Goal: Information Seeking & Learning: Find specific fact

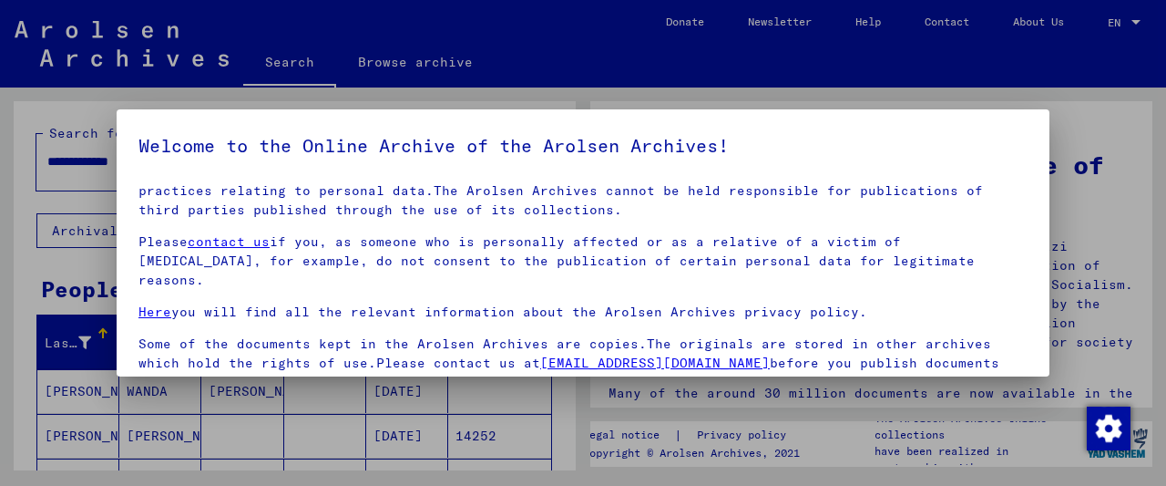
scroll to position [139, 0]
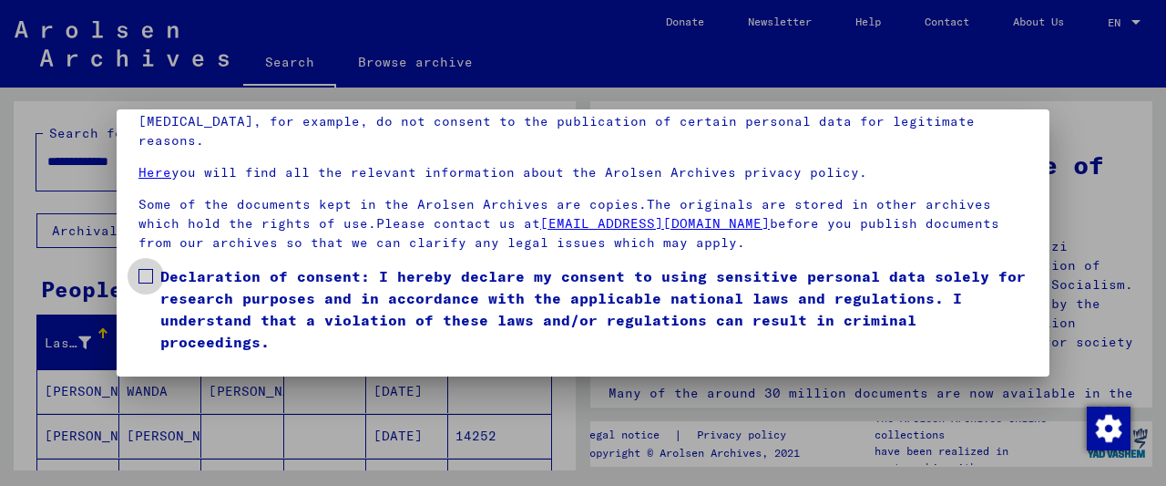
click at [225, 291] on span "Declaration of consent: I hereby declare my consent to using sensitive personal…" at bounding box center [593, 308] width 867 height 87
click at [203, 362] on button "I agree" at bounding box center [182, 379] width 88 height 35
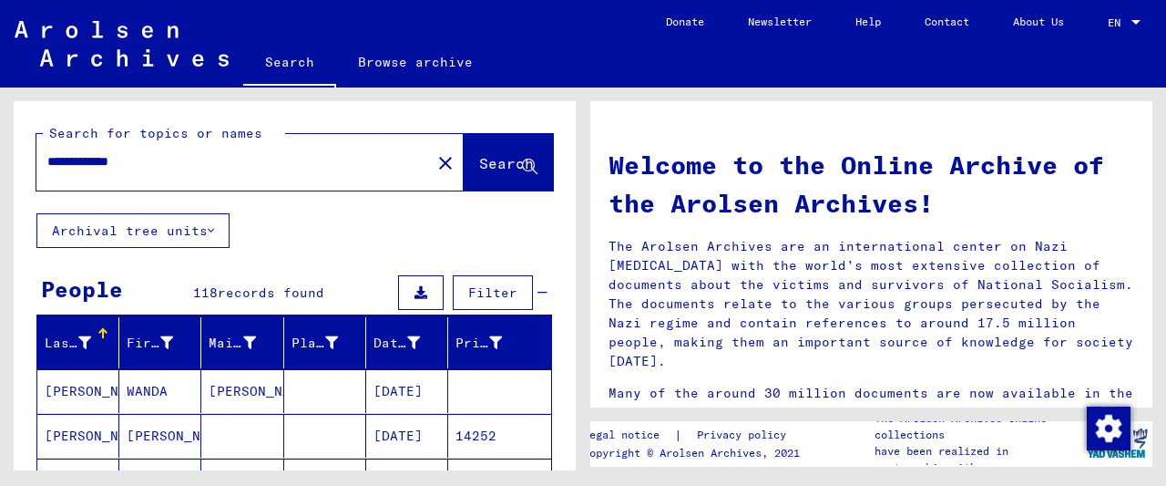
drag, startPoint x: 12, startPoint y: 149, endPoint x: -30, endPoint y: 145, distance: 42.1
click at [47, 152] on input "**********" at bounding box center [228, 161] width 362 height 19
type input "**********"
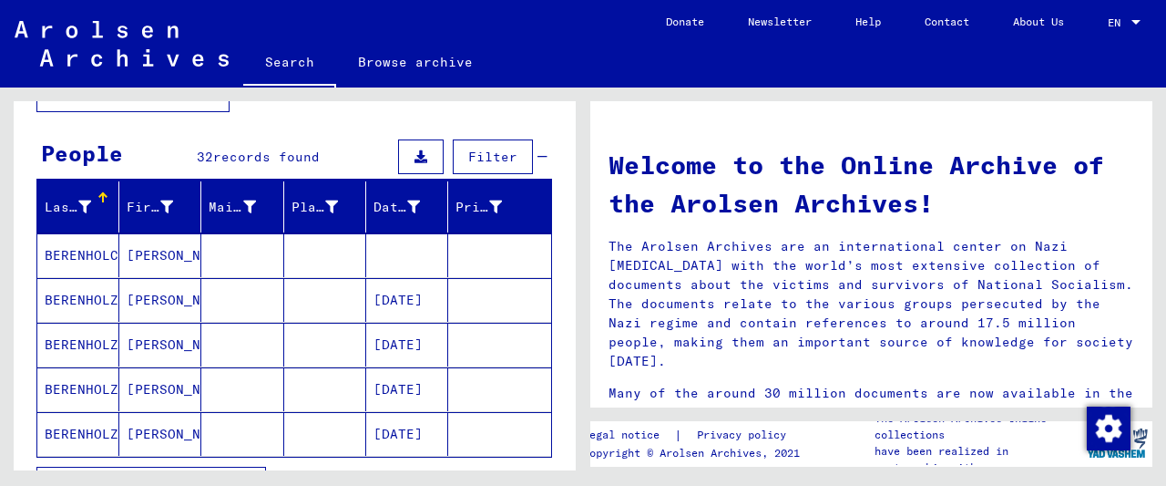
scroll to position [190, 0]
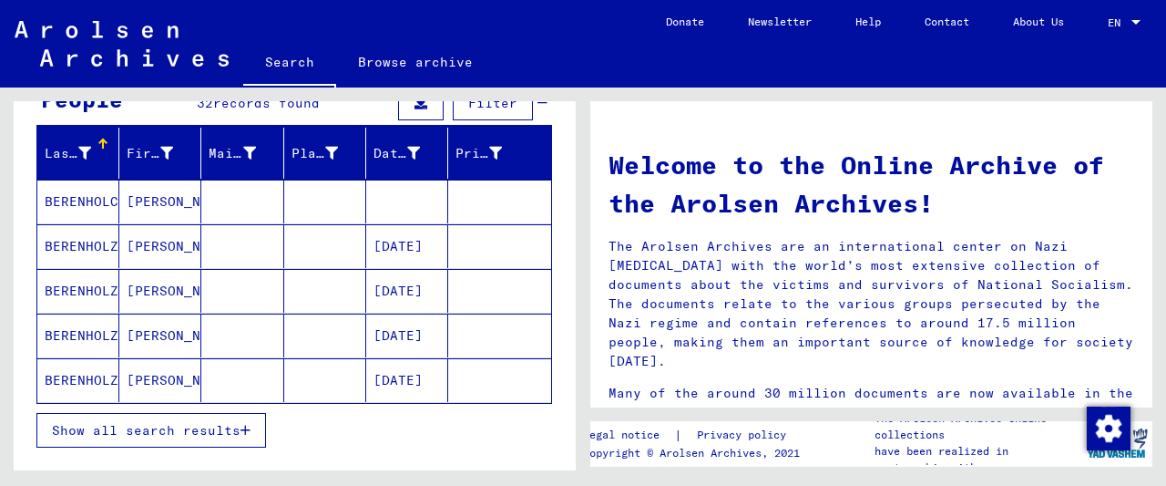
click at [144, 435] on button "Show all search results" at bounding box center [151, 430] width 230 height 35
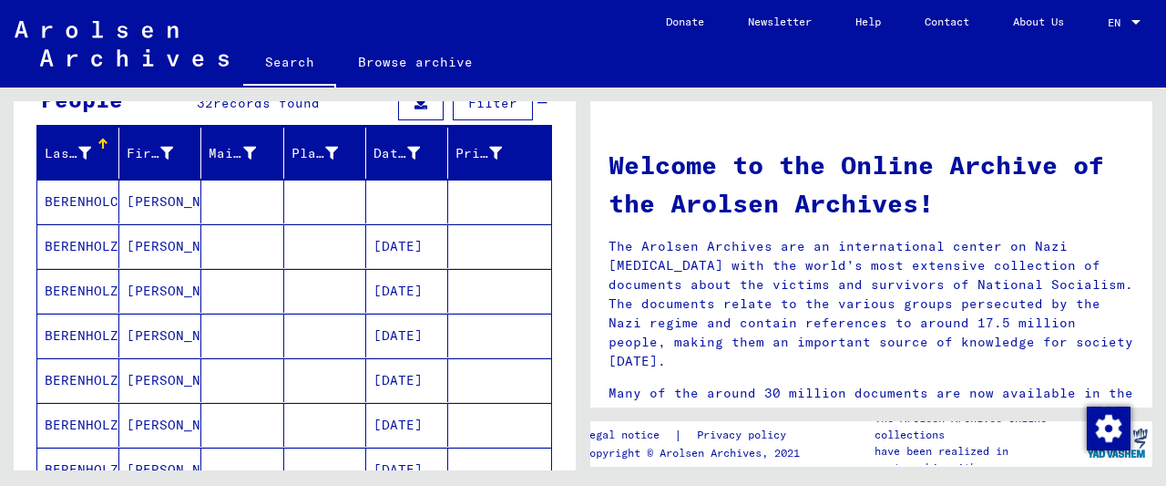
click at [296, 207] on mat-cell at bounding box center [325, 201] width 82 height 44
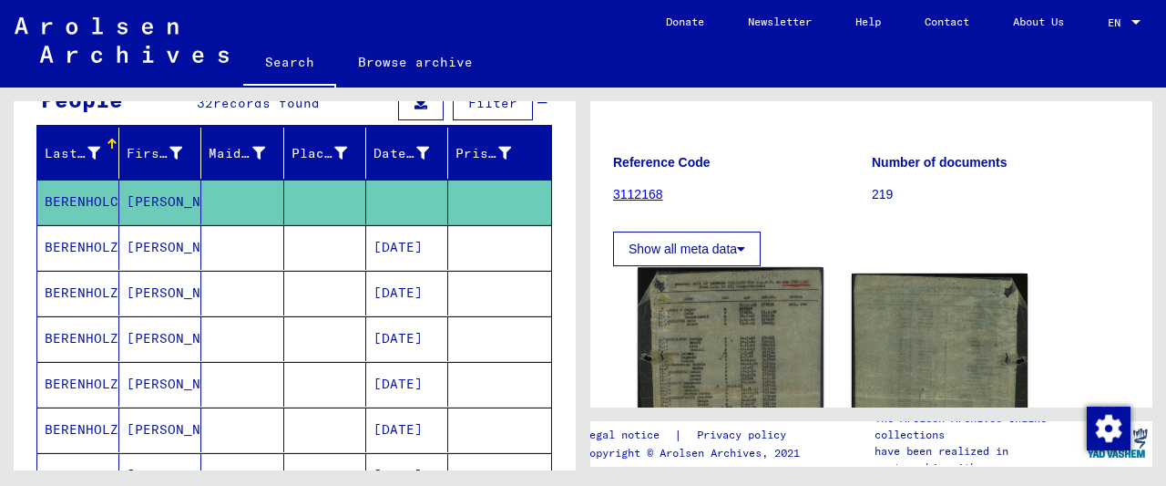
scroll to position [284, 0]
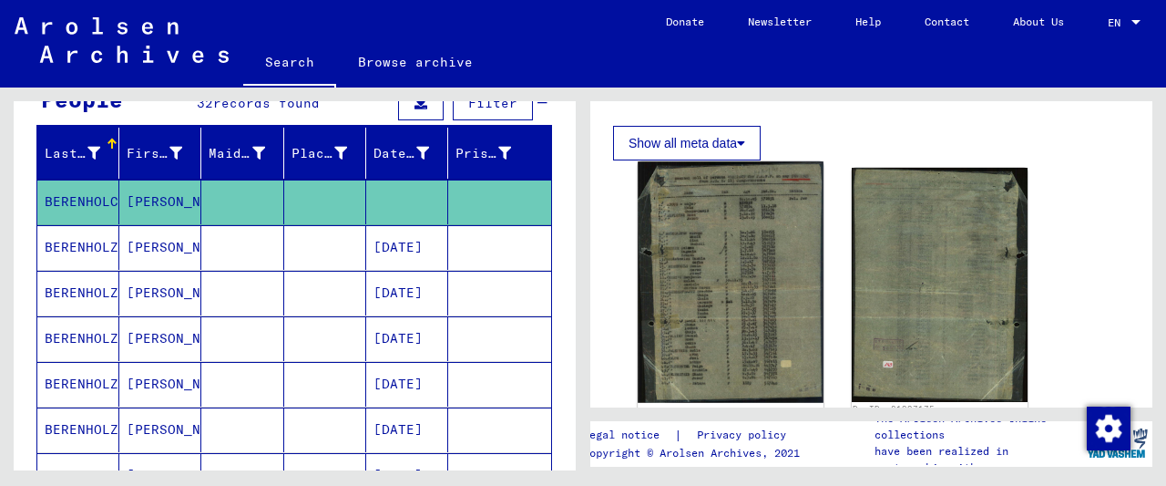
click at [749, 220] on img at bounding box center [730, 281] width 185 height 241
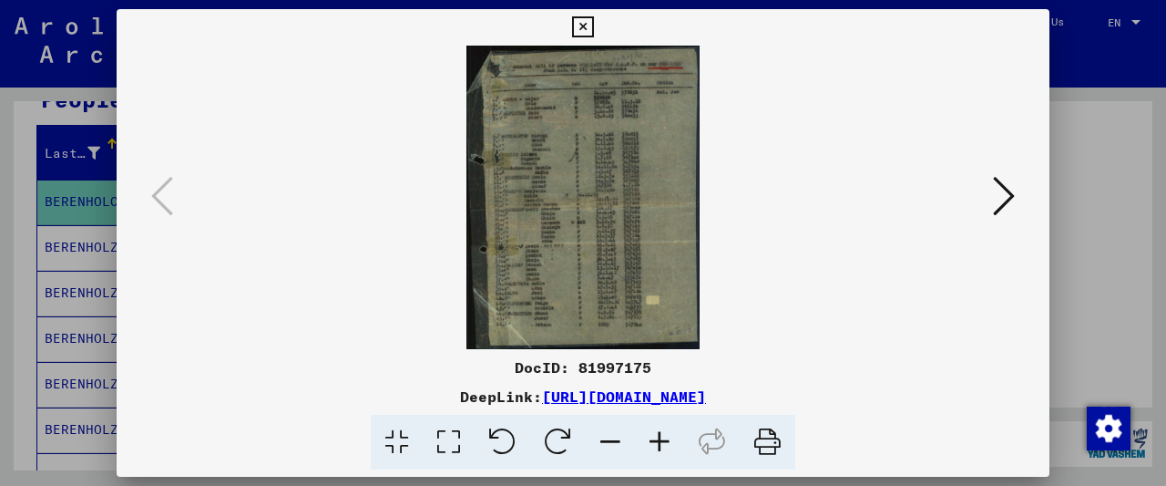
click at [657, 439] on icon at bounding box center [659, 443] width 49 height 56
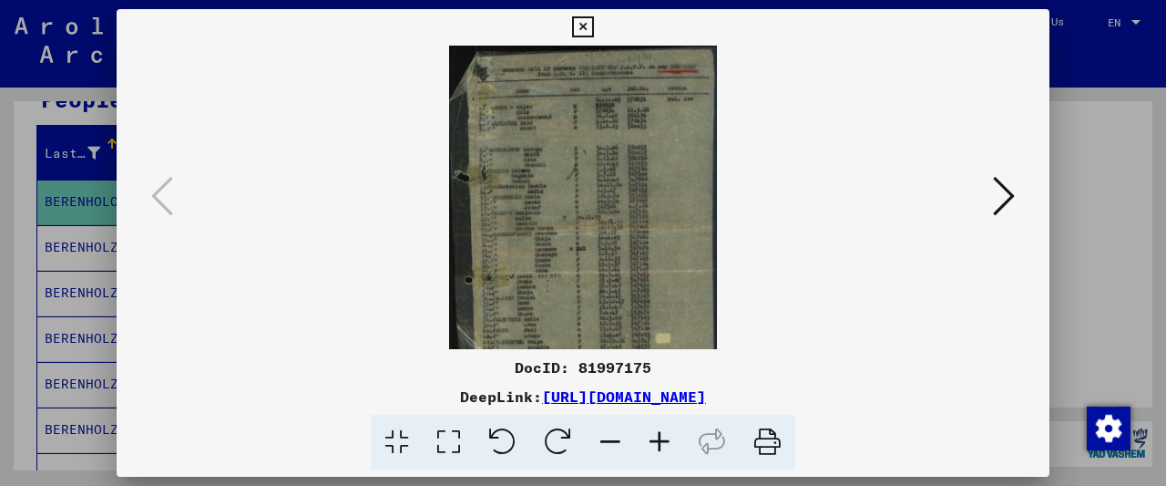
click at [657, 439] on icon at bounding box center [659, 443] width 49 height 56
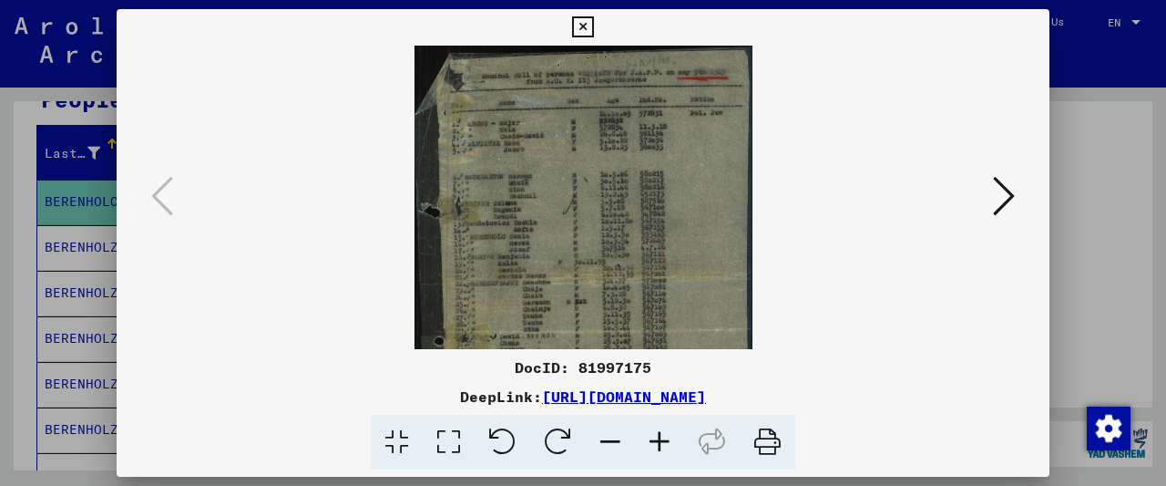
click at [657, 439] on icon at bounding box center [659, 443] width 49 height 56
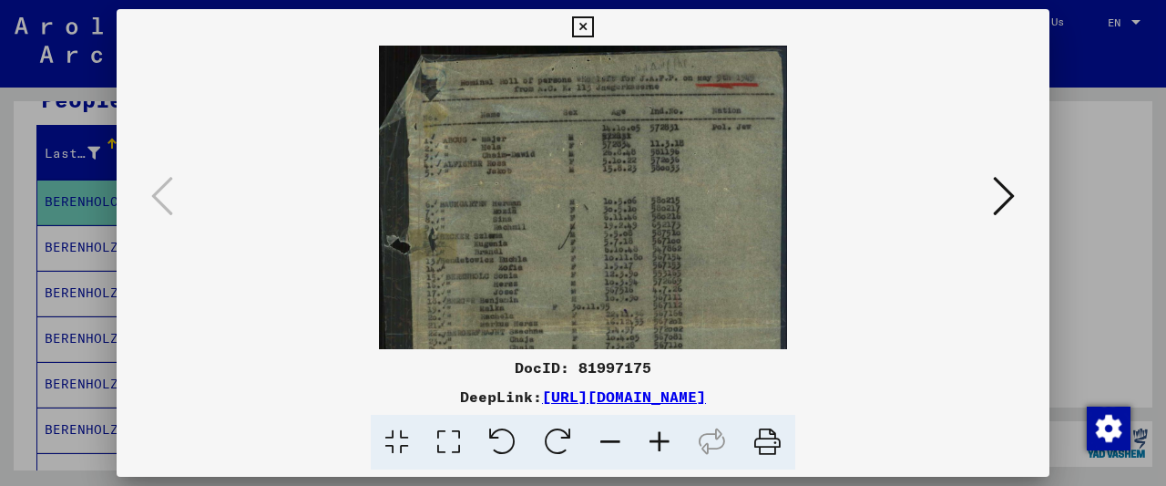
click at [657, 439] on icon at bounding box center [659, 443] width 49 height 56
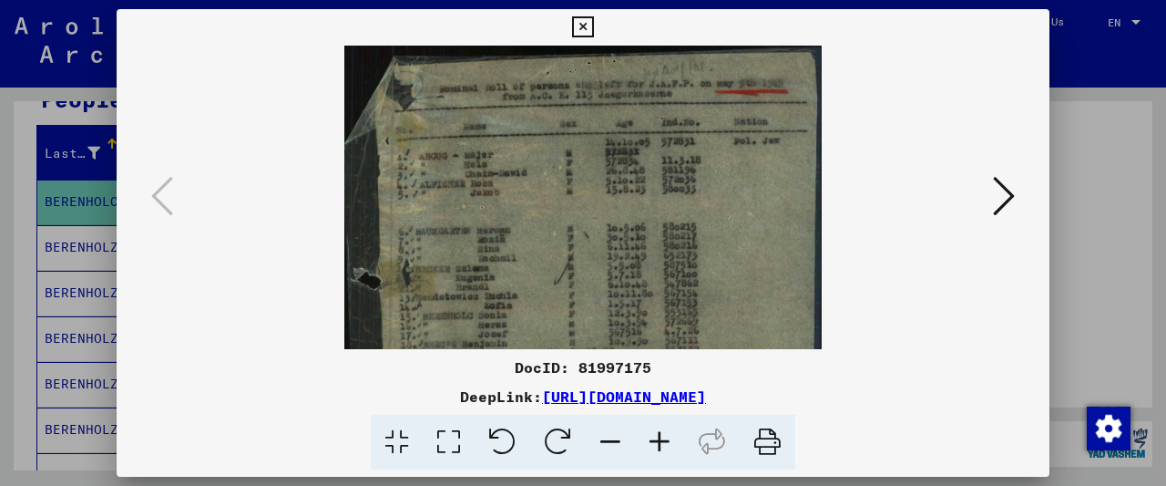
click at [657, 439] on icon at bounding box center [659, 443] width 49 height 56
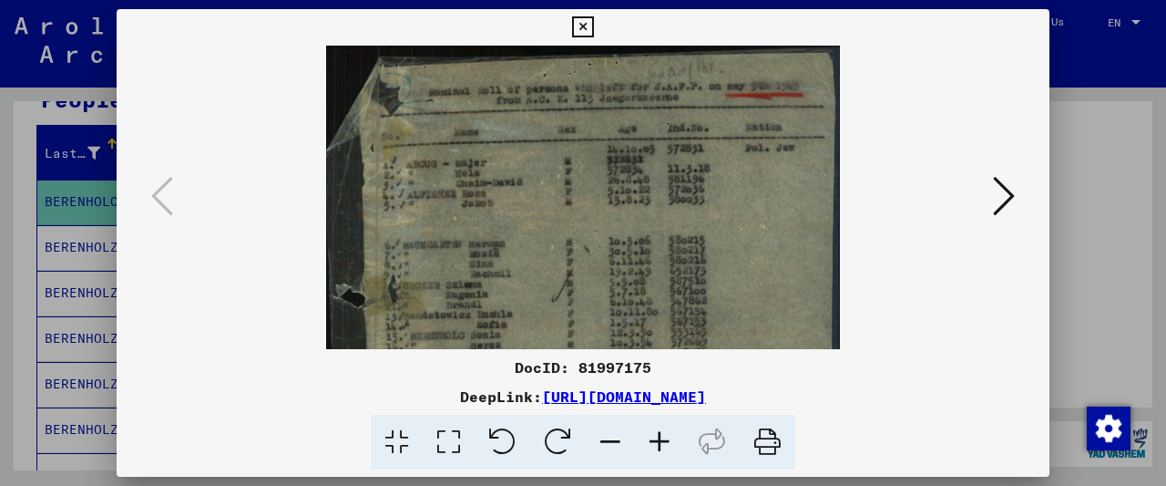
click at [657, 439] on icon at bounding box center [659, 443] width 49 height 56
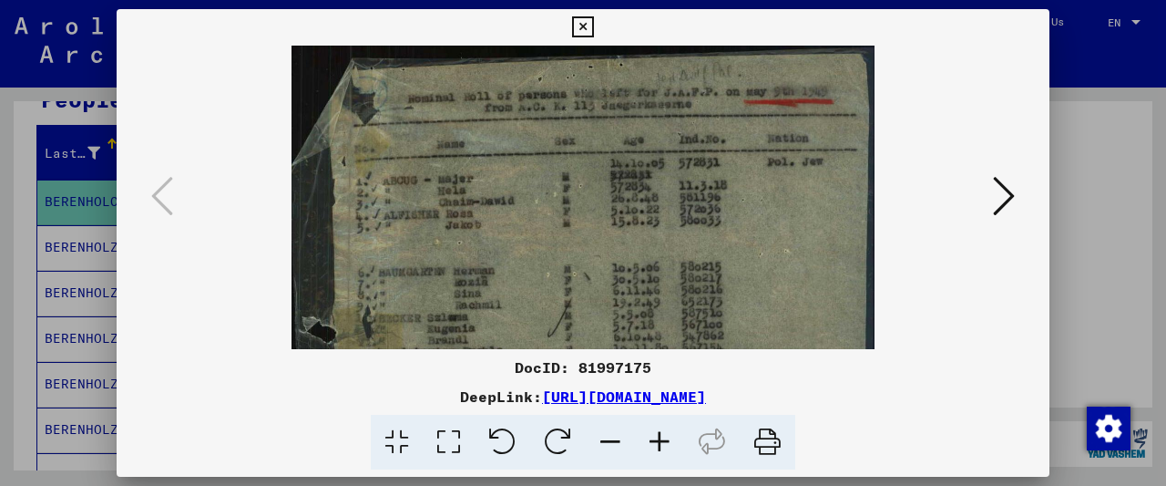
click at [657, 439] on icon at bounding box center [659, 443] width 49 height 56
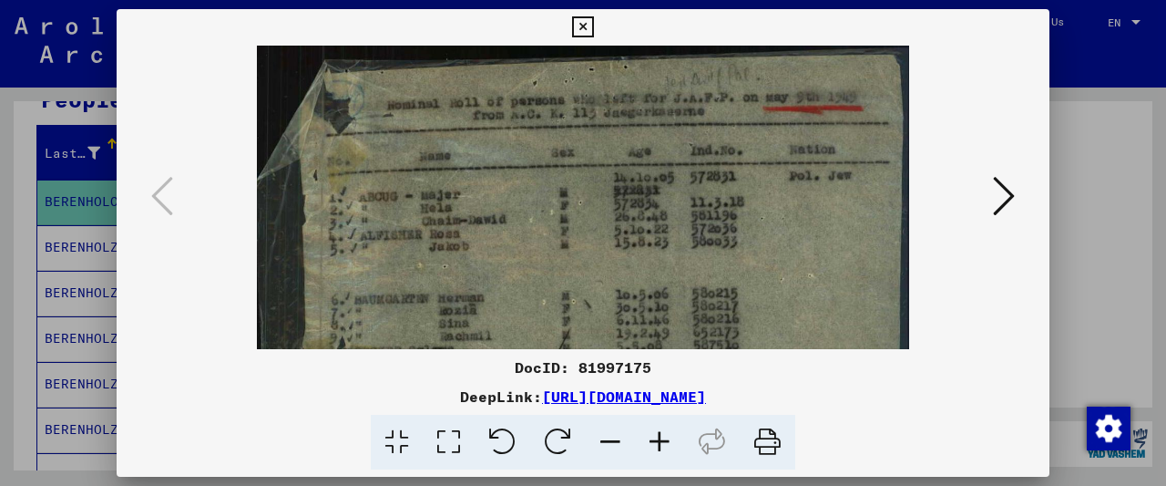
click at [657, 439] on icon at bounding box center [659, 443] width 49 height 56
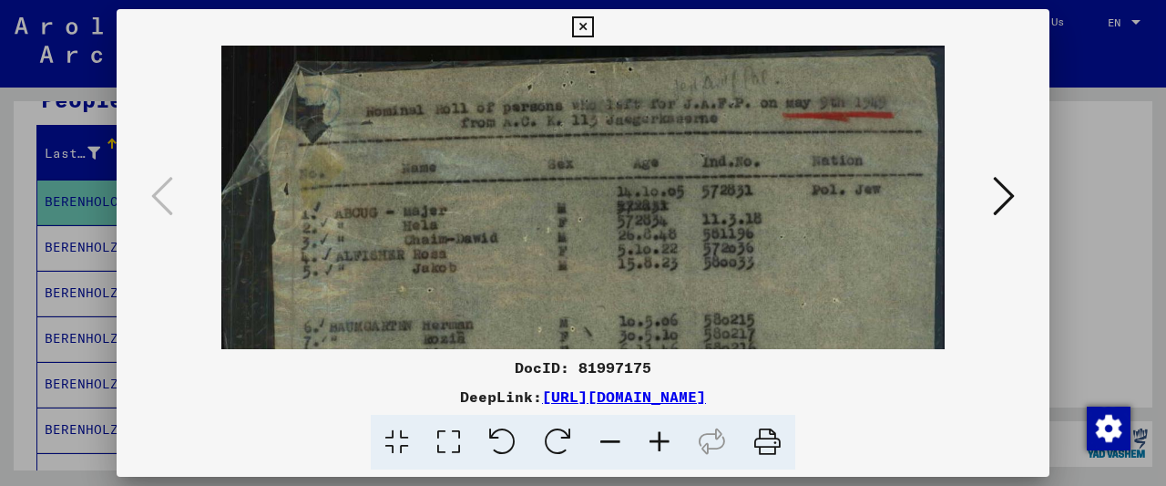
click at [657, 439] on icon at bounding box center [659, 443] width 49 height 56
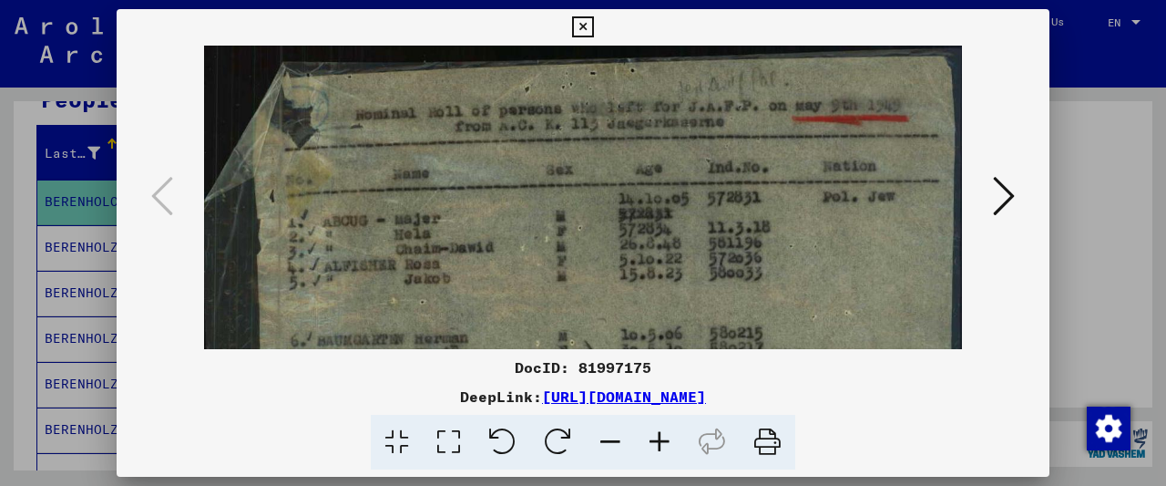
click at [657, 439] on icon at bounding box center [659, 443] width 49 height 56
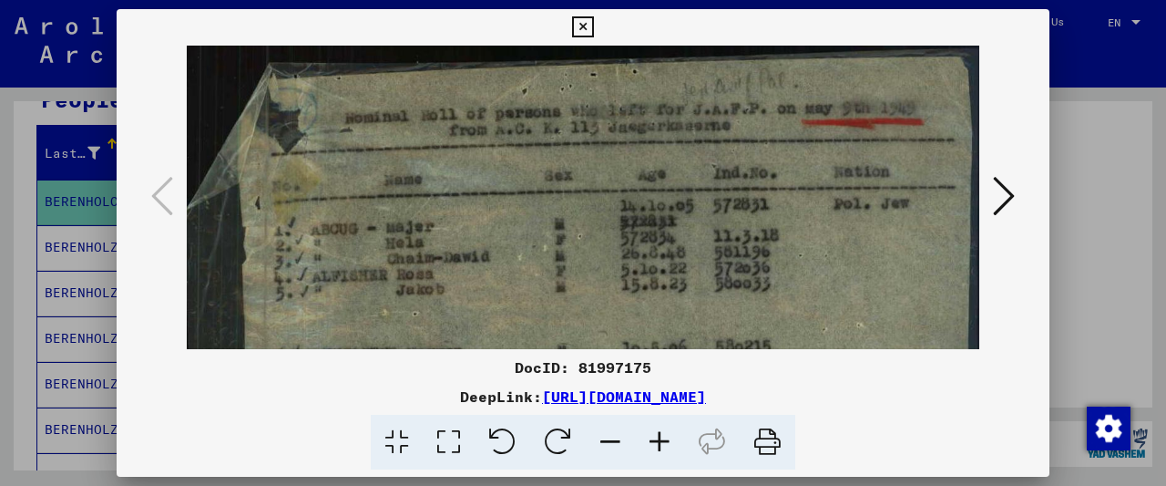
click at [657, 439] on icon at bounding box center [659, 443] width 49 height 56
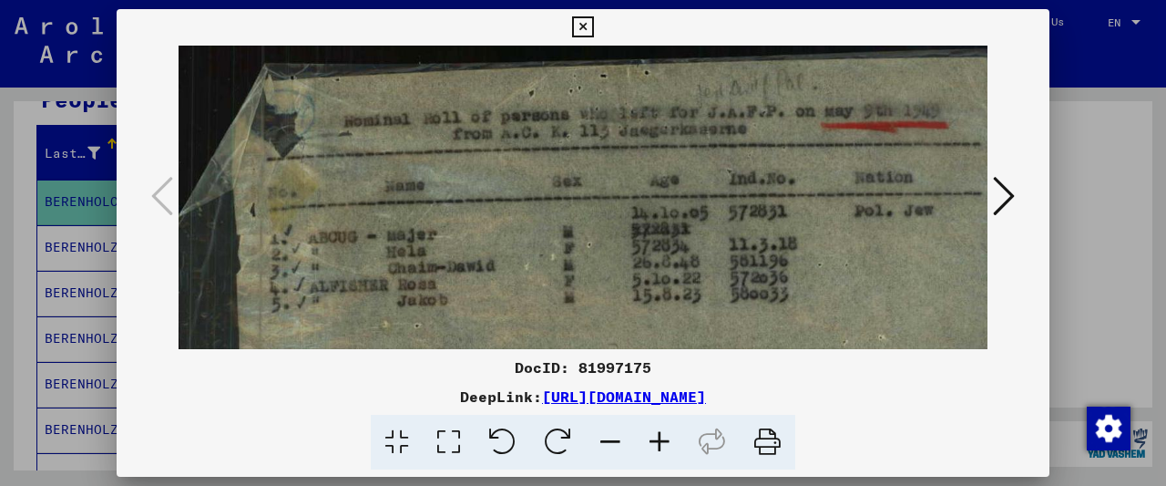
scroll to position [151, 11]
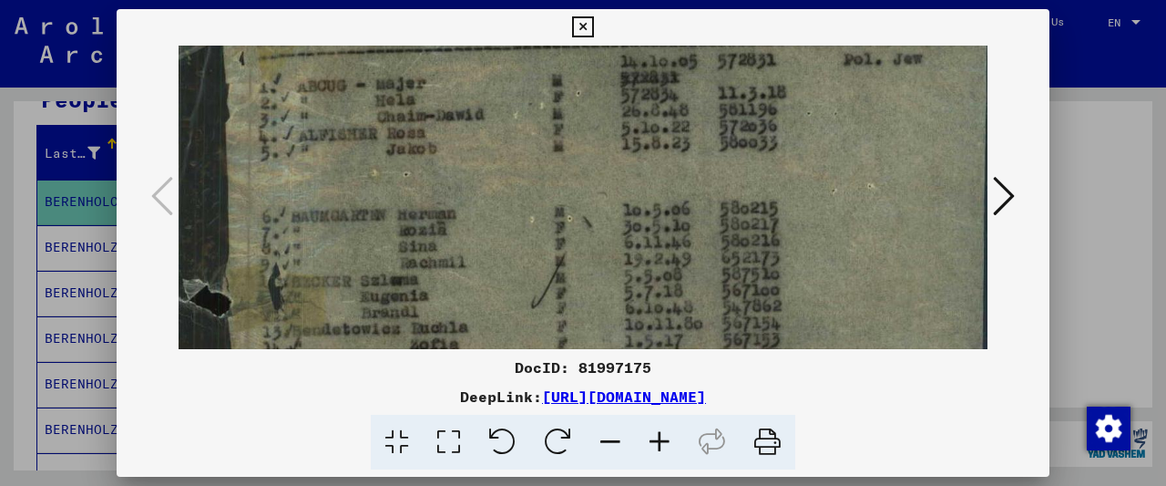
drag, startPoint x: 499, startPoint y: 260, endPoint x: 483, endPoint y: 116, distance: 144.9
click at [483, 116] on img at bounding box center [582, 433] width 828 height 1078
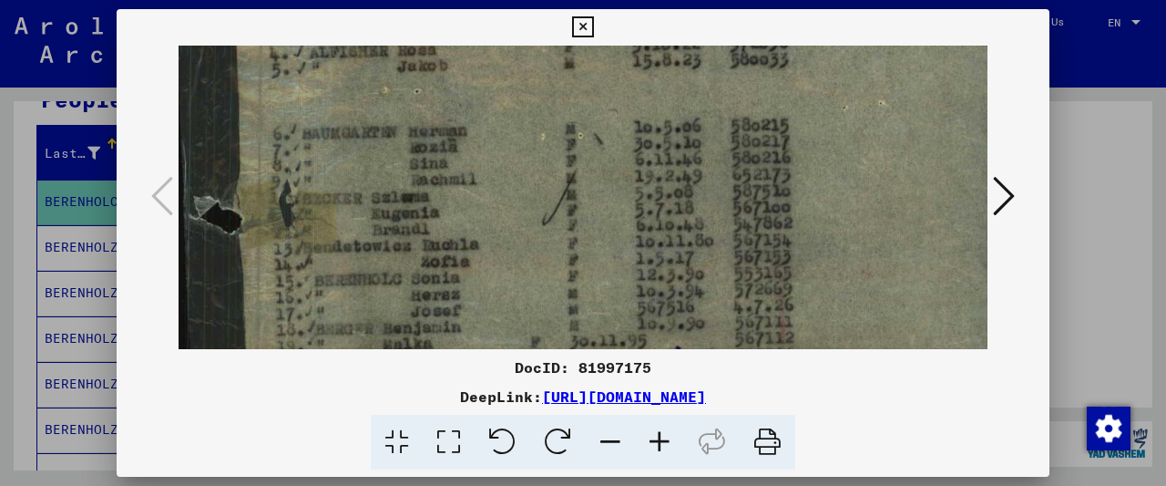
scroll to position [255, 0]
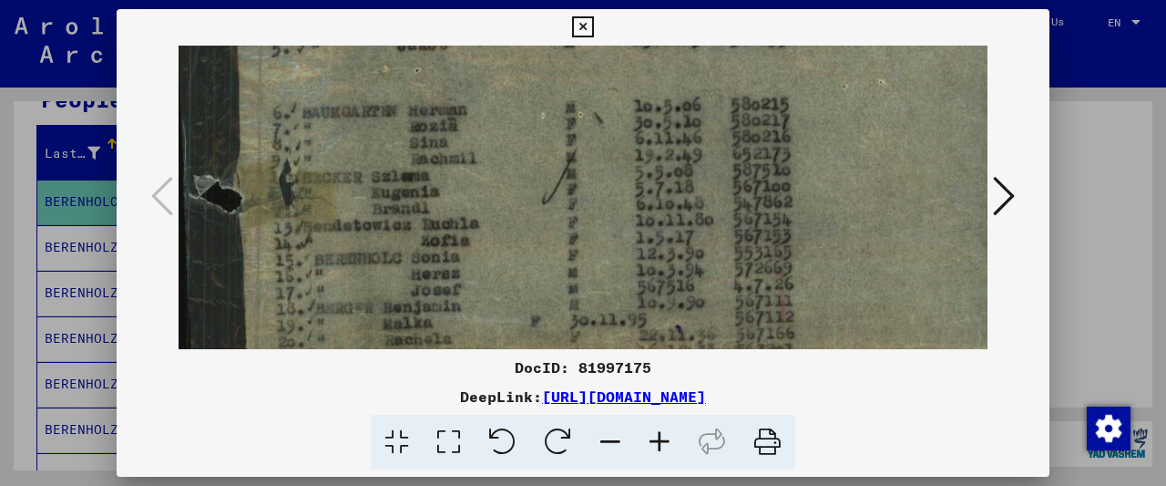
drag, startPoint x: 524, startPoint y: 293, endPoint x: 544, endPoint y: 190, distance: 104.9
click at [544, 190] on img at bounding box center [593, 329] width 828 height 1078
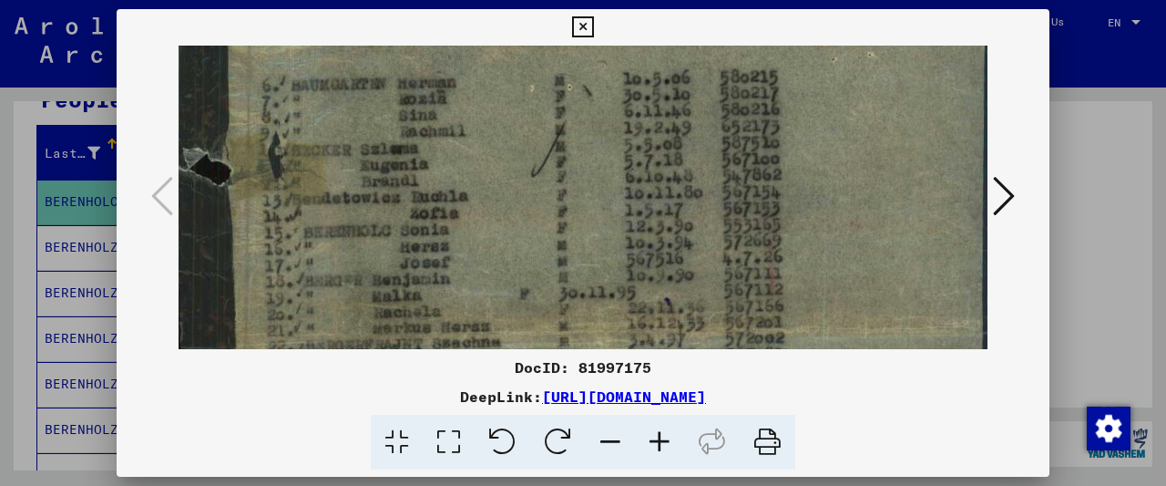
scroll to position [283, 11]
drag, startPoint x: 544, startPoint y: 283, endPoint x: 529, endPoint y: 261, distance: 26.3
click at [534, 258] on img at bounding box center [582, 301] width 828 height 1078
click at [599, 25] on button at bounding box center [583, 27] width 32 height 36
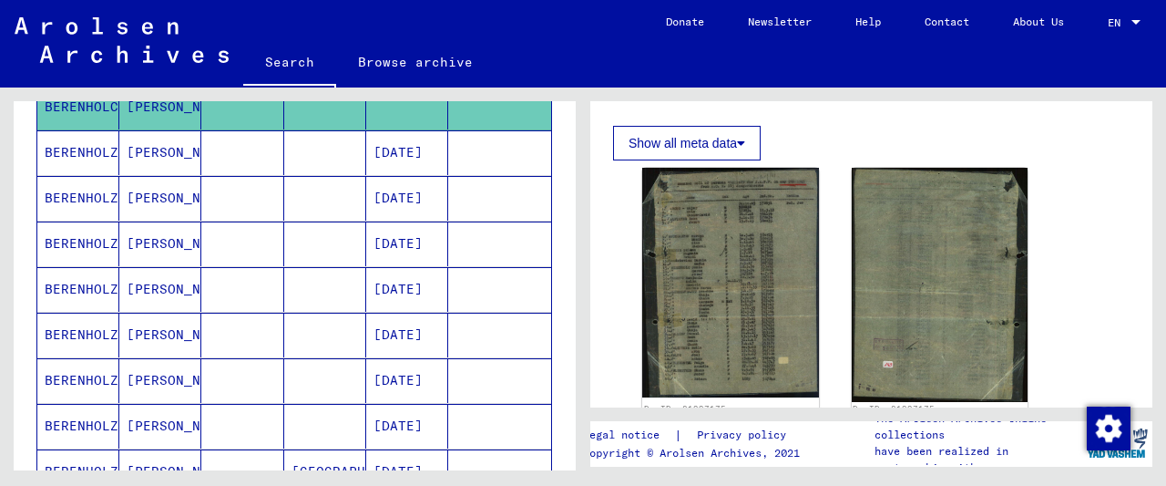
scroll to position [379, 0]
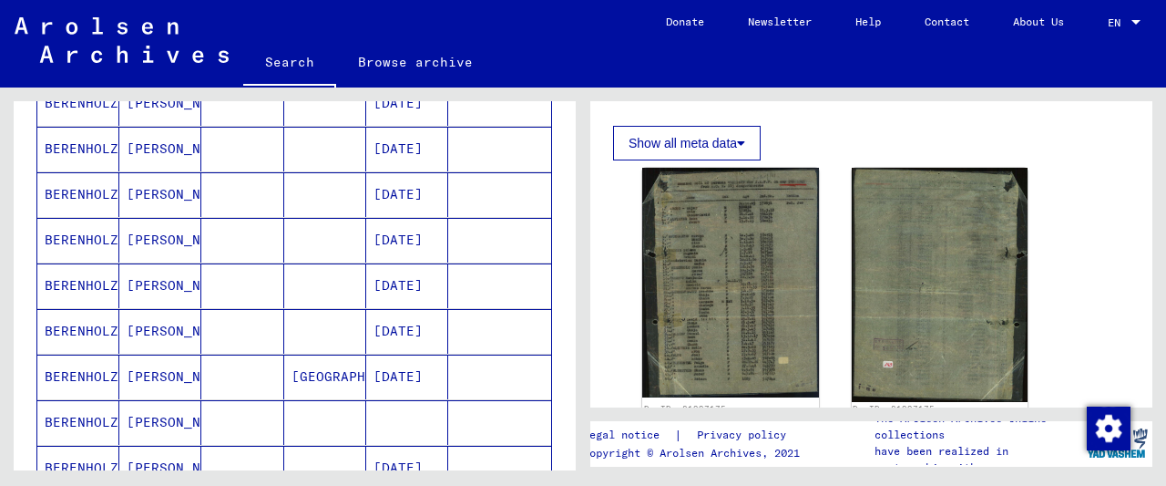
click at [333, 196] on mat-cell at bounding box center [325, 194] width 82 height 45
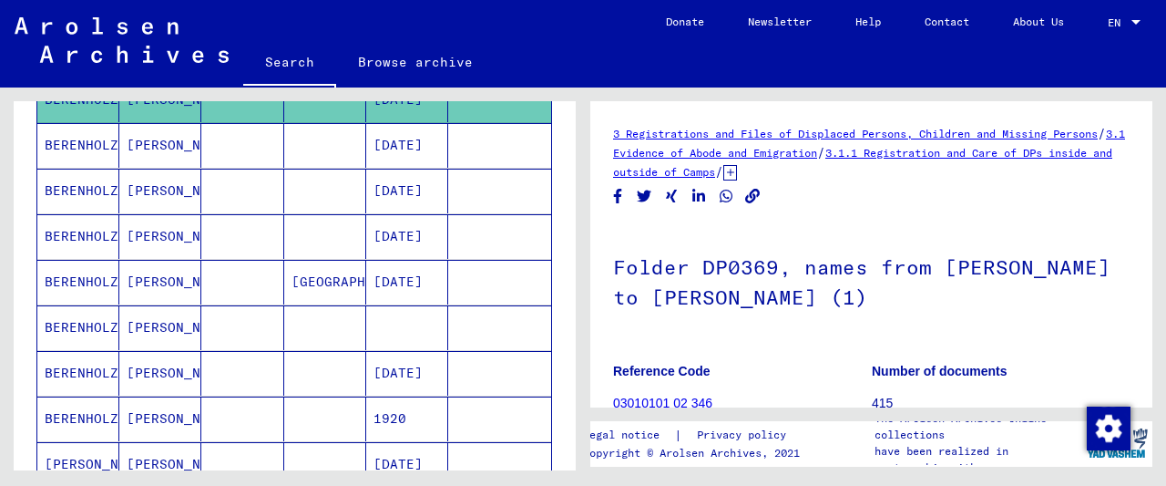
scroll to position [569, 0]
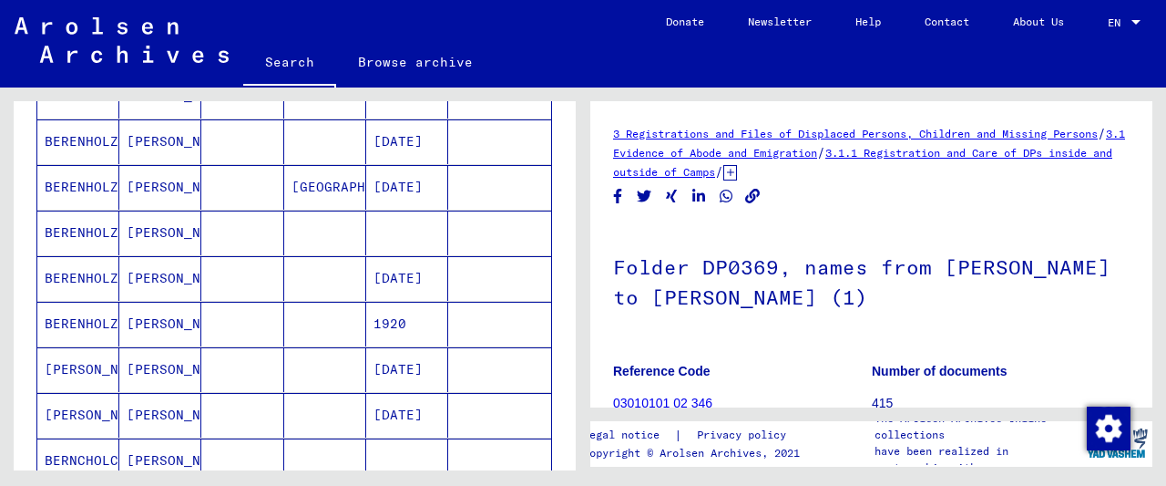
click at [354, 234] on mat-cell at bounding box center [325, 232] width 82 height 45
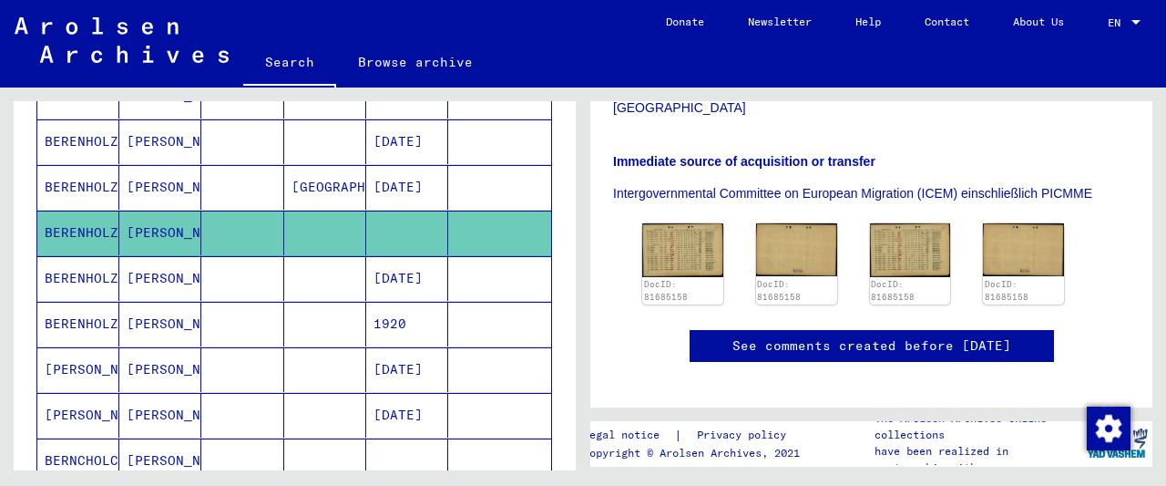
scroll to position [379, 0]
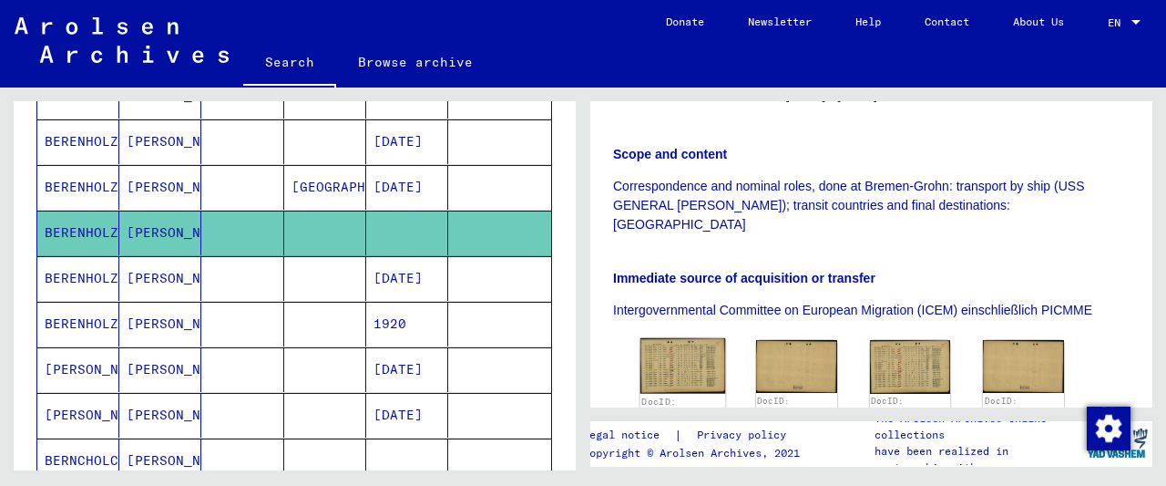
click at [689, 338] on img at bounding box center [683, 366] width 85 height 56
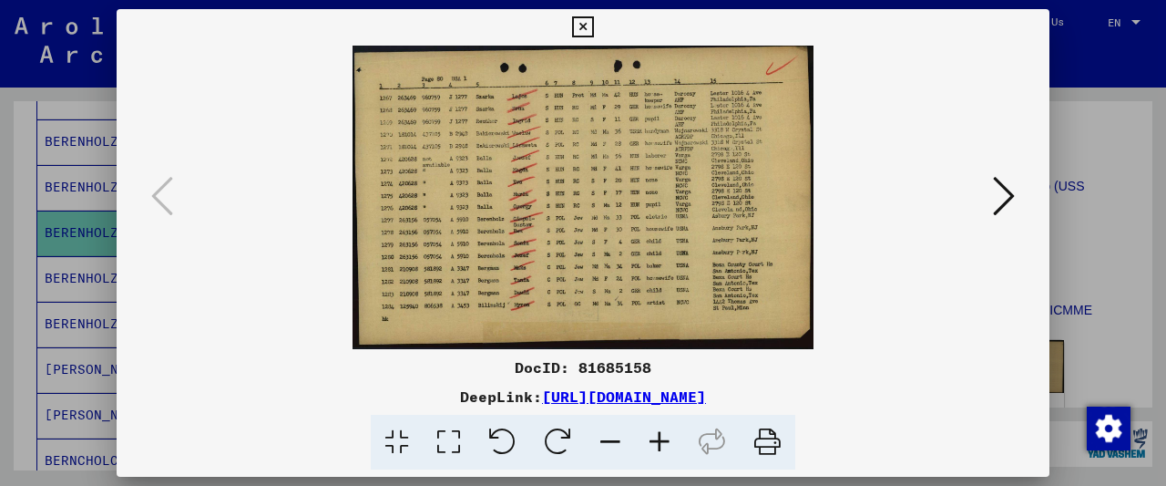
click at [675, 451] on icon at bounding box center [659, 443] width 49 height 56
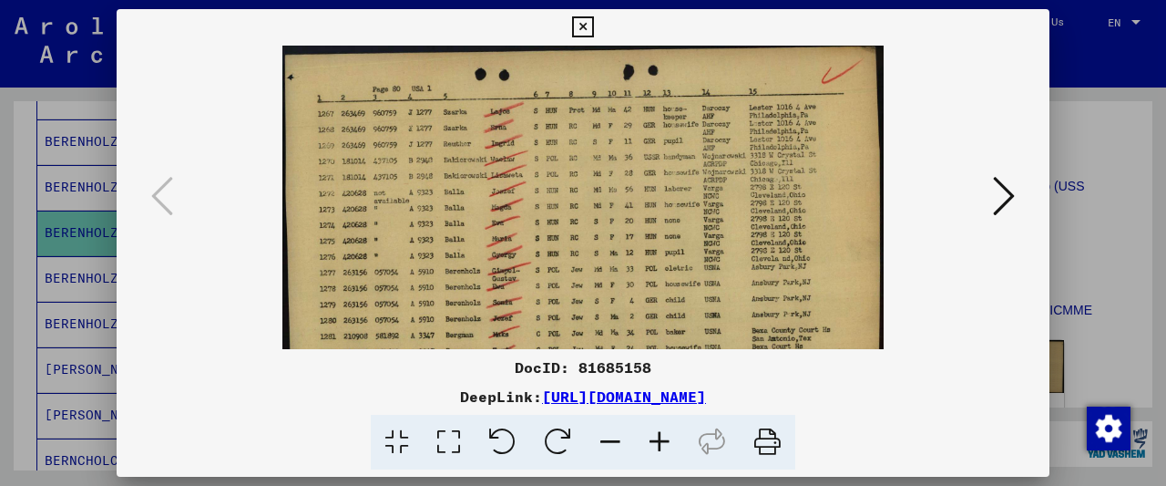
click at [675, 451] on icon at bounding box center [659, 443] width 49 height 56
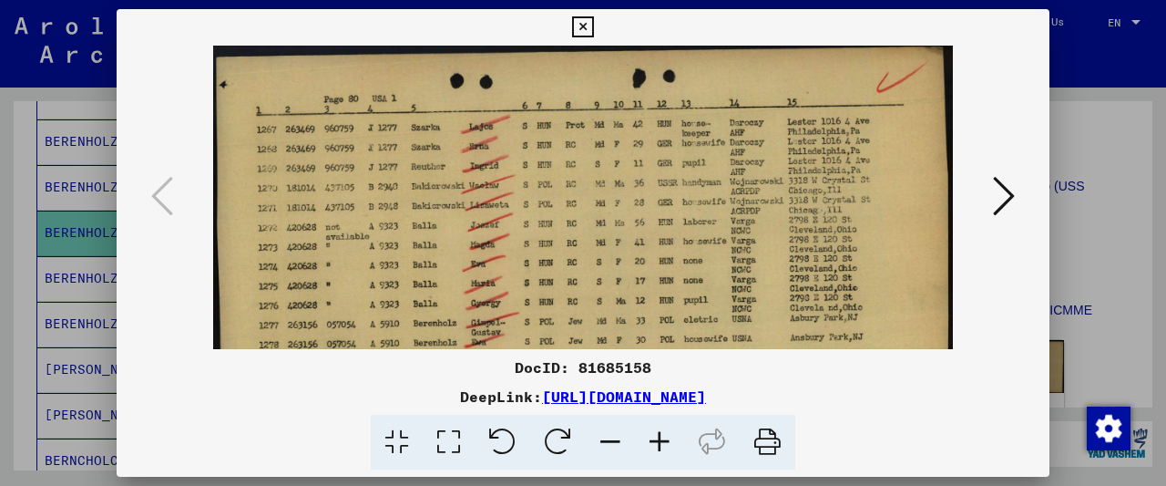
click at [675, 451] on icon at bounding box center [659, 443] width 49 height 56
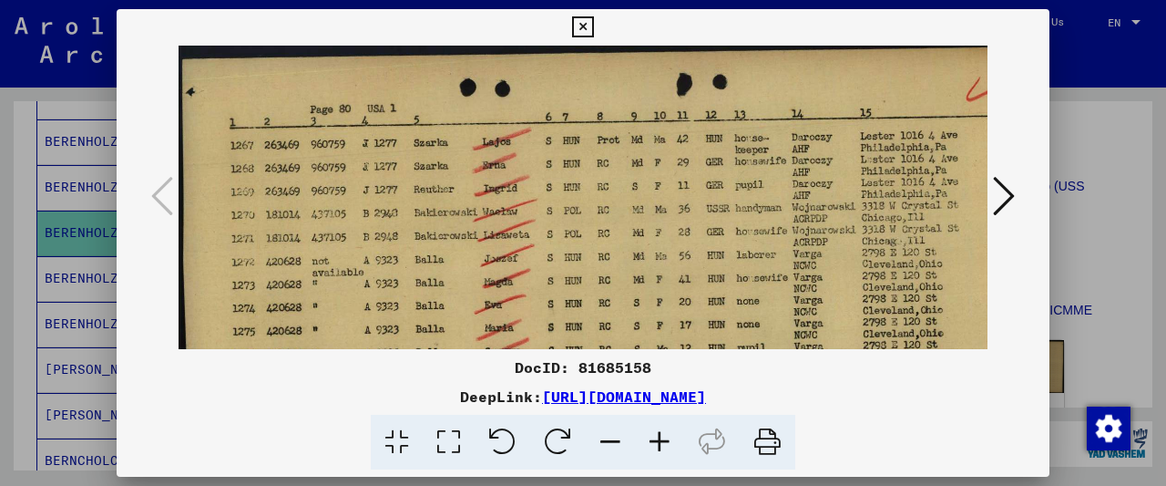
click at [675, 451] on icon at bounding box center [659, 443] width 49 height 56
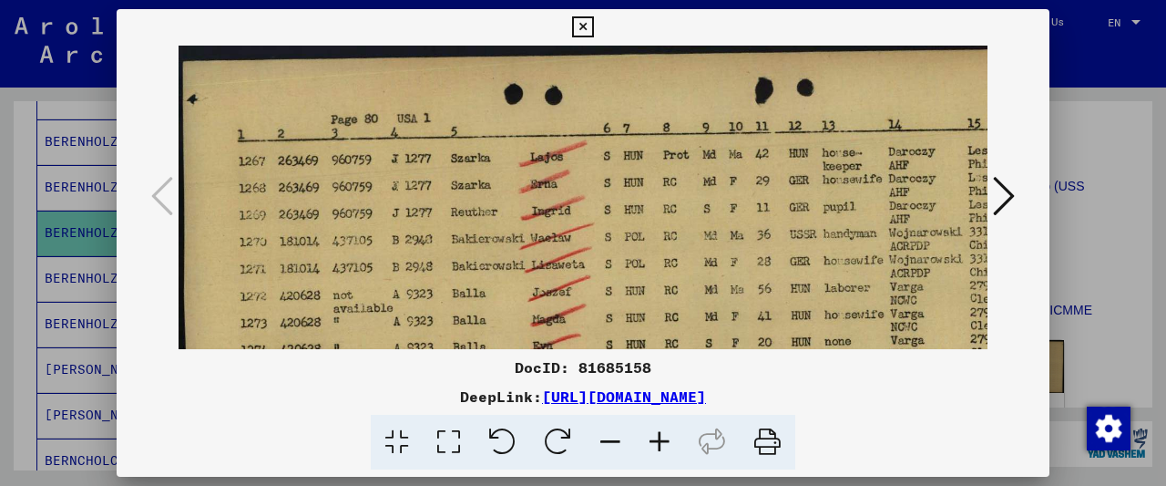
click at [675, 451] on icon at bounding box center [659, 443] width 49 height 56
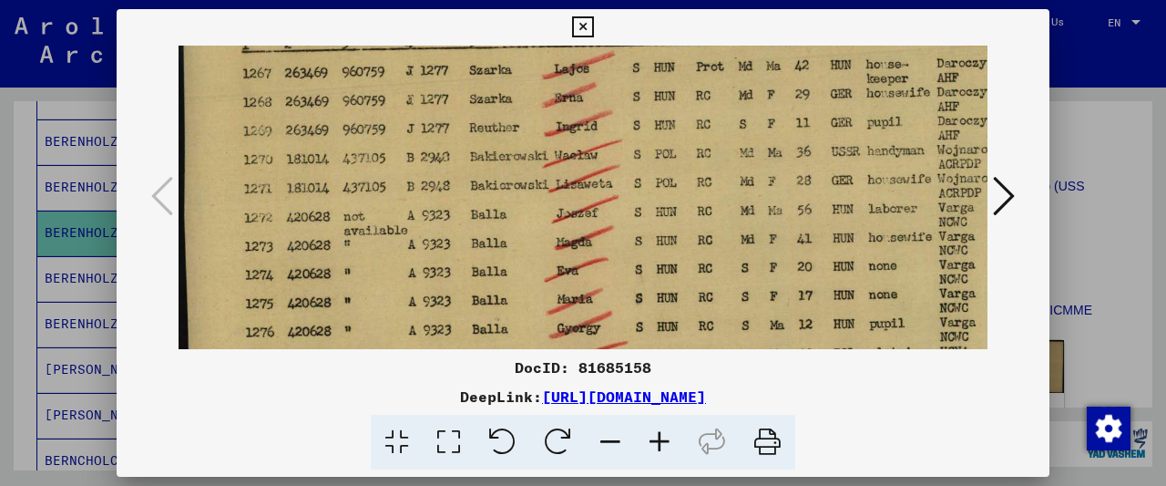
drag, startPoint x: 471, startPoint y: 283, endPoint x: 485, endPoint y: 178, distance: 106.6
click at [485, 178] on img at bounding box center [722, 306] width 1086 height 713
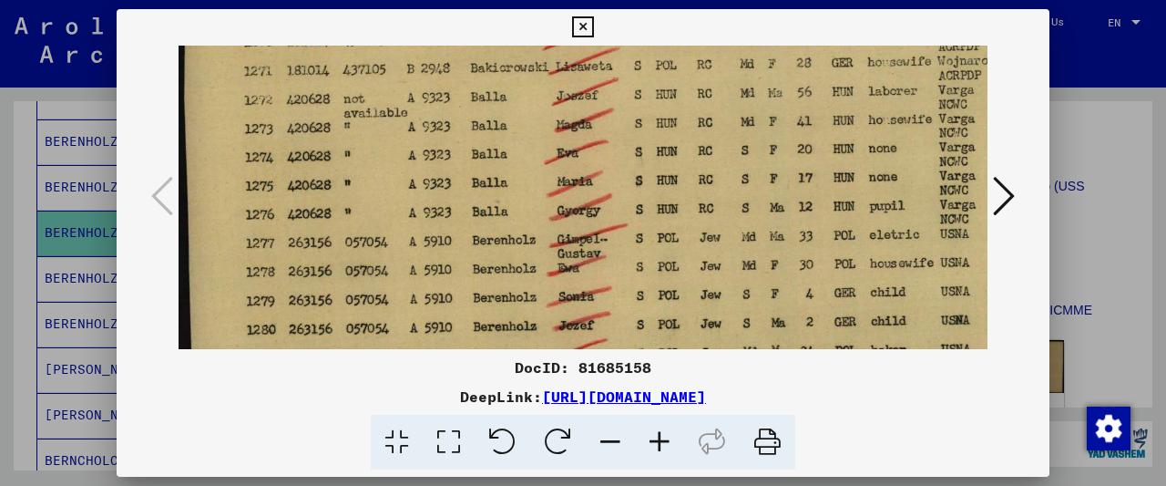
drag, startPoint x: 449, startPoint y: 278, endPoint x: 456, endPoint y: 161, distance: 116.9
click at [456, 161] on img at bounding box center [722, 188] width 1086 height 713
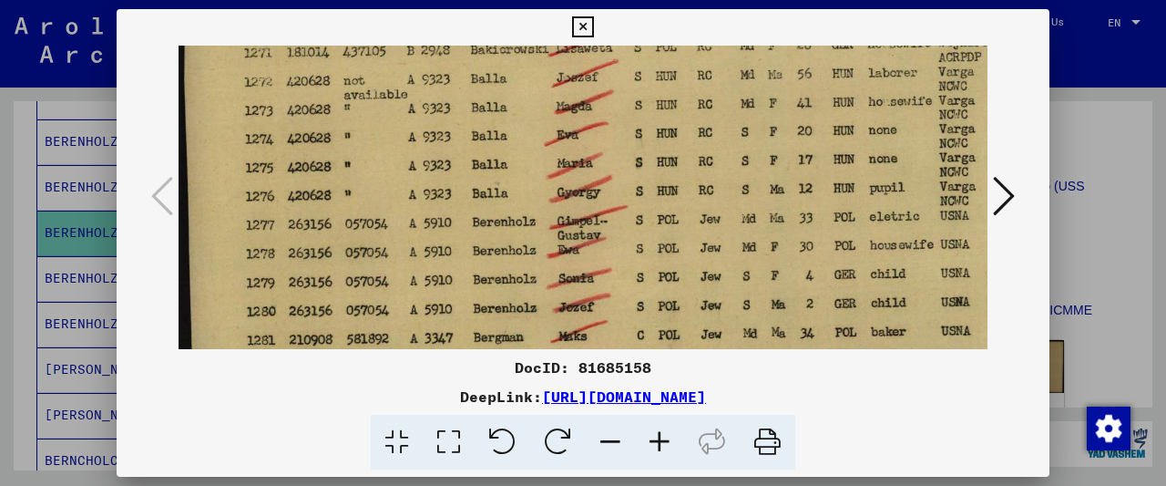
scroll to position [247, 0]
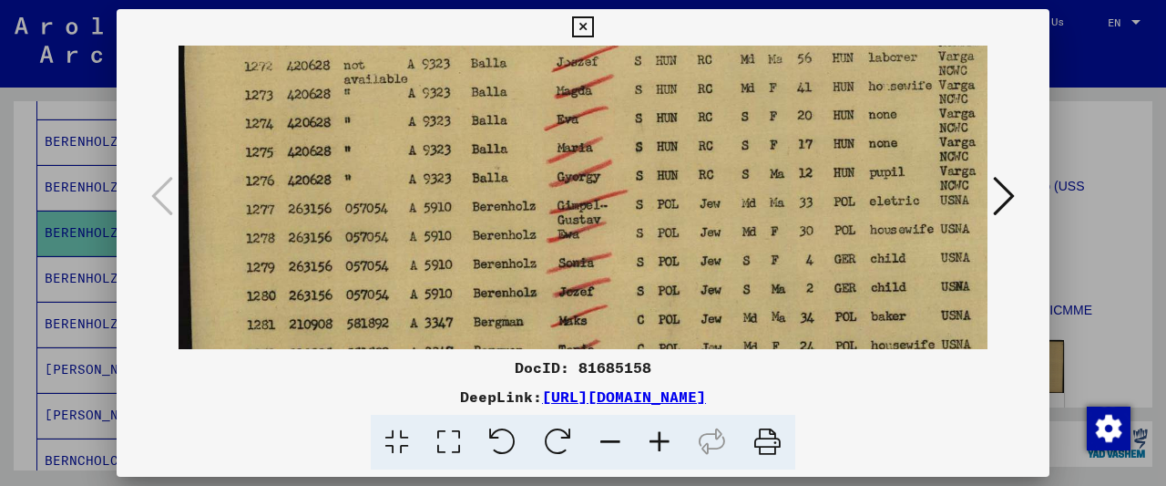
drag, startPoint x: 424, startPoint y: 256, endPoint x: 426, endPoint y: 247, distance: 9.3
click at [426, 247] on img at bounding box center [722, 155] width 1086 height 713
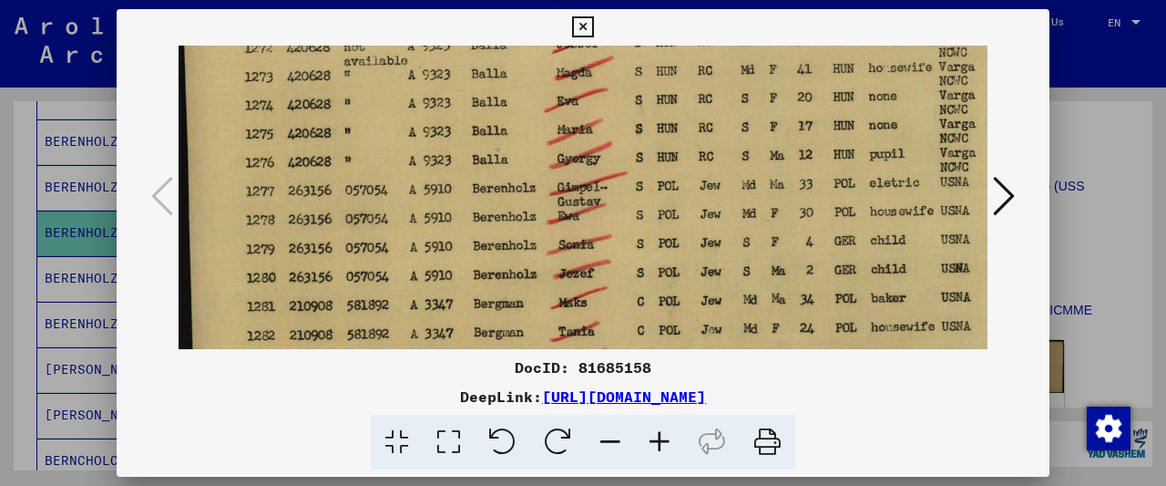
scroll to position [273, 0]
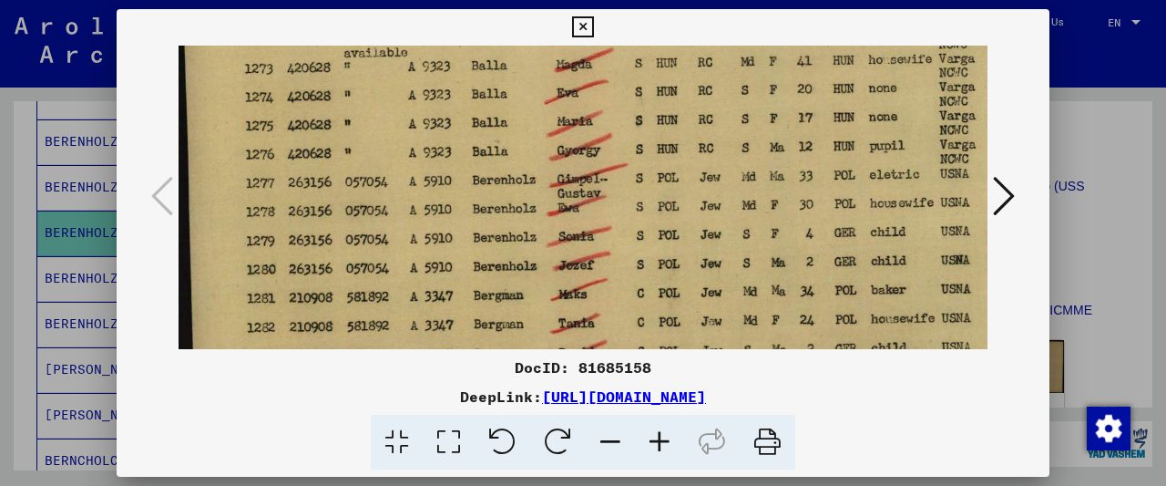
drag, startPoint x: 426, startPoint y: 247, endPoint x: 429, endPoint y: 221, distance: 25.8
click at [429, 221] on img at bounding box center [722, 128] width 1086 height 713
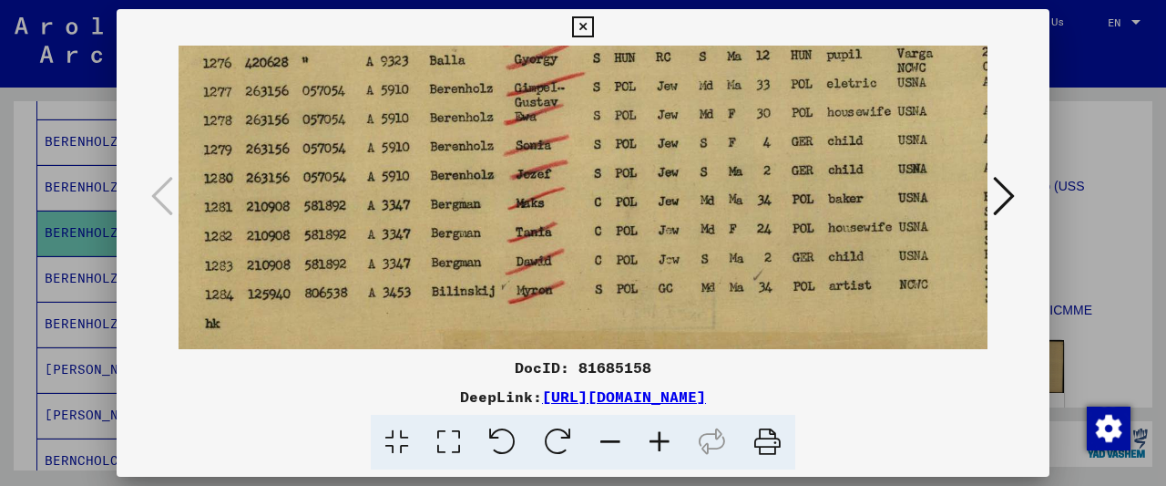
scroll to position [366, 44]
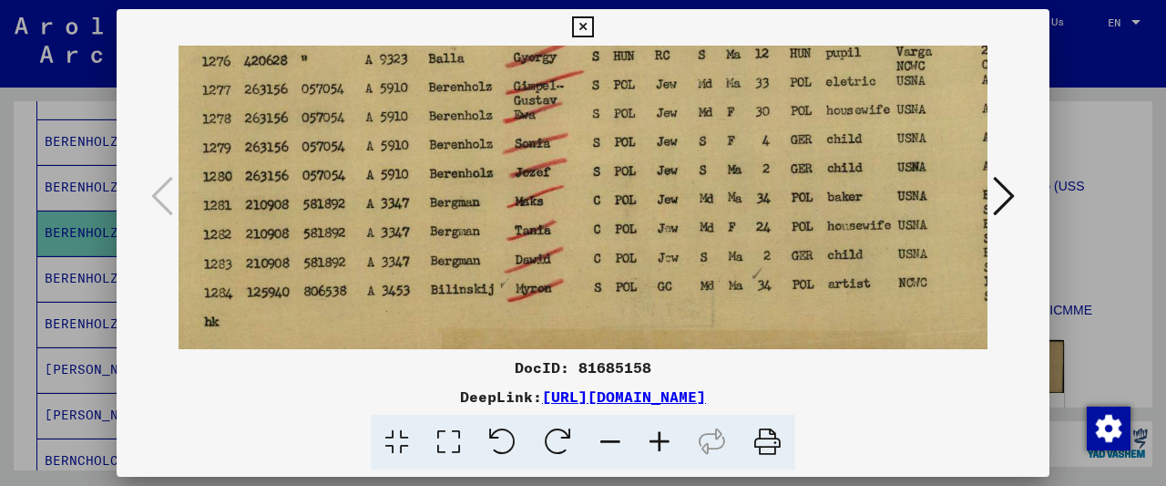
drag, startPoint x: 841, startPoint y: 279, endPoint x: 798, endPoint y: 190, distance: 98.2
click at [798, 190] on img at bounding box center [678, 35] width 1086 height 713
click at [593, 32] on icon at bounding box center [582, 27] width 21 height 22
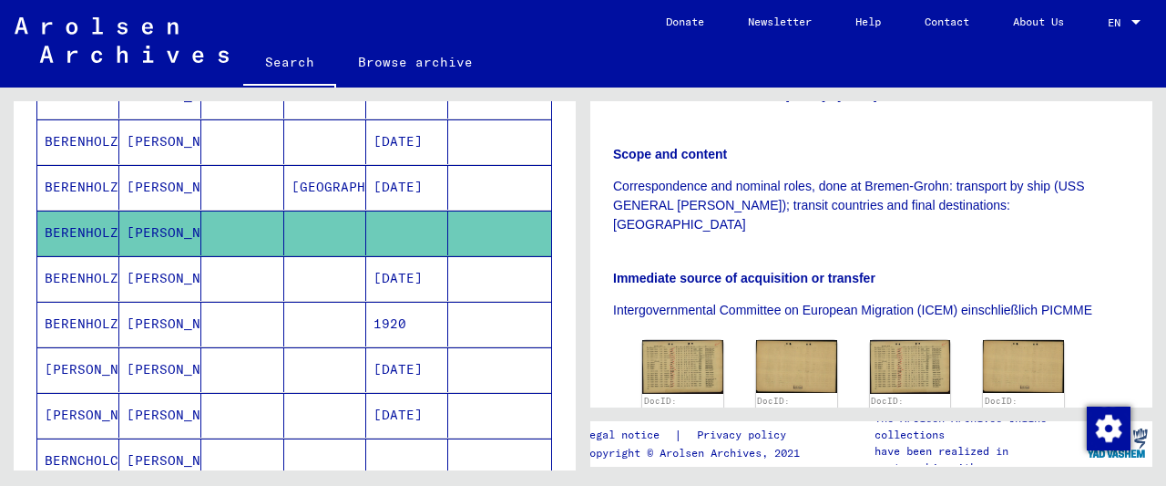
scroll to position [663, 0]
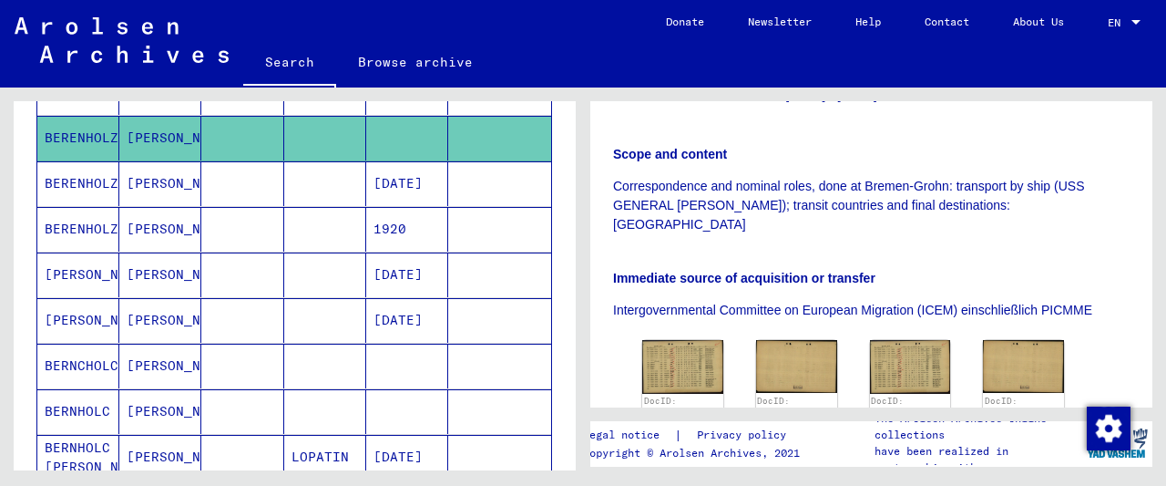
click at [298, 252] on mat-cell at bounding box center [325, 274] width 82 height 45
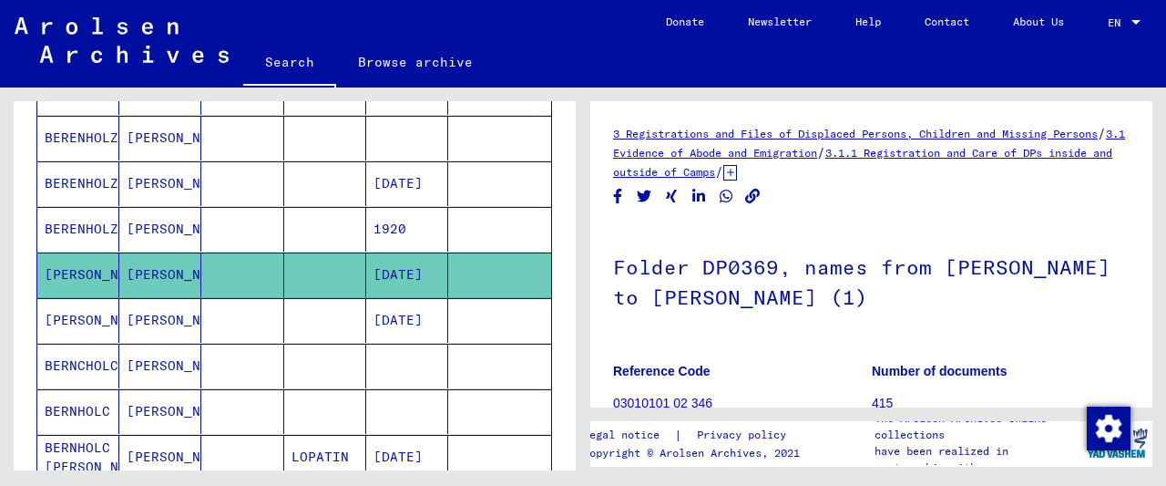
click at [313, 226] on mat-cell at bounding box center [325, 229] width 82 height 45
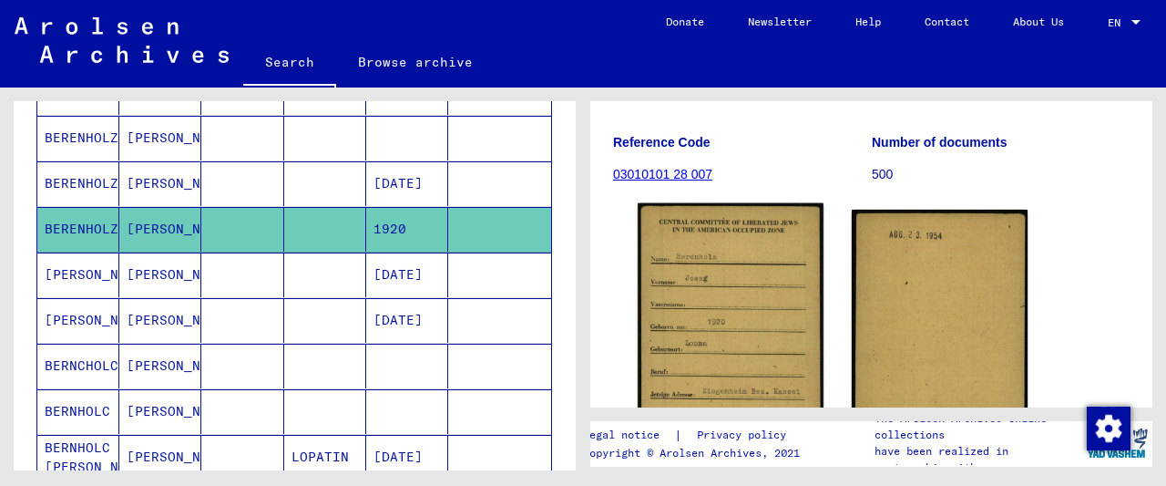
scroll to position [258, 0]
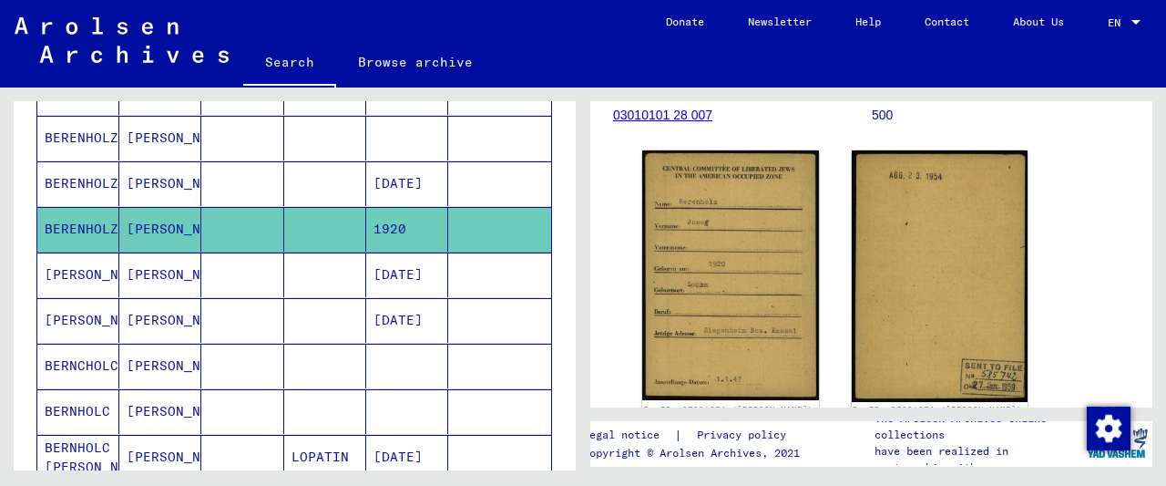
click at [309, 360] on mat-cell at bounding box center [325, 365] width 82 height 45
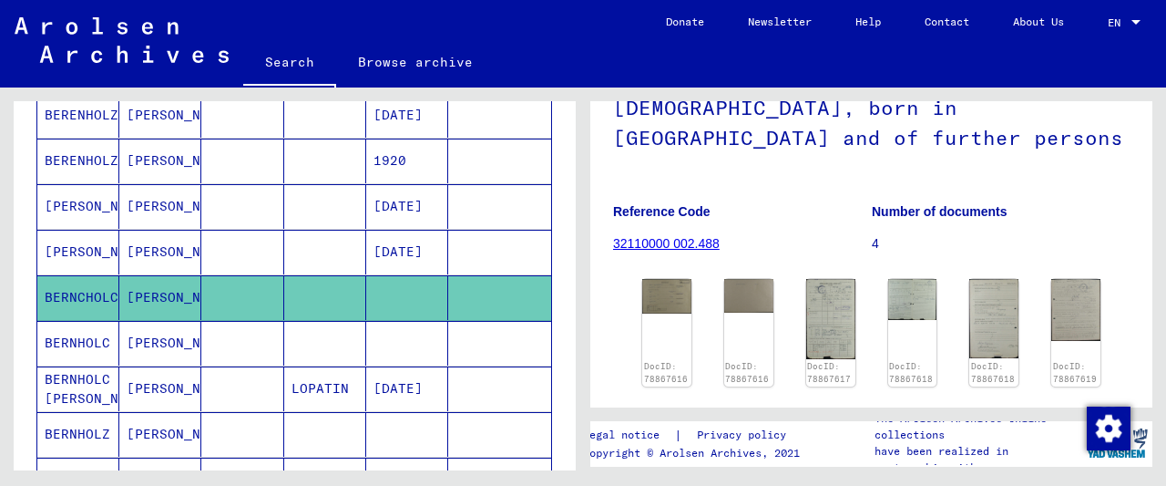
scroll to position [758, 0]
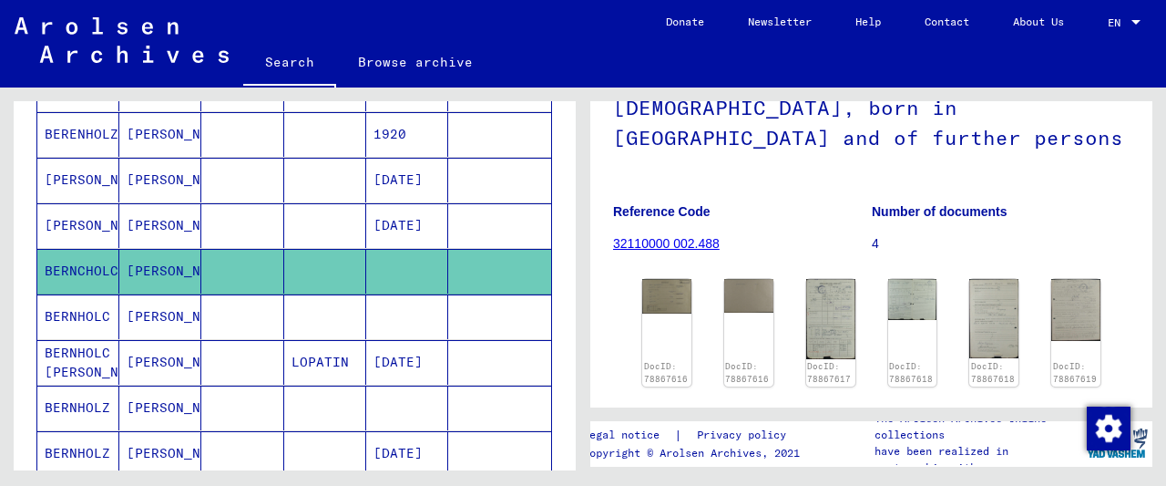
click at [263, 305] on mat-cell at bounding box center [242, 316] width 82 height 45
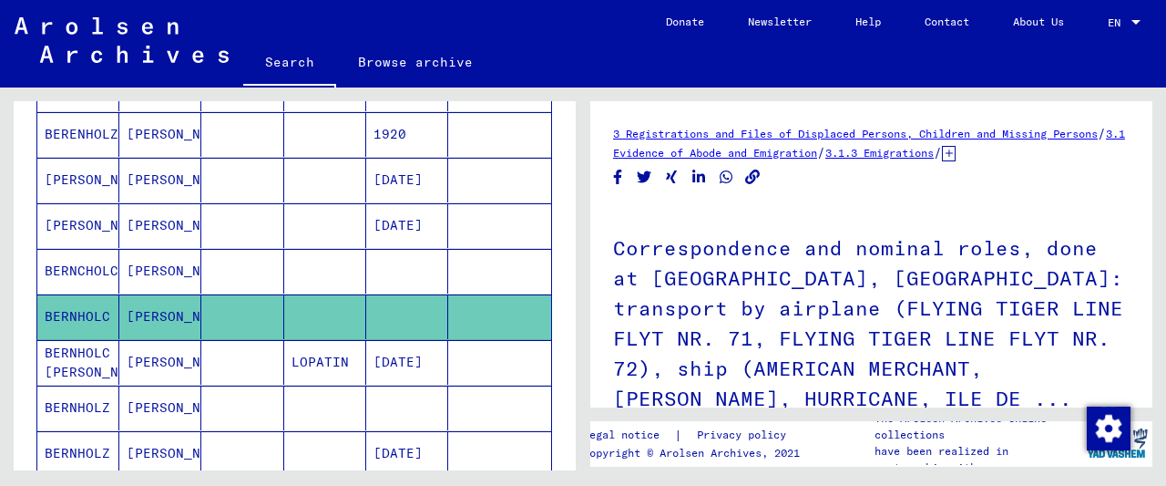
scroll to position [569, 0]
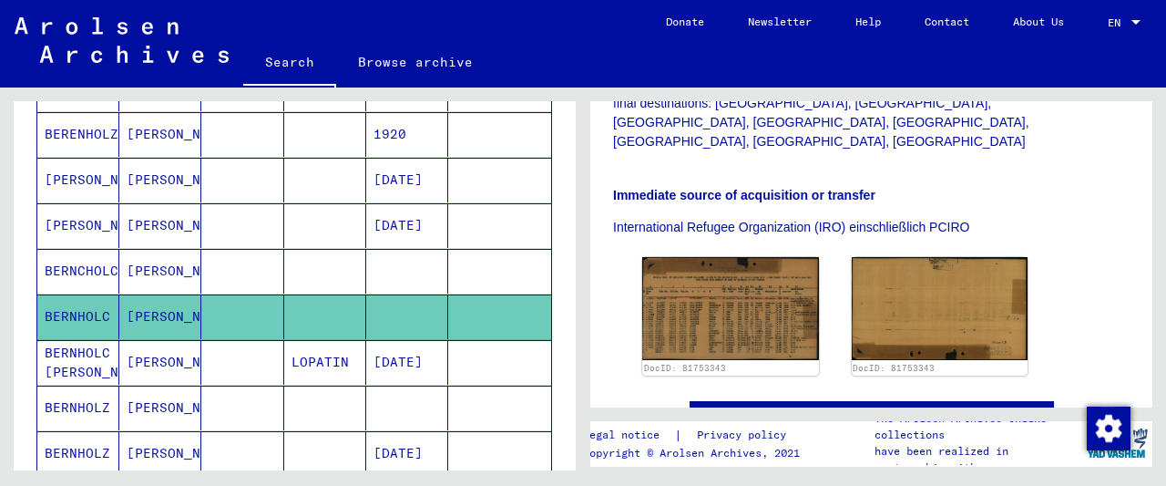
click at [746, 273] on img at bounding box center [730, 308] width 177 height 103
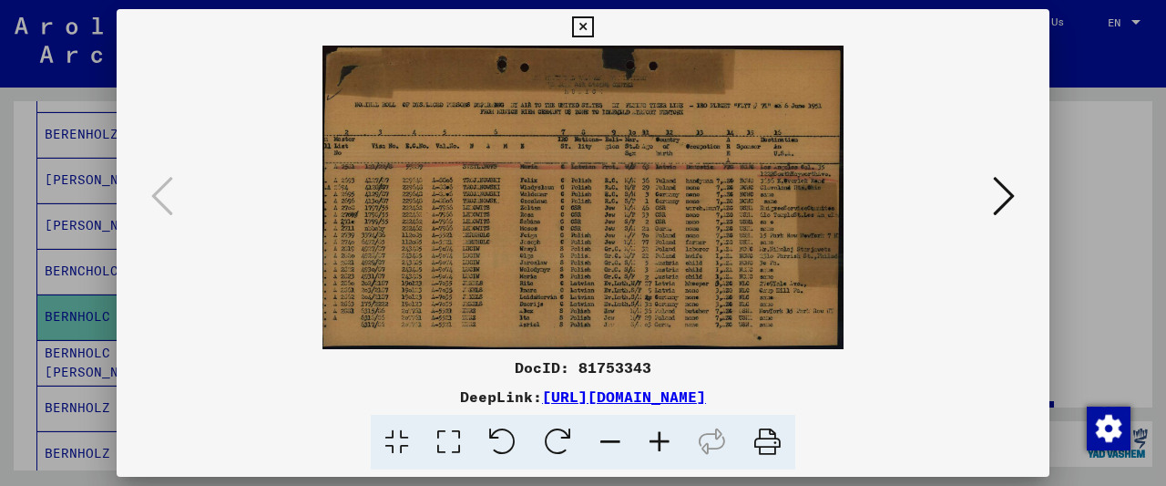
click at [672, 444] on icon at bounding box center [659, 443] width 49 height 56
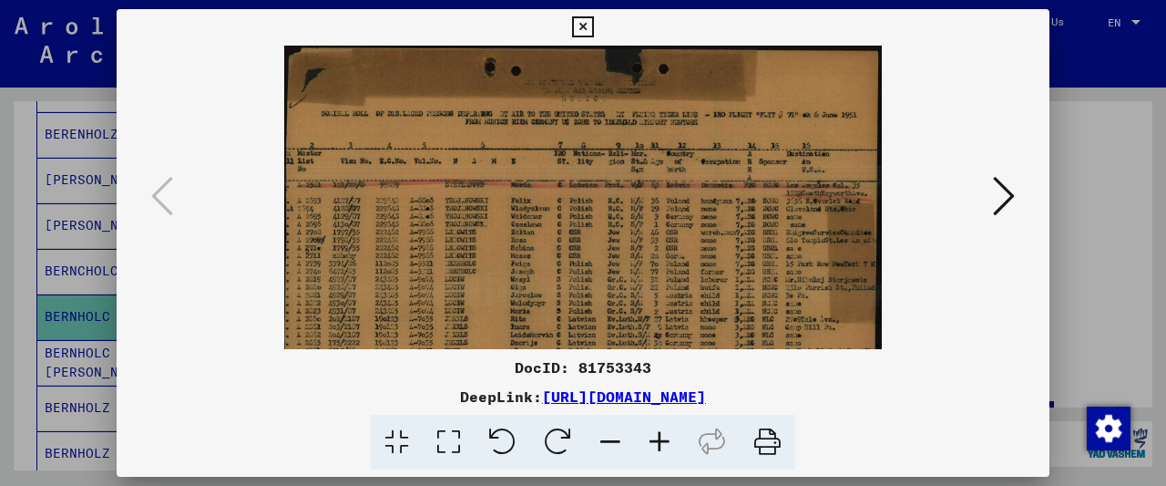
click at [672, 444] on icon at bounding box center [659, 443] width 49 height 56
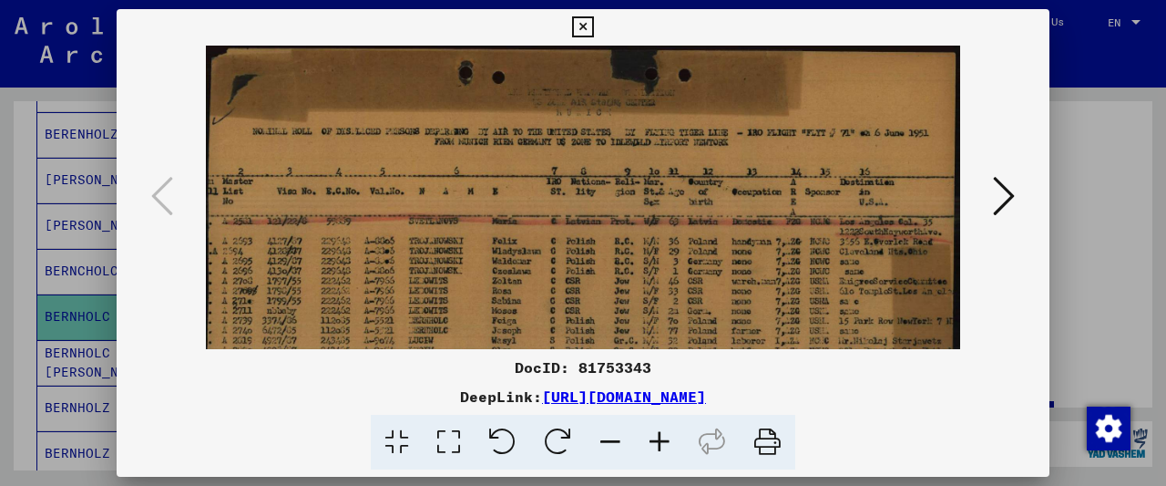
click at [672, 444] on icon at bounding box center [659, 443] width 49 height 56
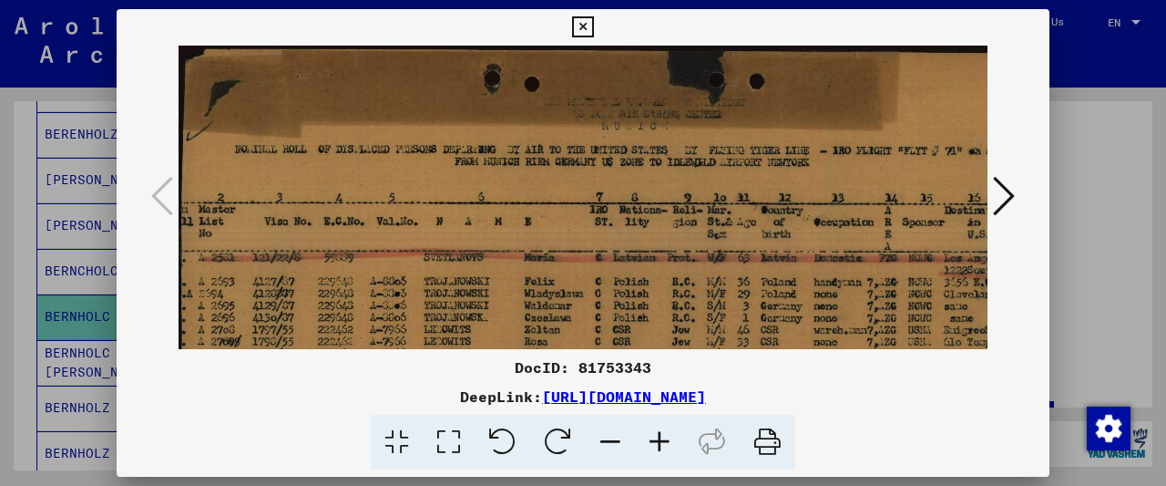
click at [672, 444] on icon at bounding box center [659, 443] width 49 height 56
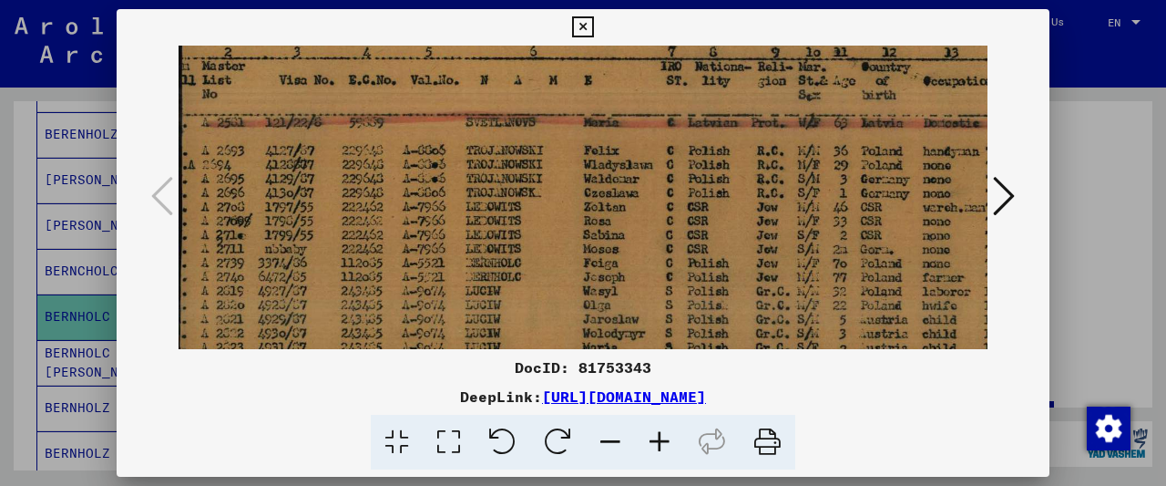
drag, startPoint x: 420, startPoint y: 208, endPoint x: 537, endPoint y: 90, distance: 165.6
click at [536, 92] on img at bounding box center [713, 185] width 1068 height 622
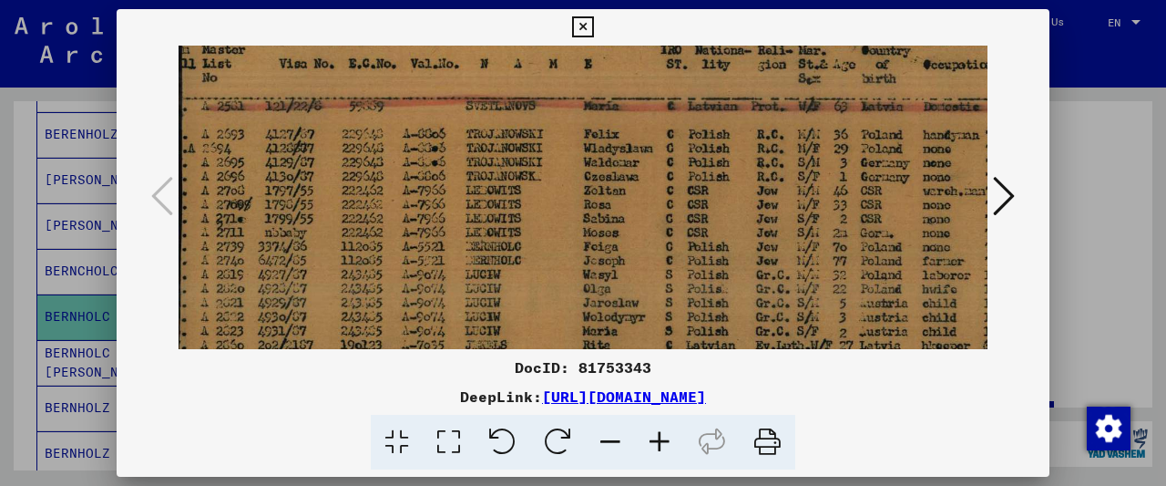
drag, startPoint x: 418, startPoint y: 234, endPoint x: 504, endPoint y: 102, distance: 157.4
click at [499, 111] on img at bounding box center [713, 169] width 1068 height 622
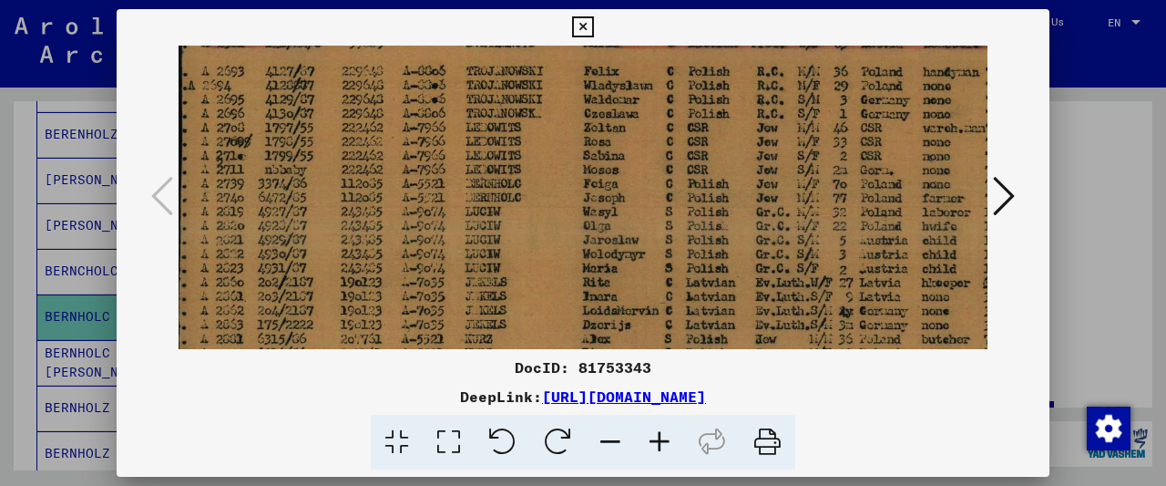
drag, startPoint x: 528, startPoint y: 198, endPoint x: 546, endPoint y: 296, distance: 100.1
click at [546, 296] on img at bounding box center [713, 106] width 1068 height 622
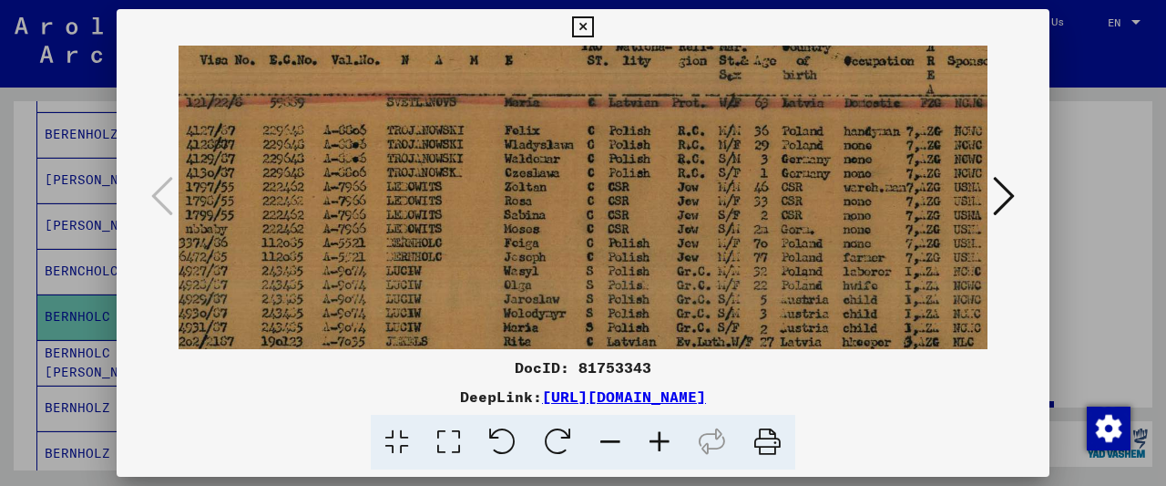
scroll to position [191, 80]
drag, startPoint x: 832, startPoint y: 241, endPoint x: 755, endPoint y: 258, distance: 78.5
click at [755, 258] on img at bounding box center [632, 165] width 1068 height 622
click at [593, 21] on icon at bounding box center [582, 27] width 21 height 22
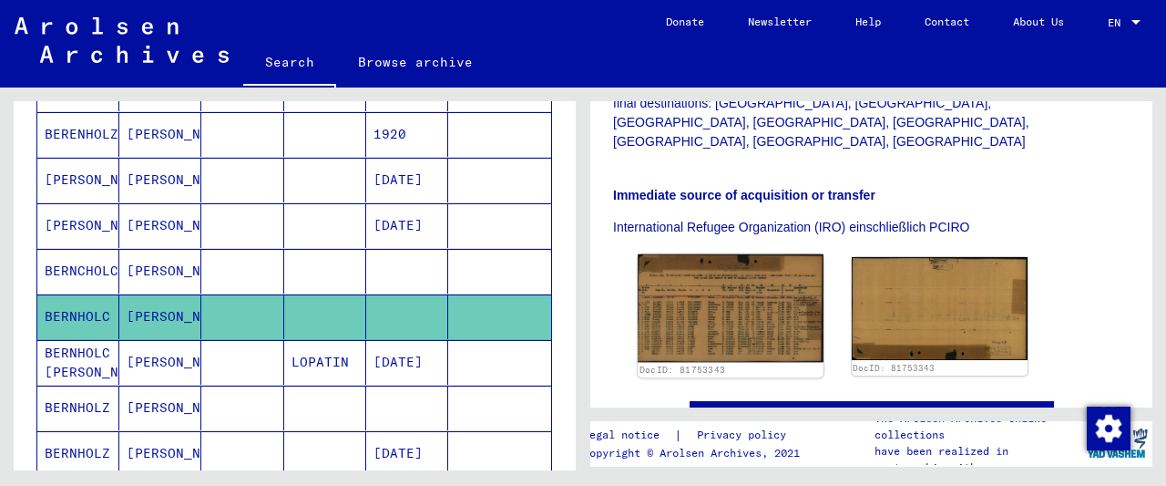
click at [723, 254] on img at bounding box center [730, 308] width 185 height 108
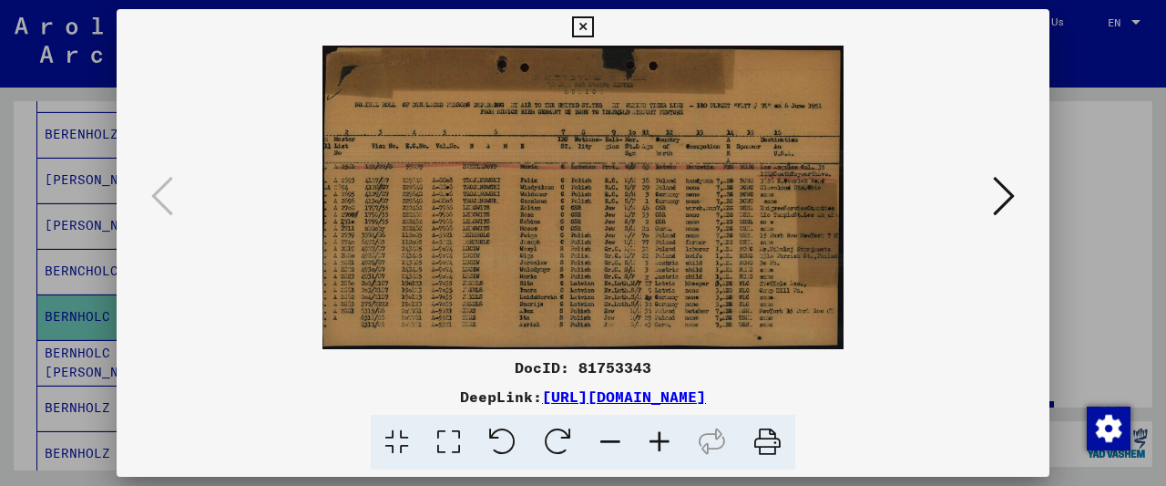
click at [676, 447] on icon at bounding box center [659, 443] width 49 height 56
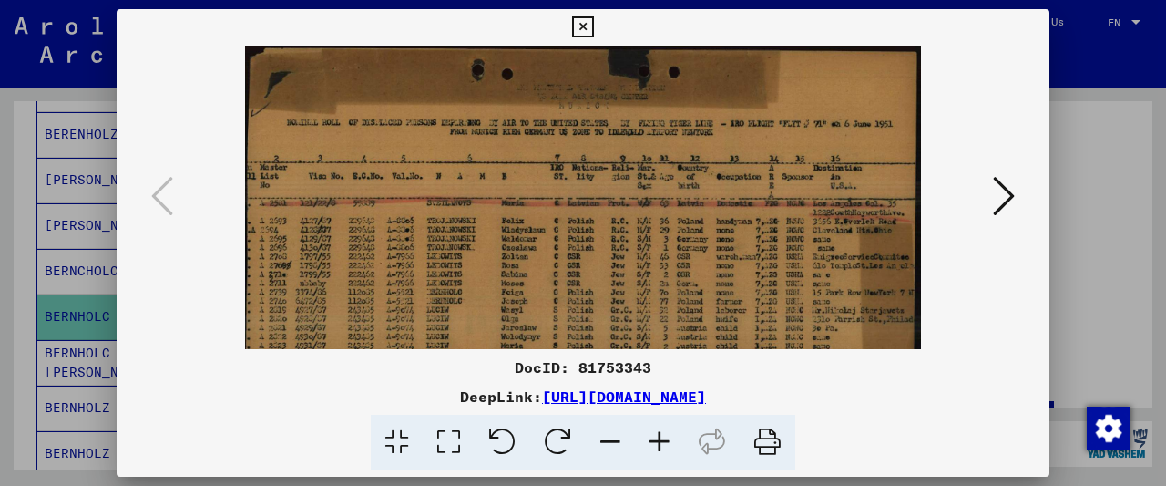
click at [676, 447] on icon at bounding box center [659, 443] width 49 height 56
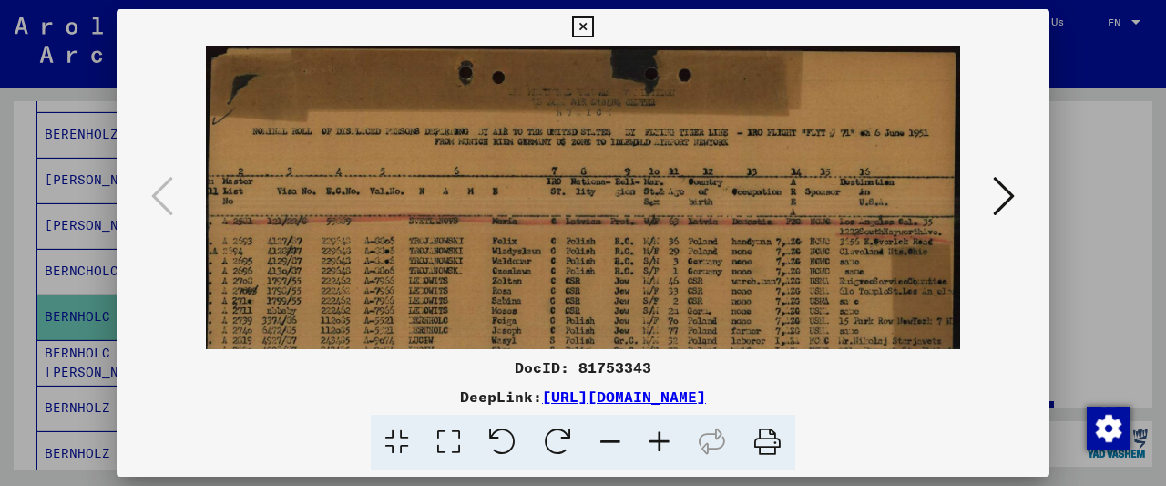
click at [676, 447] on icon at bounding box center [659, 443] width 49 height 56
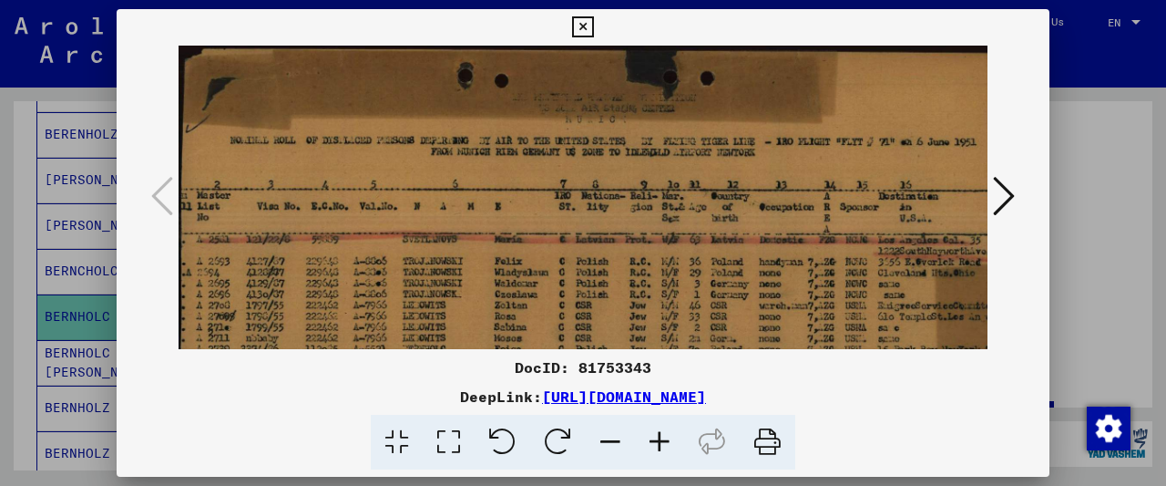
click at [593, 29] on icon at bounding box center [582, 27] width 21 height 22
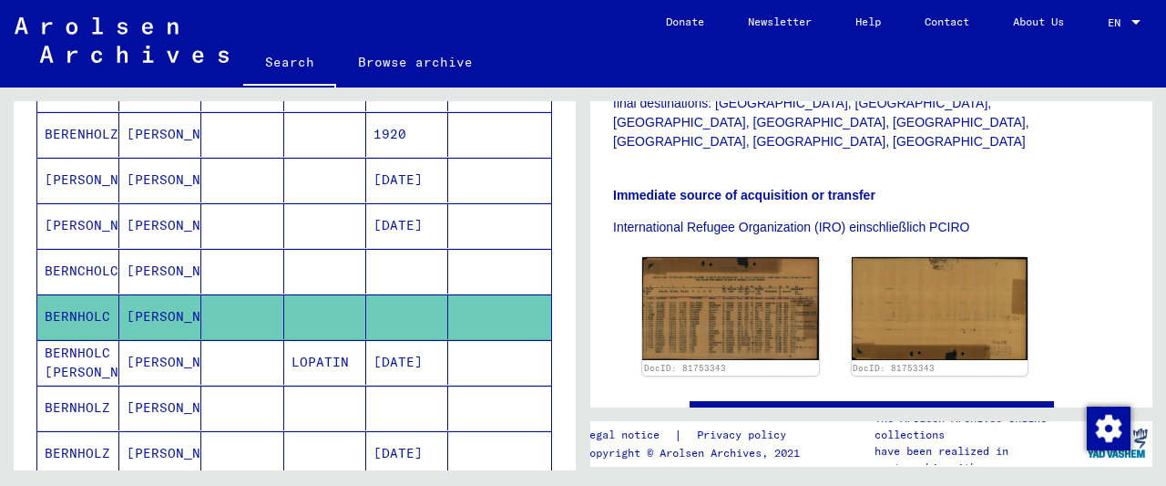
click at [409, 404] on mat-cell at bounding box center [407, 407] width 82 height 45
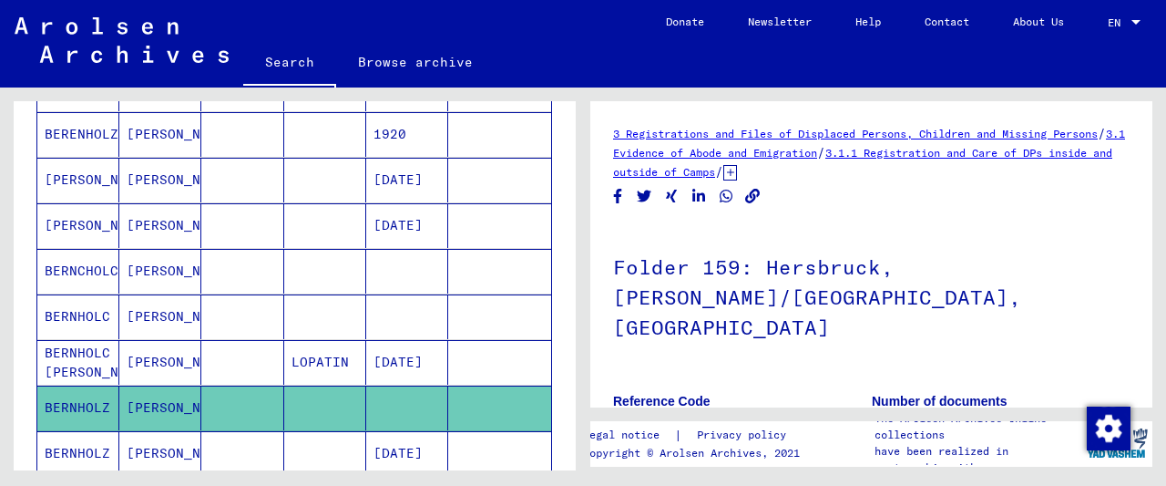
scroll to position [190, 0]
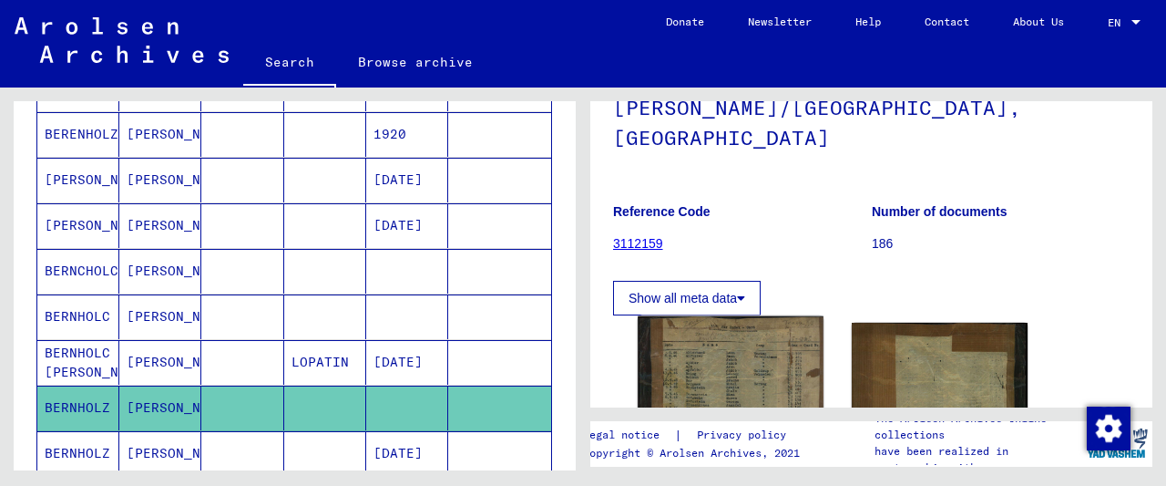
click at [734, 349] on img at bounding box center [730, 448] width 185 height 265
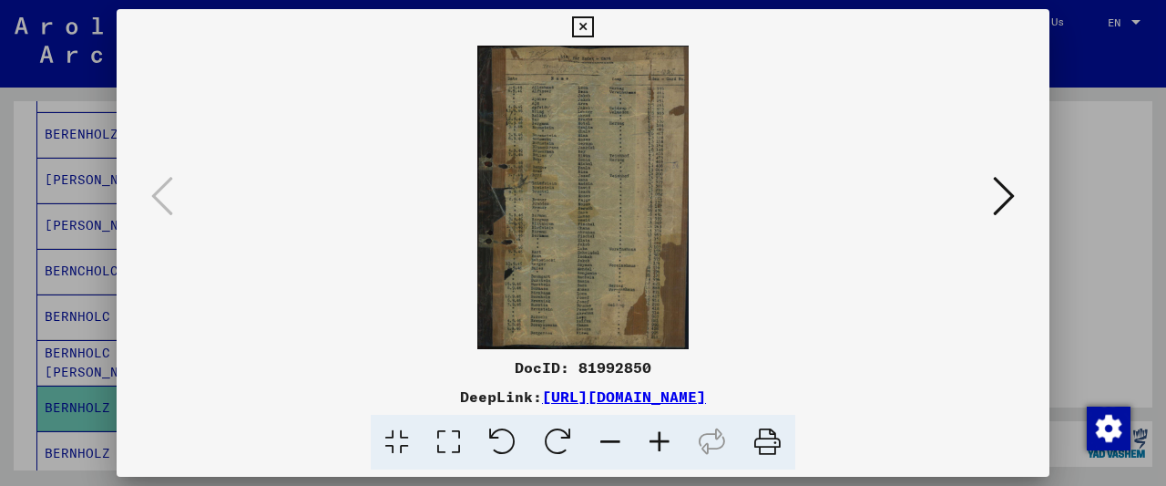
click at [644, 446] on icon at bounding box center [659, 443] width 49 height 56
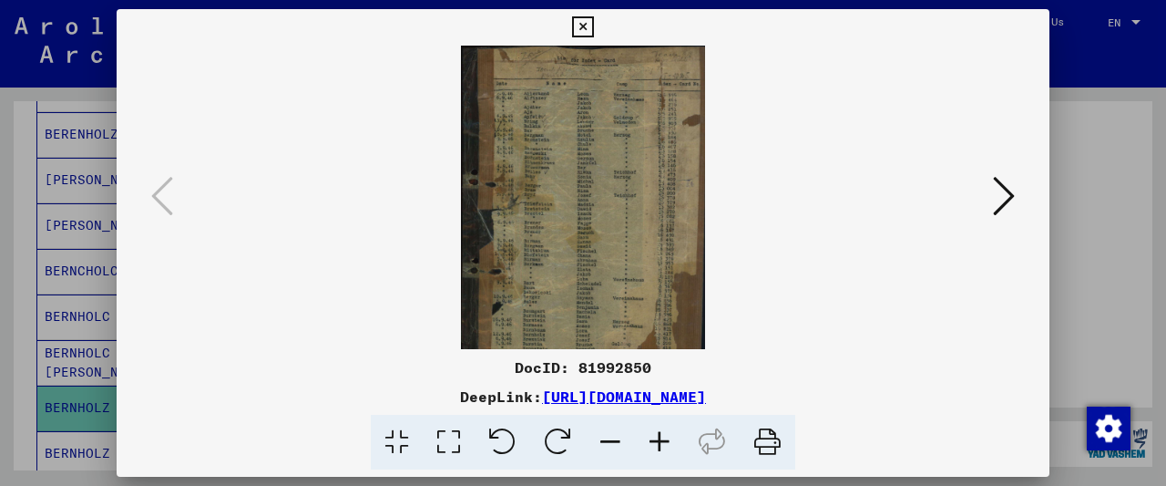
click at [651, 443] on icon at bounding box center [659, 443] width 49 height 56
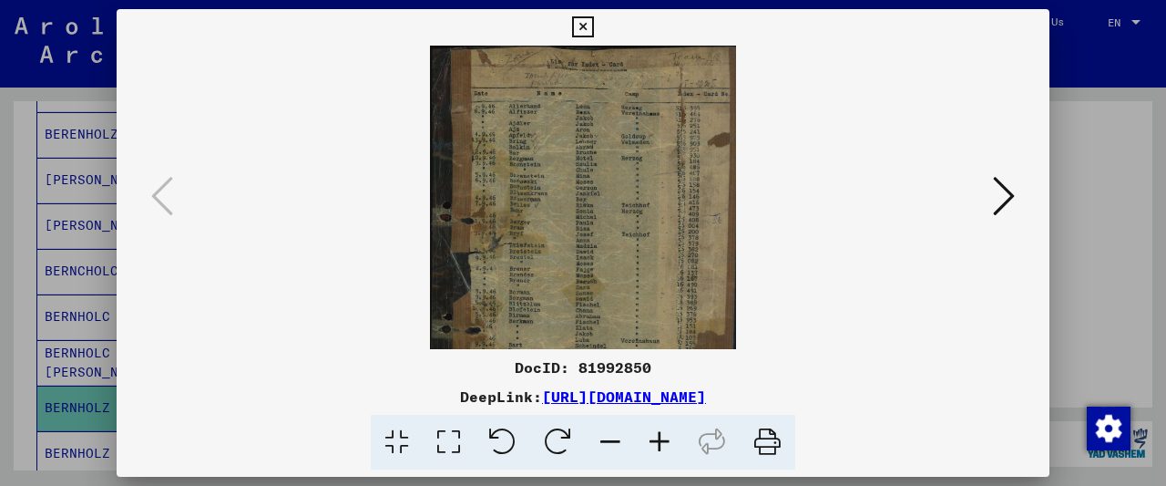
click at [651, 443] on icon at bounding box center [659, 443] width 49 height 56
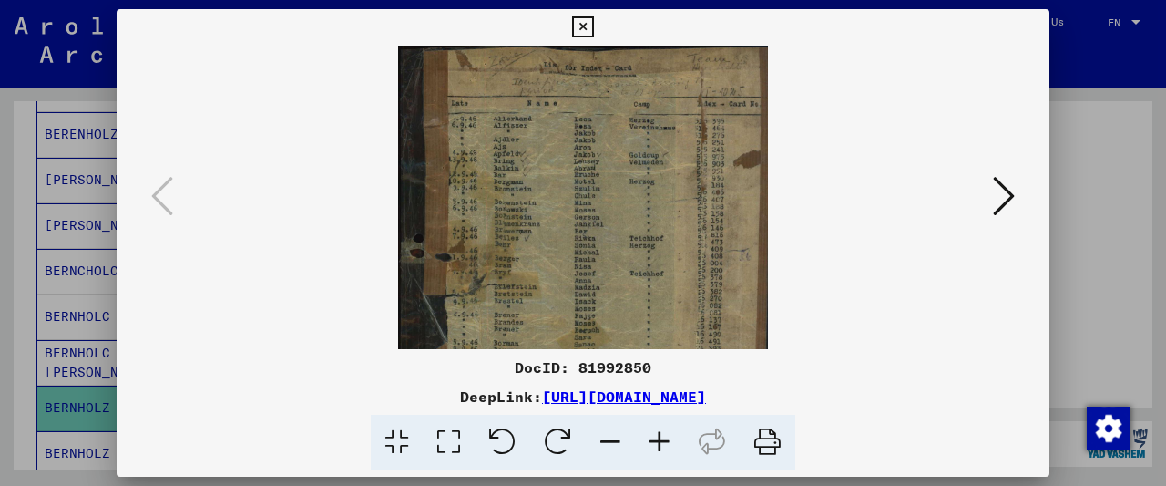
click at [651, 443] on icon at bounding box center [659, 443] width 49 height 56
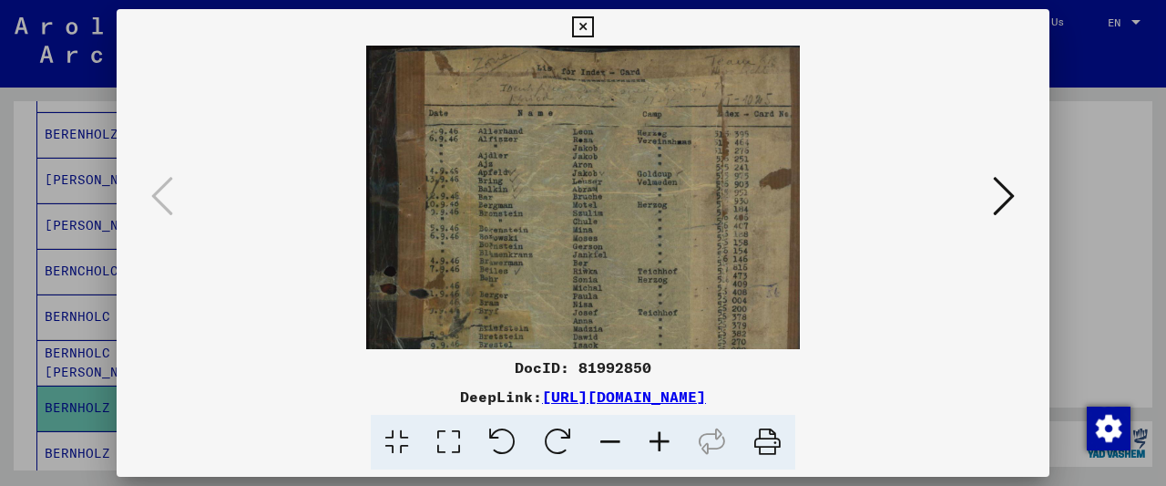
click at [651, 443] on icon at bounding box center [659, 443] width 49 height 56
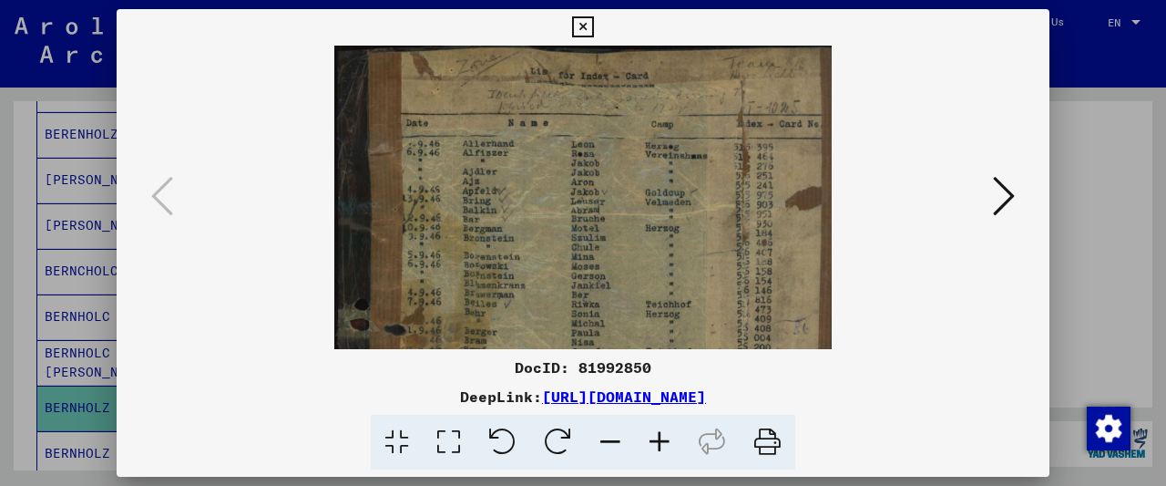
click at [651, 443] on icon at bounding box center [659, 443] width 49 height 56
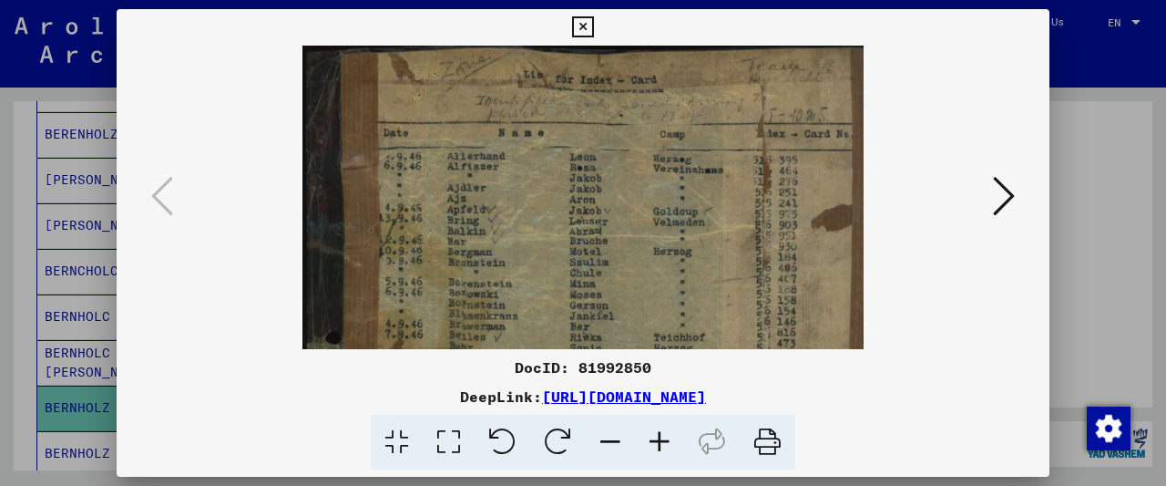
click at [651, 443] on icon at bounding box center [659, 443] width 49 height 56
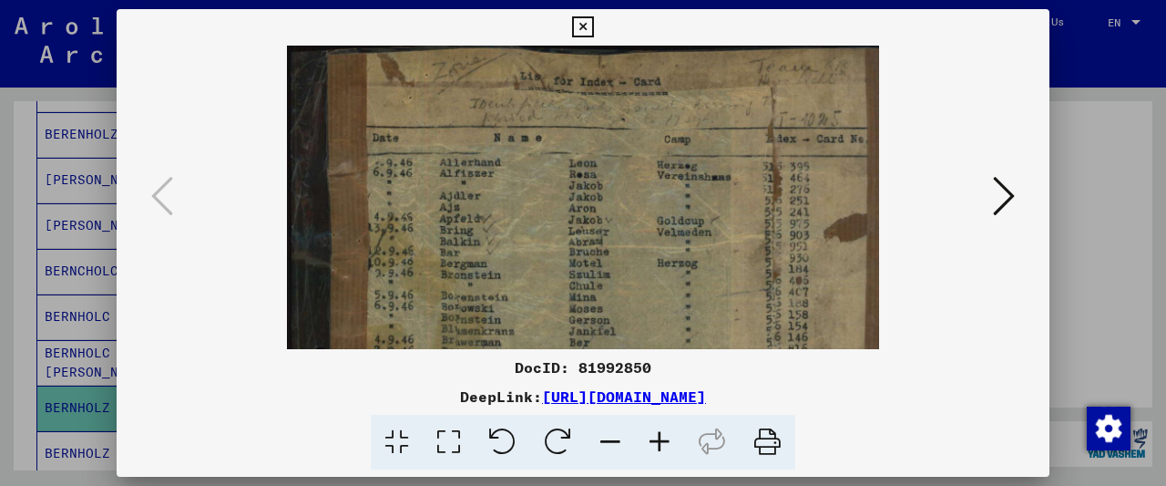
scroll to position [100, 0]
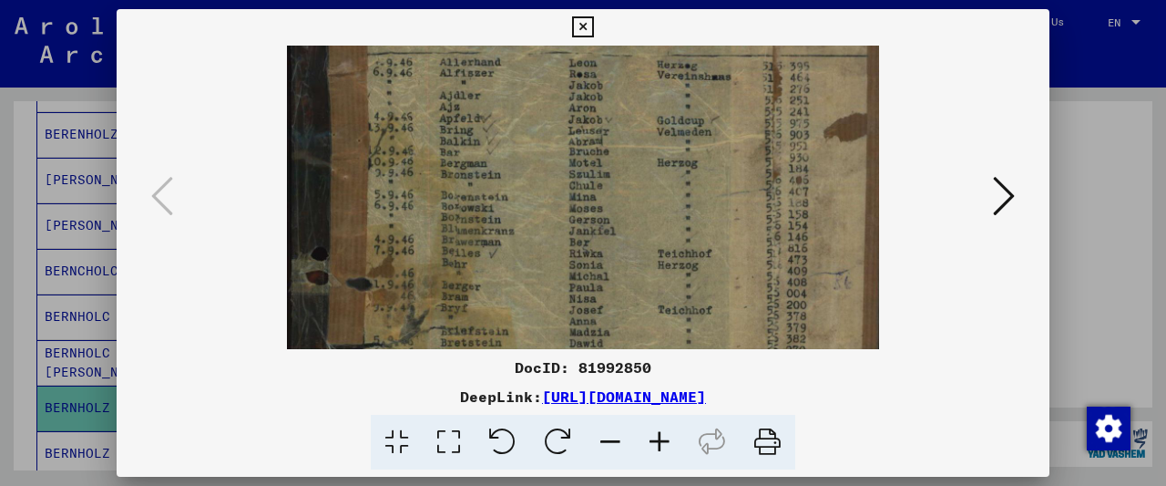
drag, startPoint x: 544, startPoint y: 305, endPoint x: 560, endPoint y: 205, distance: 101.6
click at [560, 205] on img at bounding box center [583, 370] width 593 height 850
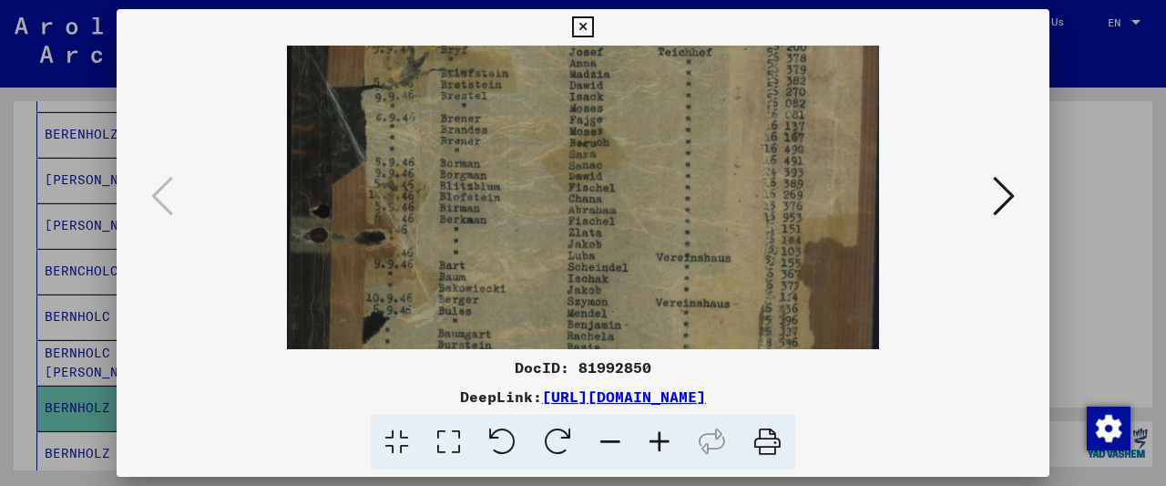
drag, startPoint x: 507, startPoint y: 276, endPoint x: 585, endPoint y: 23, distance: 265.1
click at [585, 23] on div "DocID: 81992850 DeepLink: [URL][DOMAIN_NAME]" at bounding box center [583, 239] width 933 height 461
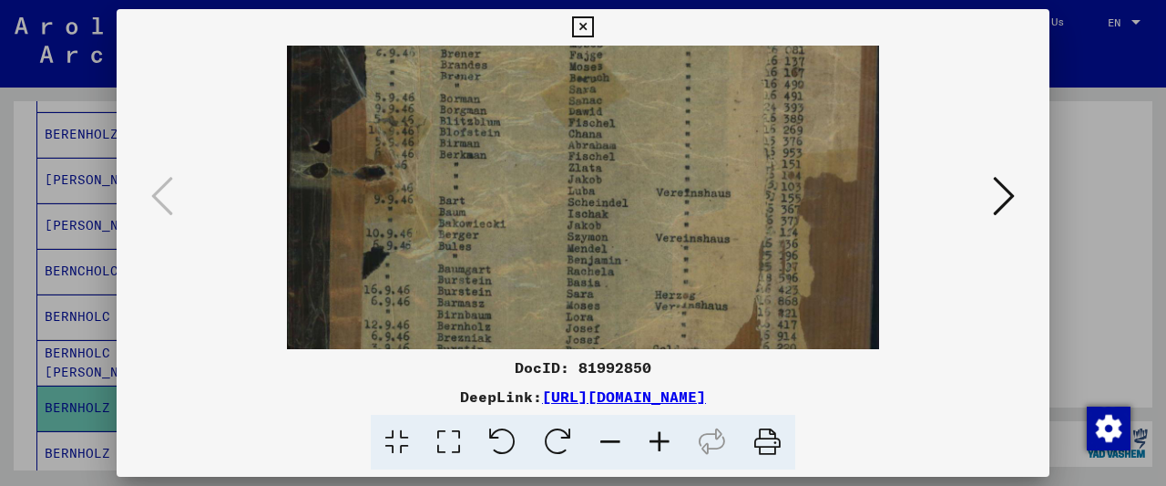
scroll to position [432, 0]
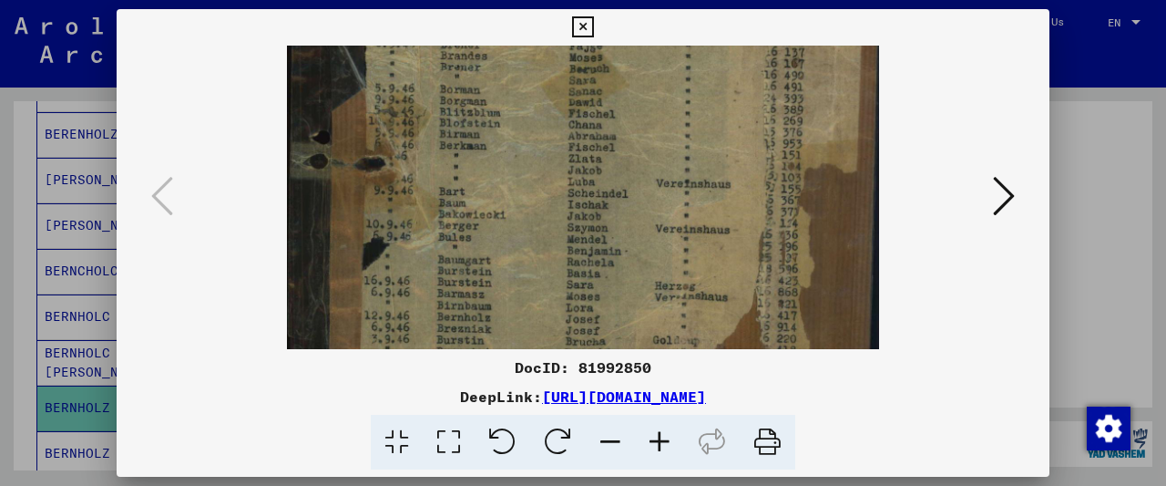
drag, startPoint x: 495, startPoint y: 258, endPoint x: 531, endPoint y: 187, distance: 79.9
click at [531, 187] on img at bounding box center [583, 39] width 593 height 850
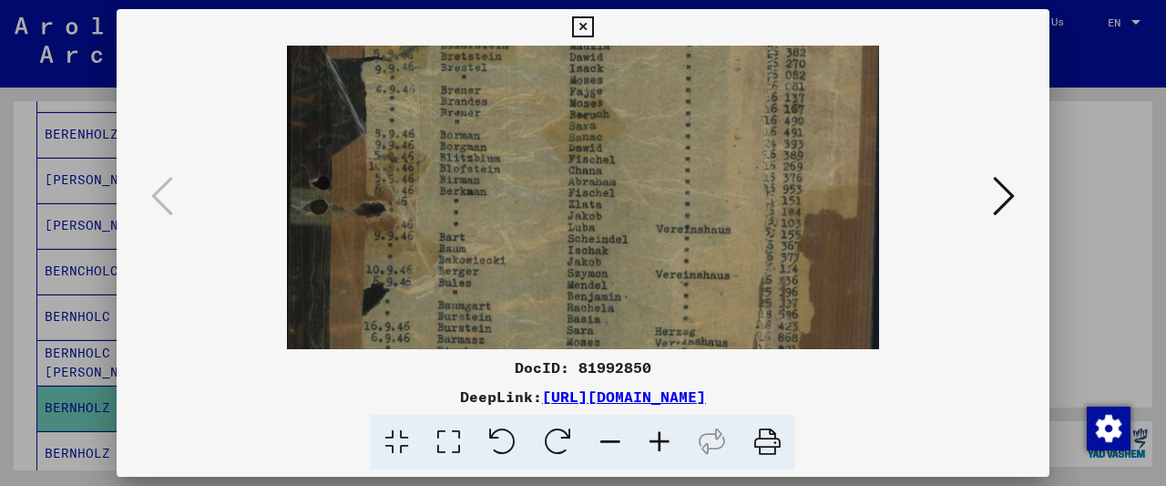
drag, startPoint x: 517, startPoint y: 223, endPoint x: 545, endPoint y: 297, distance: 79.0
click at [557, 351] on div "DocID: 81992850 DeepLink: [URL][DOMAIN_NAME]" at bounding box center [583, 239] width 933 height 461
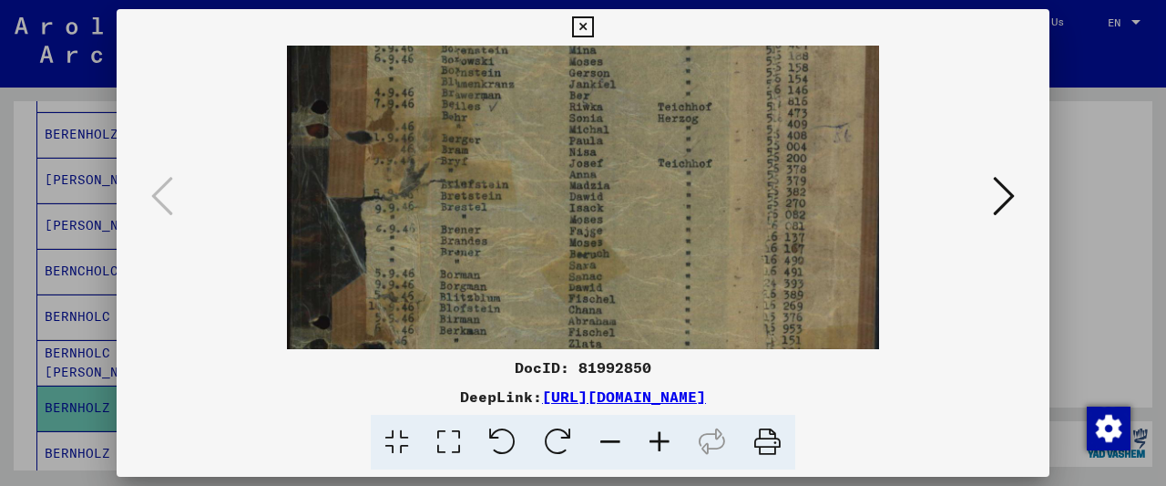
drag, startPoint x: 526, startPoint y: 169, endPoint x: 519, endPoint y: 292, distance: 123.2
click at [519, 292] on img at bounding box center [583, 224] width 593 height 850
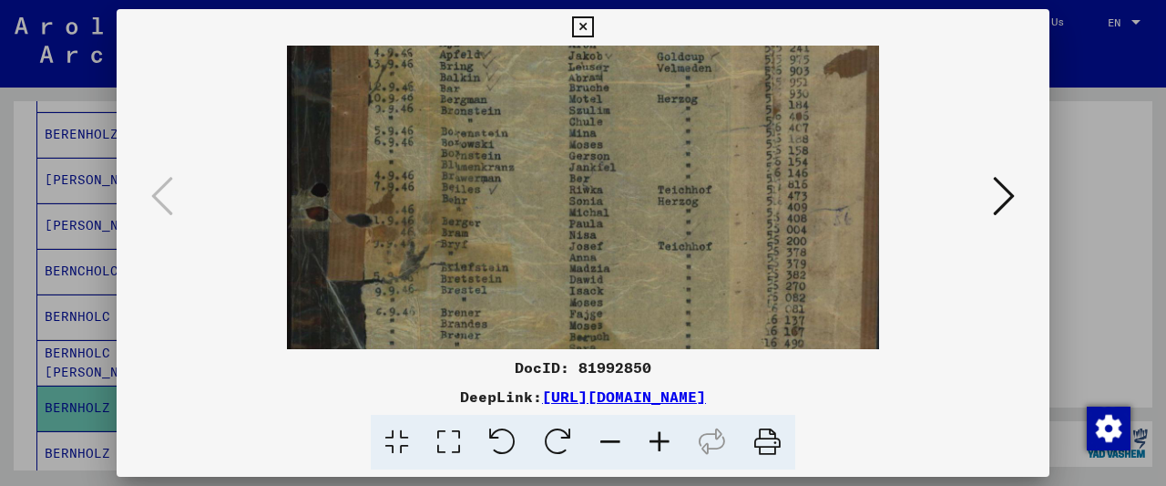
drag, startPoint x: 533, startPoint y: 181, endPoint x: 537, endPoint y: 249, distance: 67.5
click at [537, 249] on img at bounding box center [583, 307] width 593 height 850
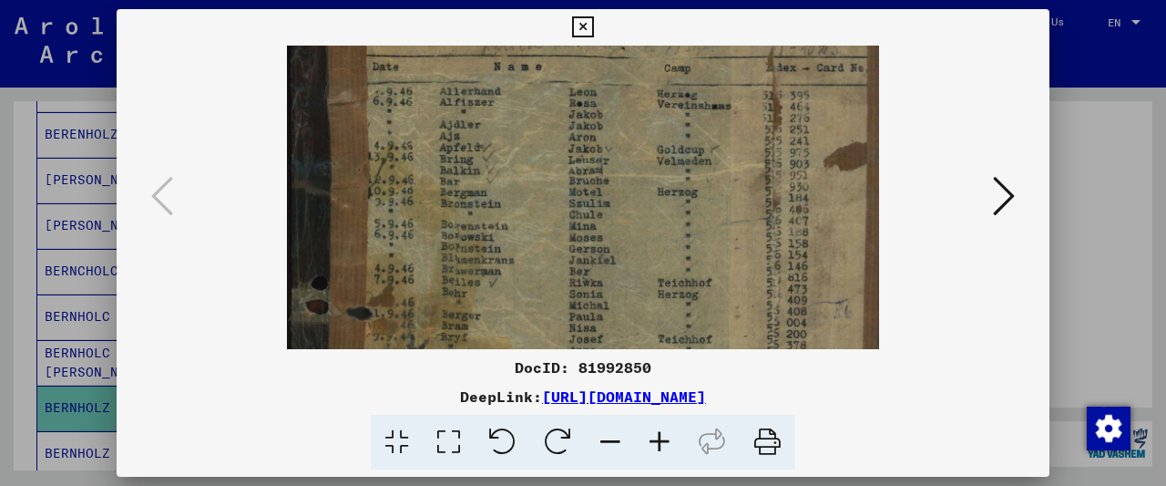
scroll to position [54, 0]
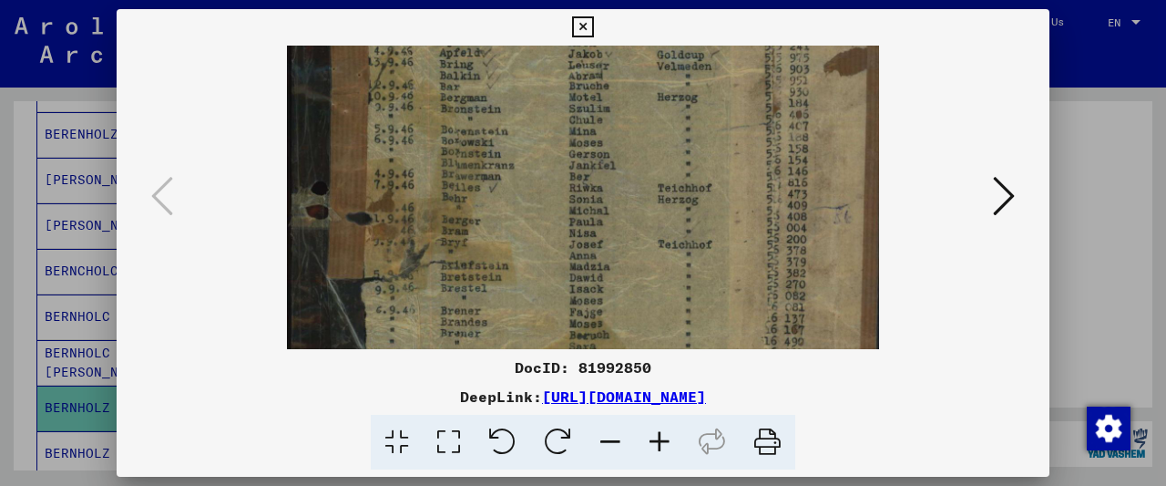
drag, startPoint x: 539, startPoint y: 240, endPoint x: 549, endPoint y: 165, distance: 75.4
click at [549, 165] on img at bounding box center [583, 305] width 593 height 850
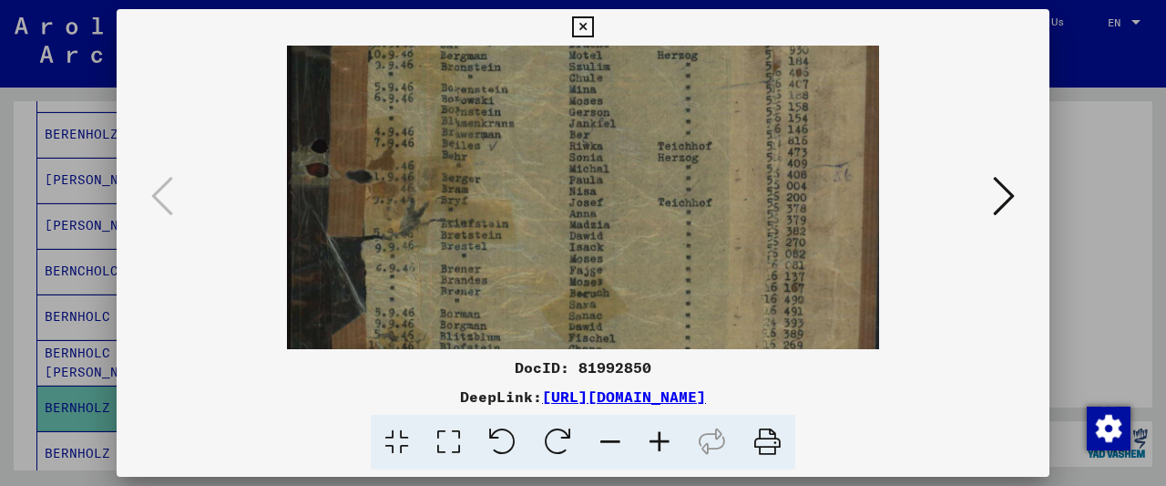
drag, startPoint x: 518, startPoint y: 239, endPoint x: 536, endPoint y: 192, distance: 49.6
click at [536, 192] on img at bounding box center [583, 263] width 593 height 850
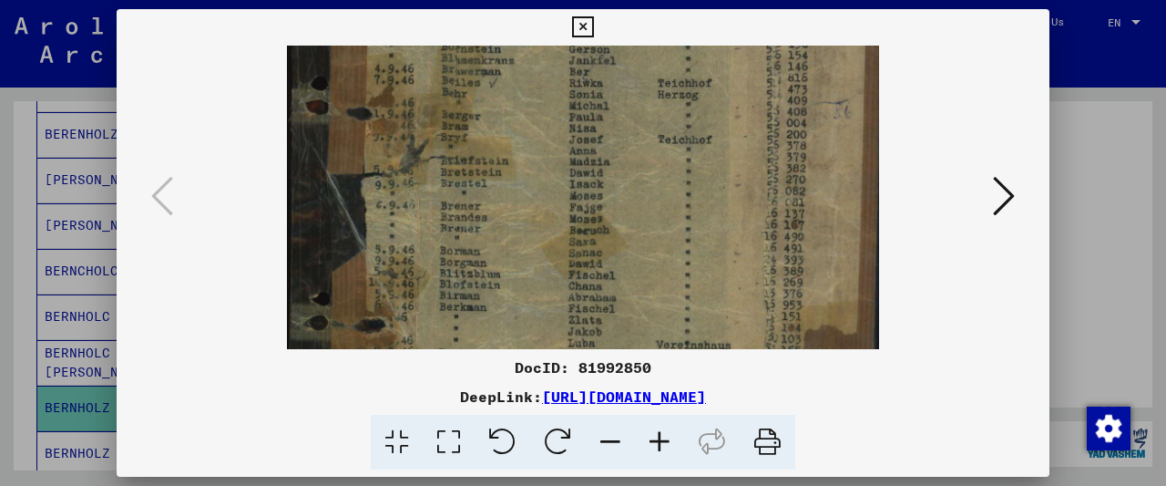
scroll to position [272, 0]
drag, startPoint x: 538, startPoint y: 225, endPoint x: 568, endPoint y: 169, distance: 63.6
click at [568, 169] on img at bounding box center [583, 198] width 593 height 850
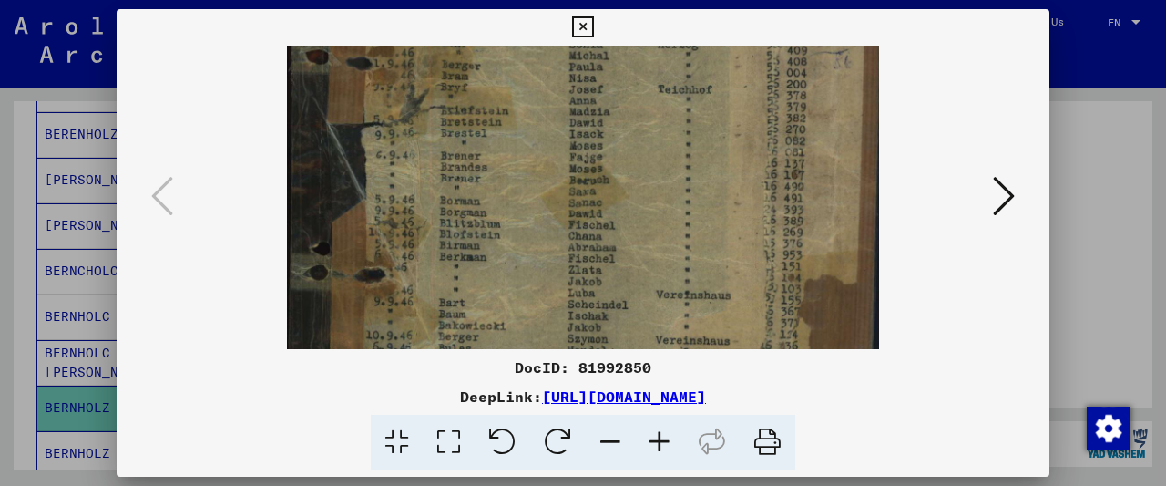
scroll to position [332, 0]
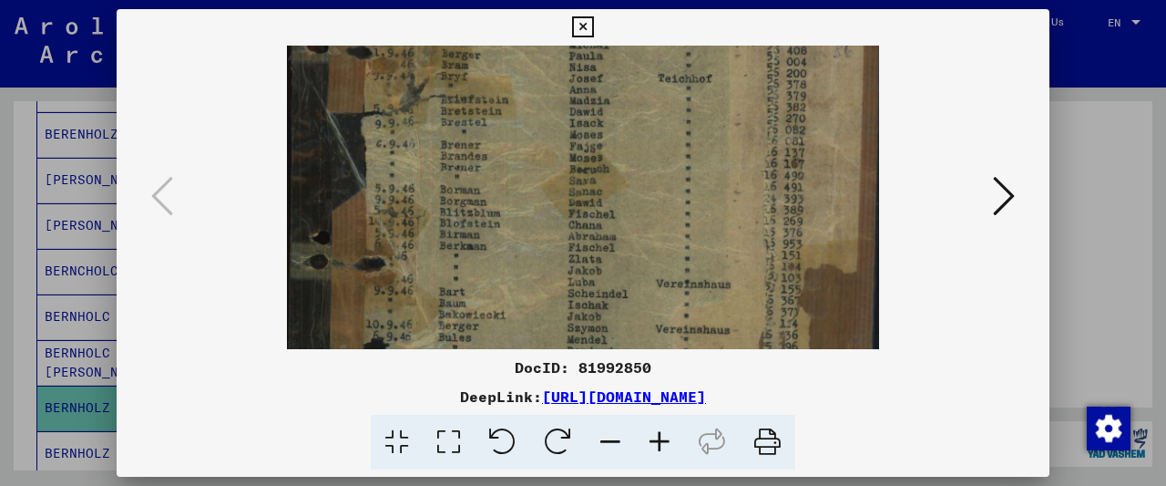
drag, startPoint x: 513, startPoint y: 258, endPoint x: 534, endPoint y: 200, distance: 62.0
click at [534, 200] on img at bounding box center [583, 139] width 593 height 850
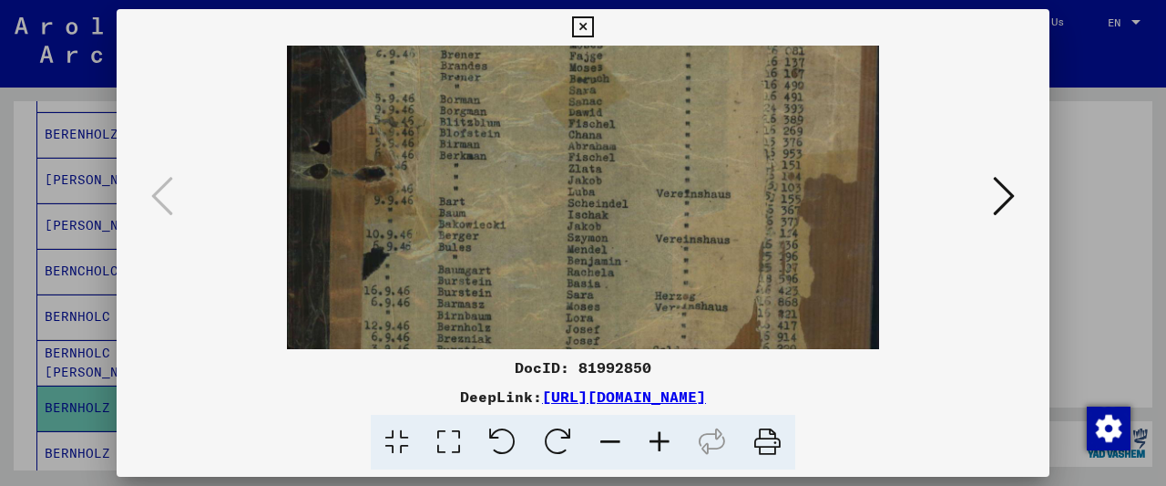
scroll to position [471, 0]
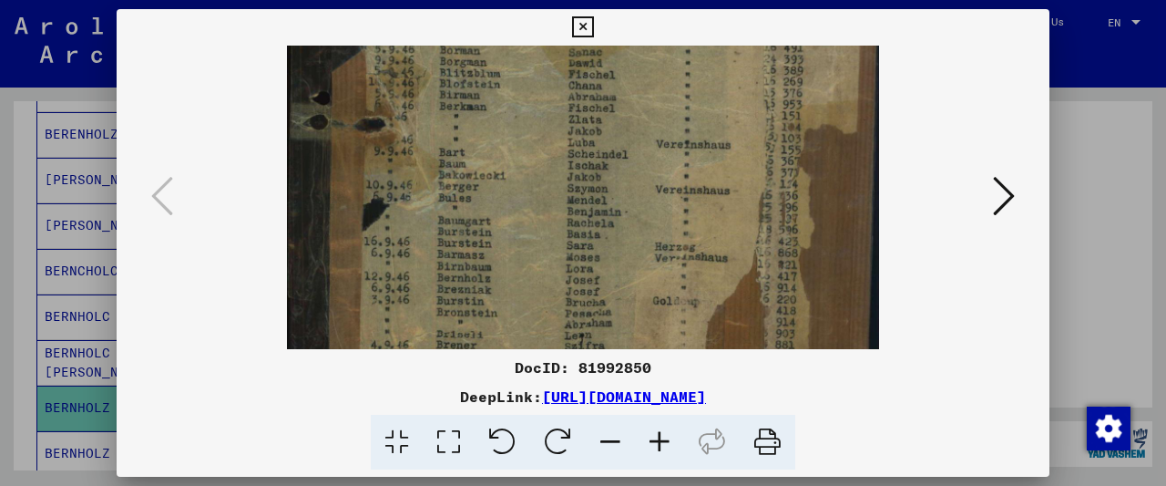
drag, startPoint x: 511, startPoint y: 276, endPoint x: 595, endPoint y: 140, distance: 159.6
click at [595, 140] on img at bounding box center [583, -1] width 593 height 850
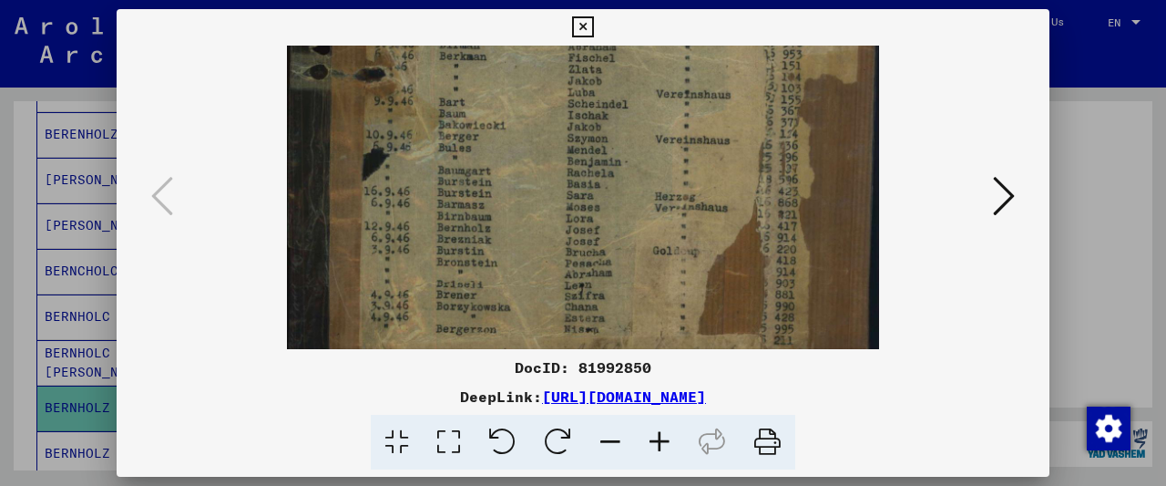
scroll to position [546, 0]
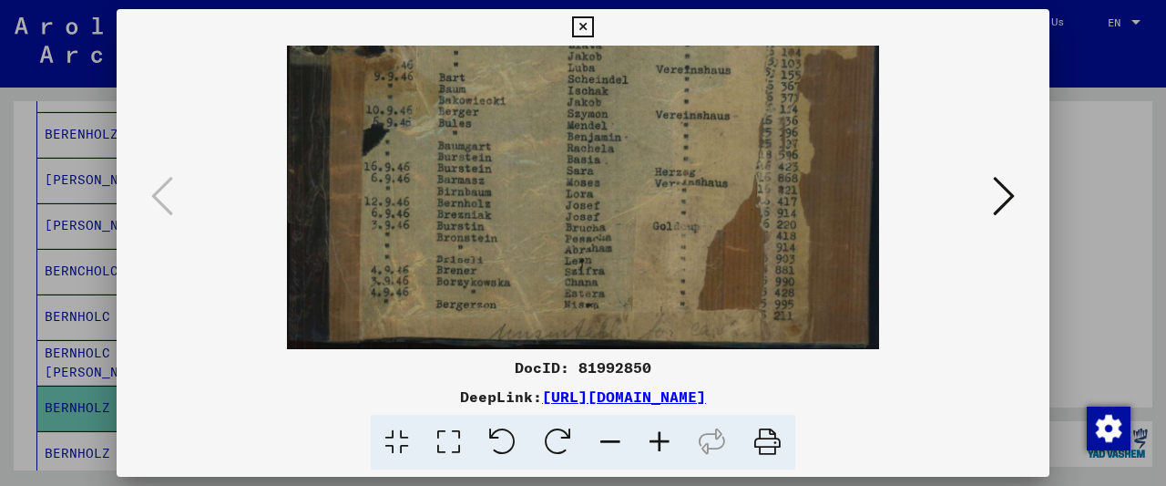
drag, startPoint x: 550, startPoint y: 243, endPoint x: 576, endPoint y: 170, distance: 77.2
click at [1009, 200] on icon at bounding box center [1004, 196] width 22 height 44
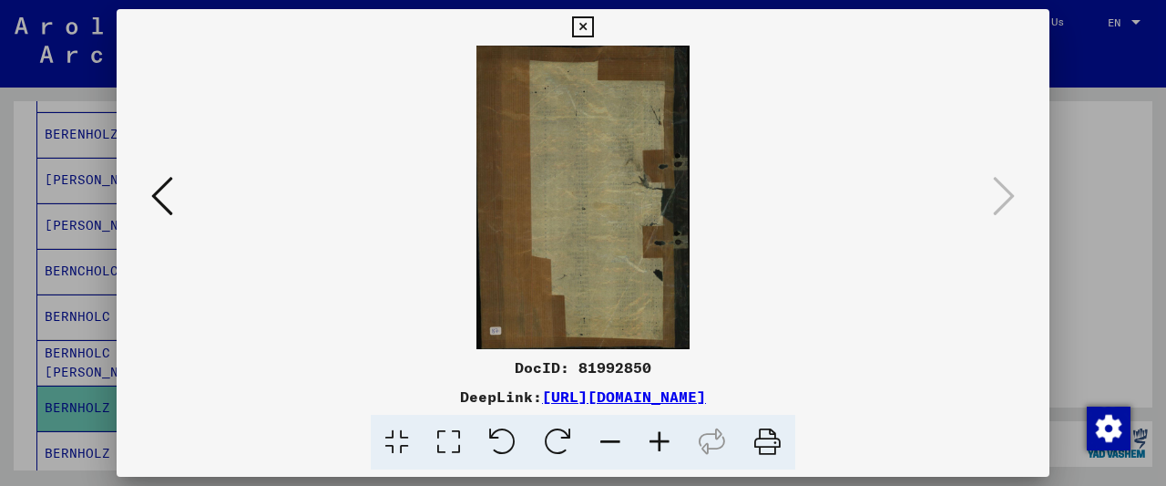
click at [171, 212] on button at bounding box center [162, 197] width 33 height 52
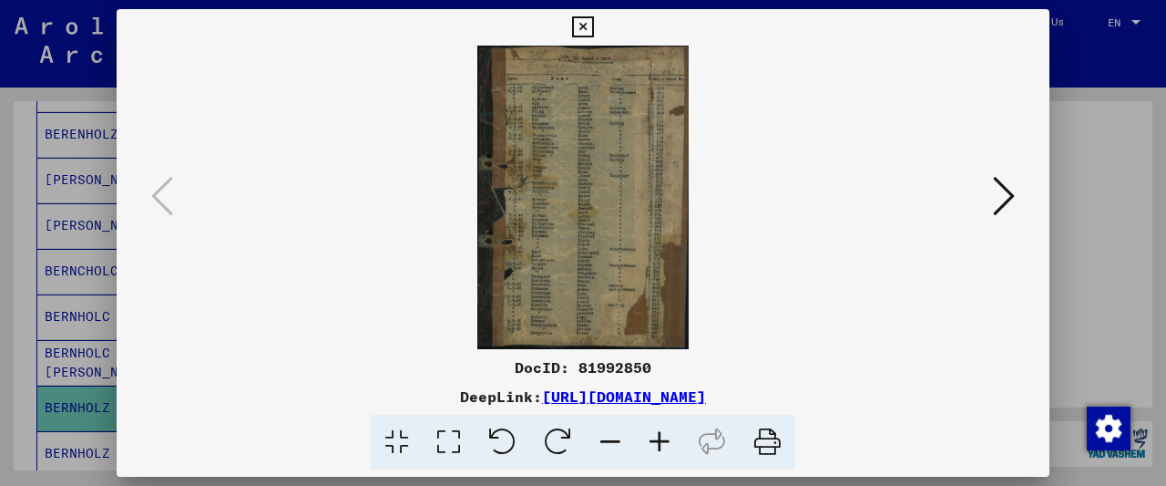
click at [654, 438] on icon at bounding box center [659, 443] width 49 height 56
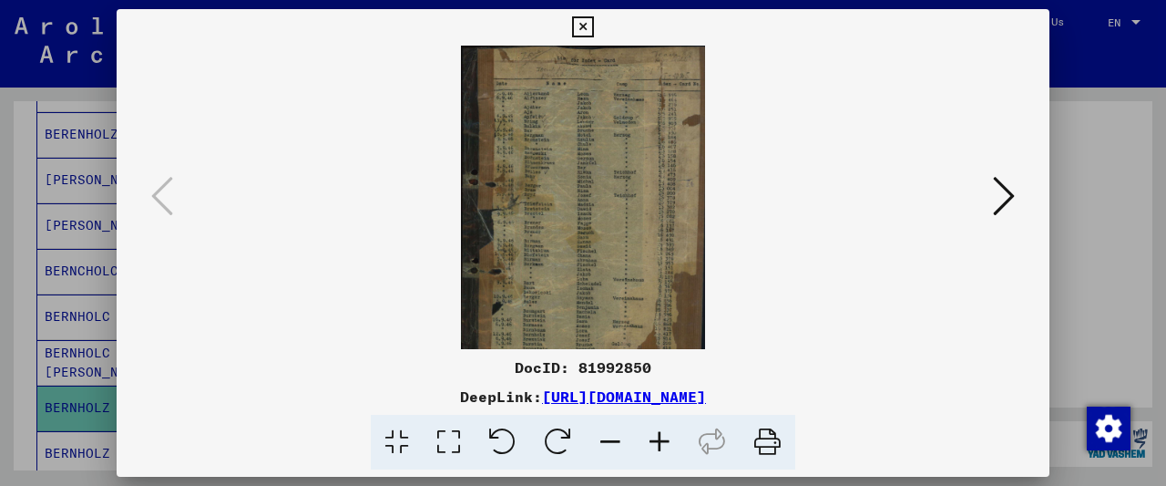
click at [654, 438] on icon at bounding box center [659, 443] width 49 height 56
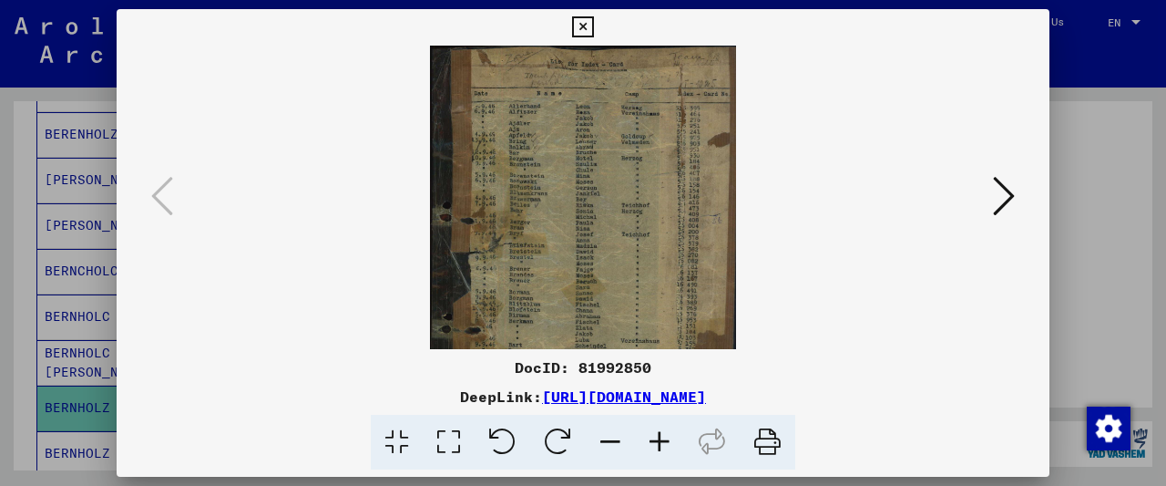
click at [654, 438] on icon at bounding box center [659, 443] width 49 height 56
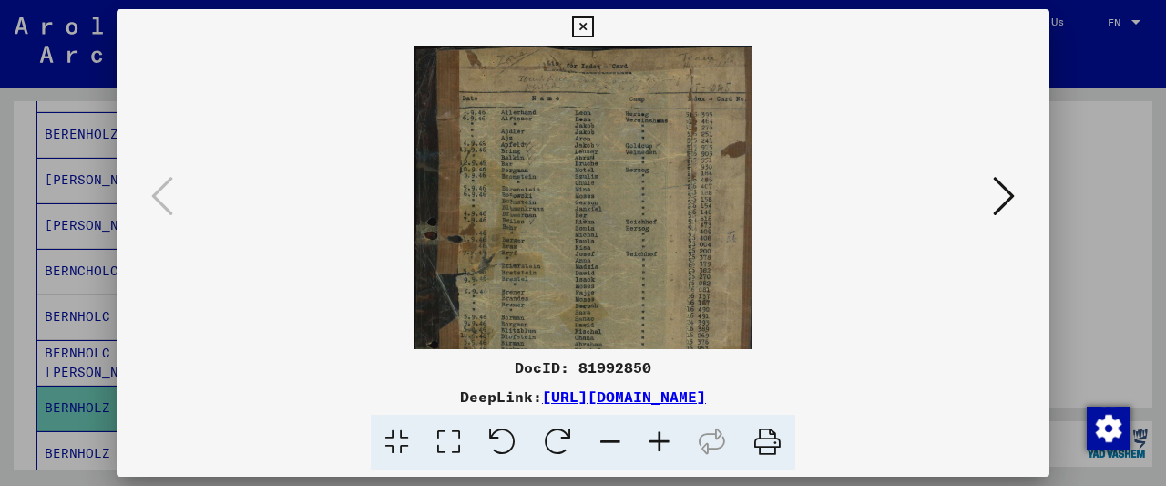
click at [654, 438] on icon at bounding box center [659, 443] width 49 height 56
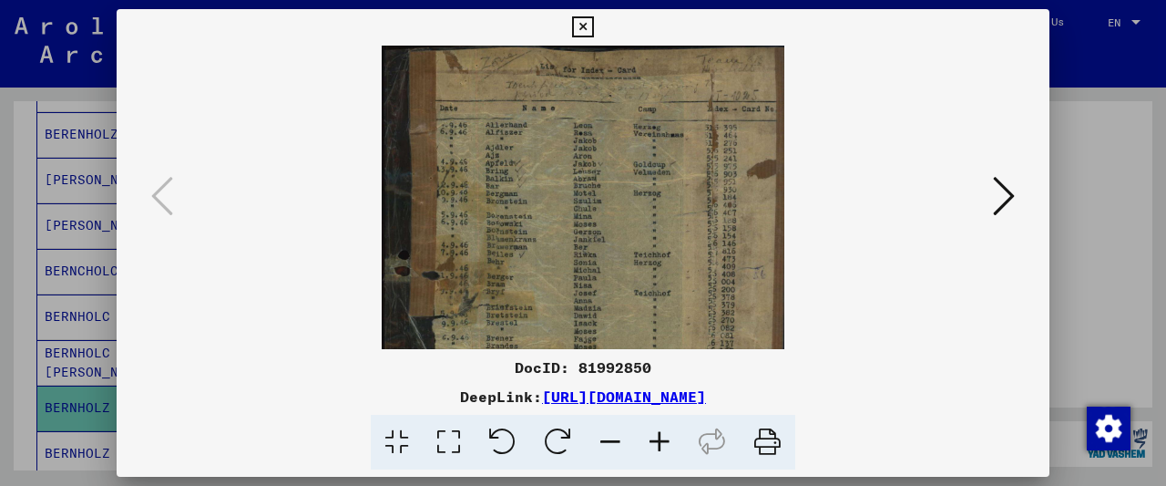
click at [654, 438] on icon at bounding box center [659, 443] width 49 height 56
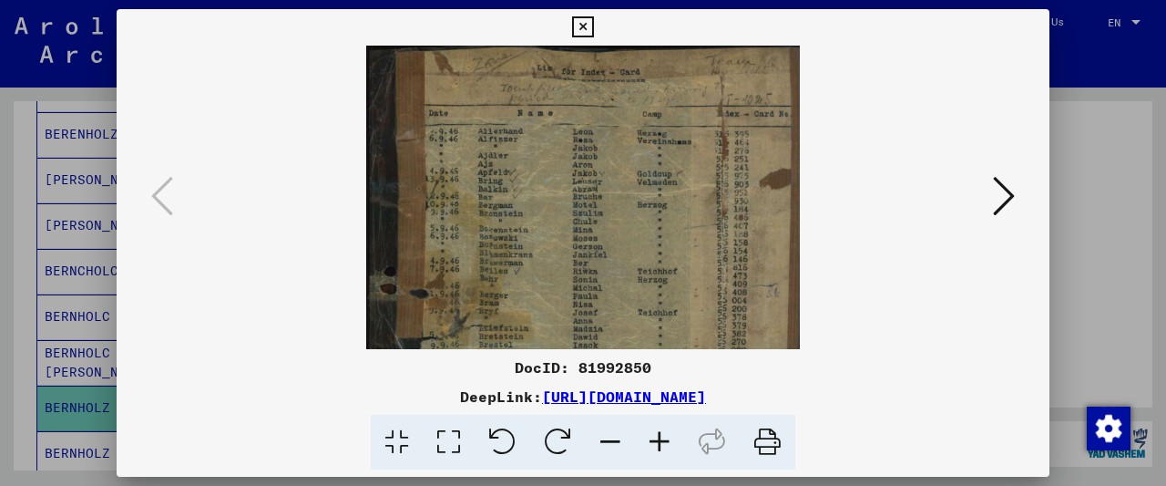
click at [655, 438] on icon at bounding box center [659, 443] width 49 height 56
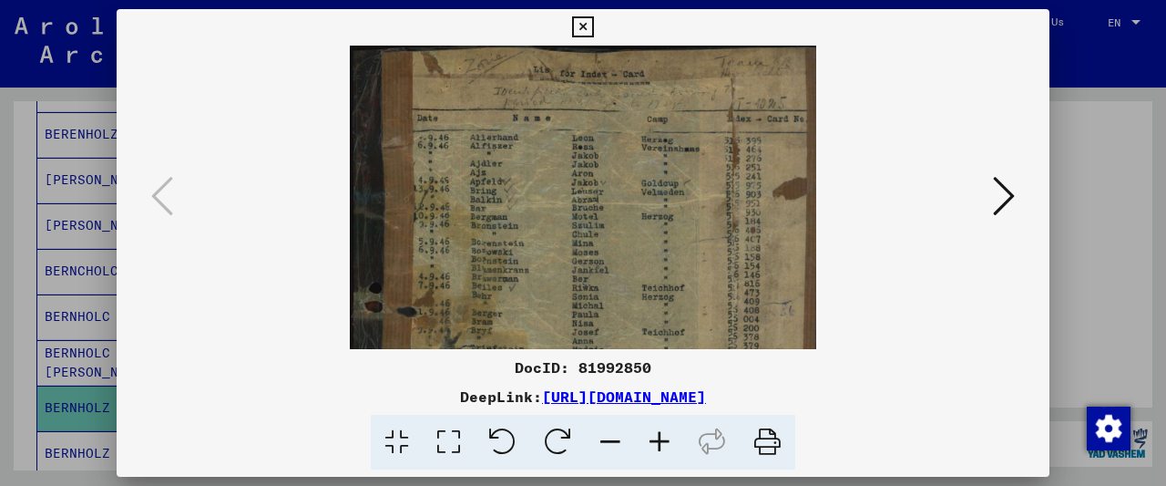
click at [655, 438] on icon at bounding box center [659, 443] width 49 height 56
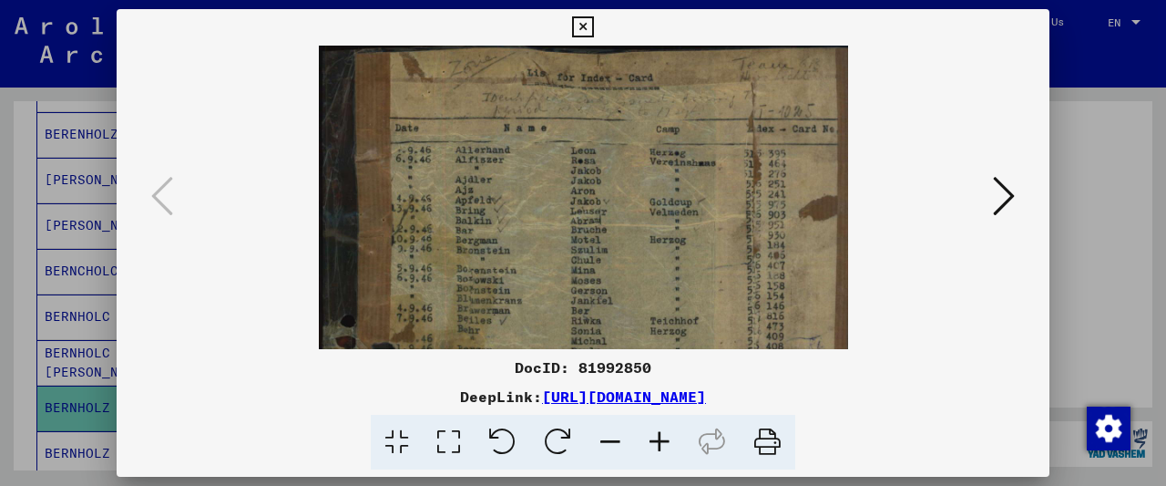
click at [655, 438] on icon at bounding box center [659, 443] width 49 height 56
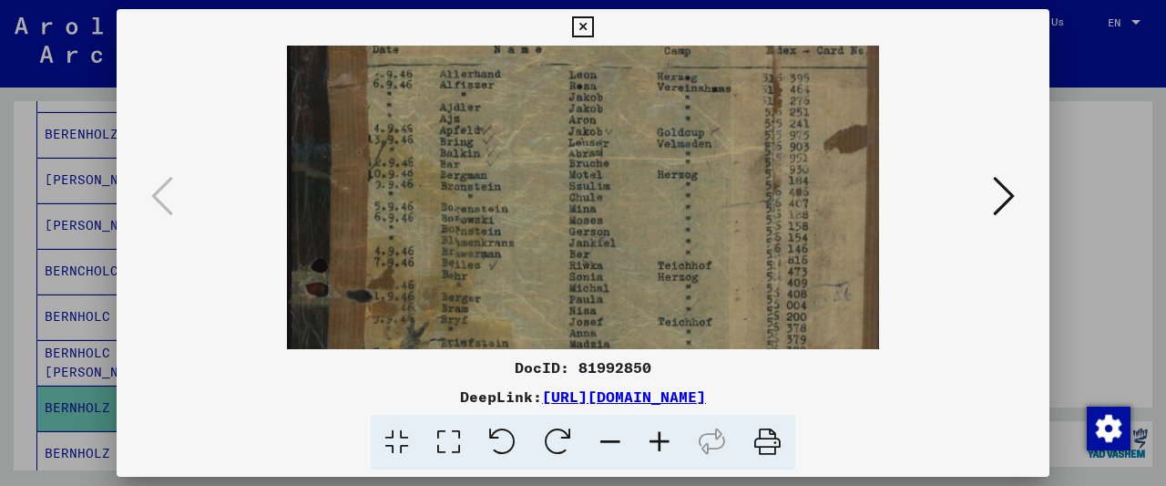
scroll to position [123, 0]
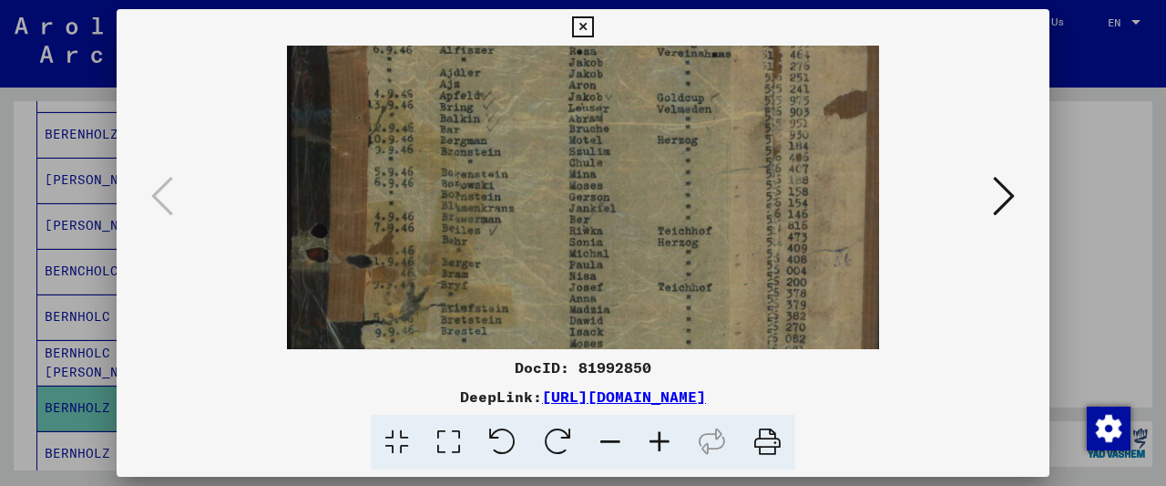
drag, startPoint x: 430, startPoint y: 286, endPoint x: 446, endPoint y: 163, distance: 124.0
click at [446, 163] on img at bounding box center [583, 348] width 593 height 850
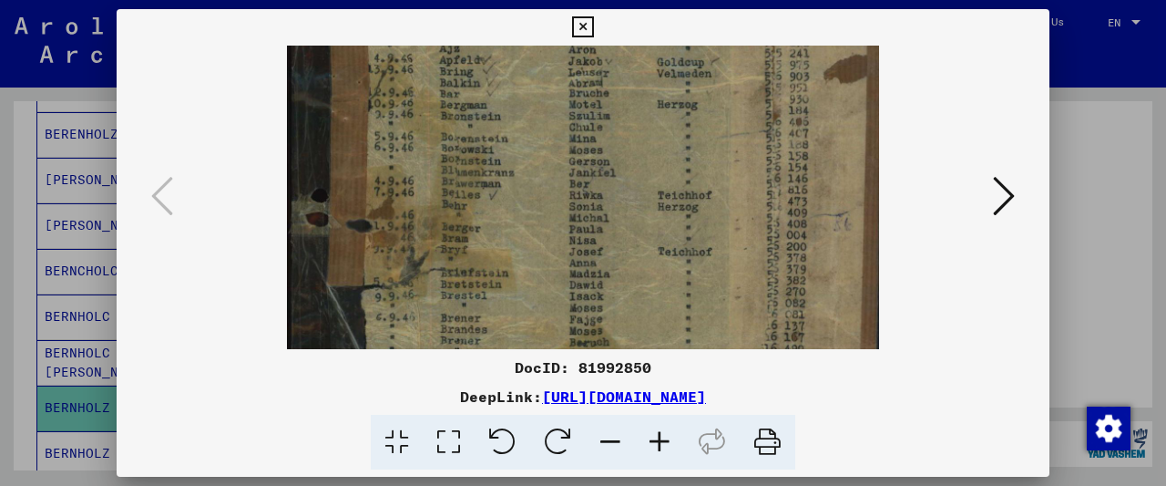
drag, startPoint x: 354, startPoint y: 231, endPoint x: 363, endPoint y: 196, distance: 35.8
click at [363, 196] on img at bounding box center [583, 312] width 593 height 850
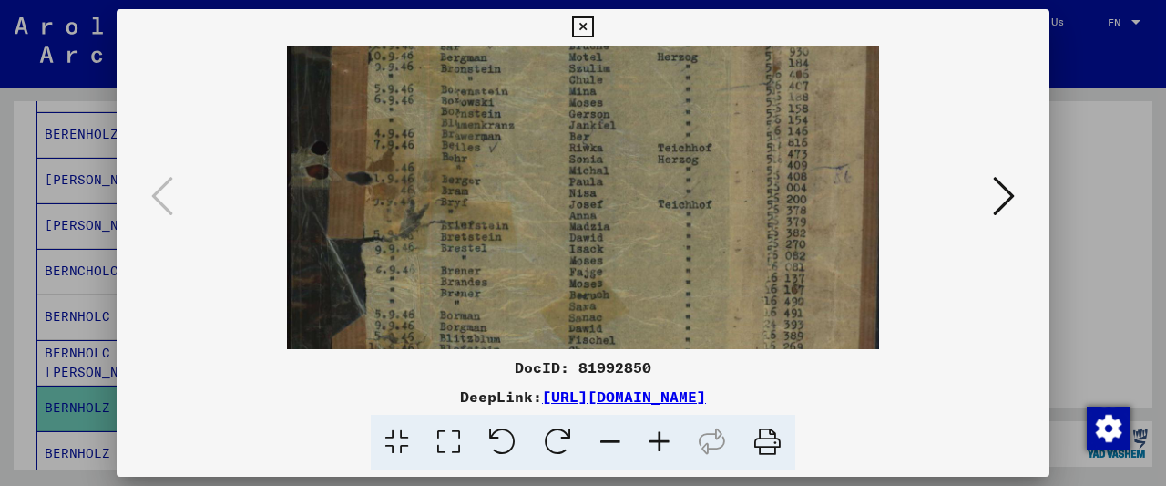
scroll to position [217, 0]
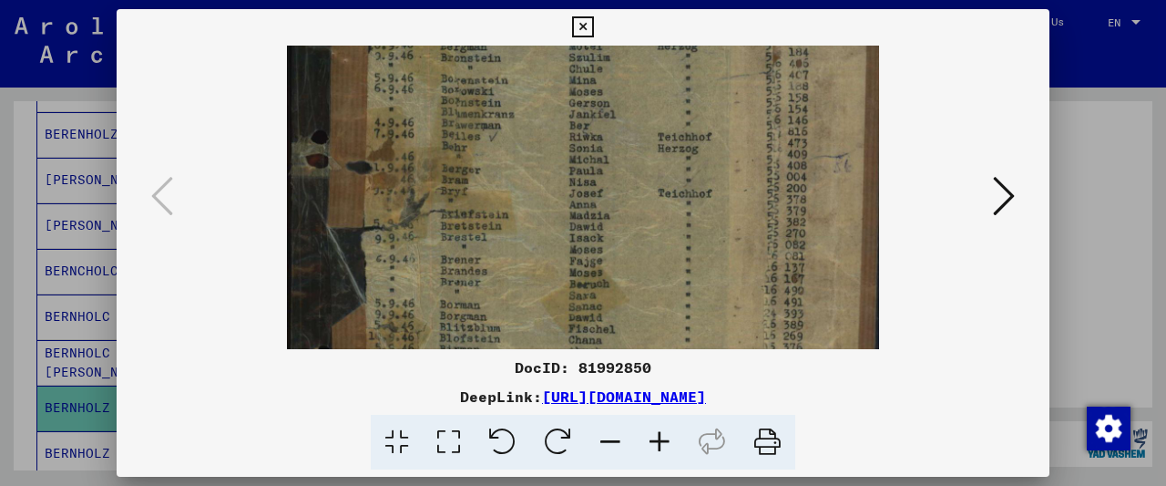
drag, startPoint x: 353, startPoint y: 241, endPoint x: 373, endPoint y: 184, distance: 59.9
click at [373, 184] on img at bounding box center [583, 254] width 593 height 850
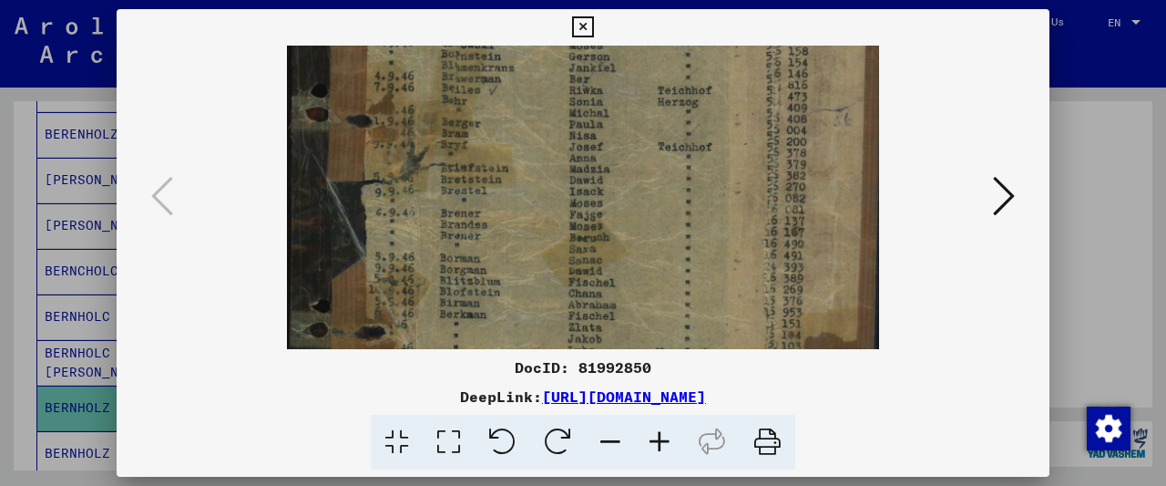
scroll to position [266, 0]
drag, startPoint x: 341, startPoint y: 255, endPoint x: 380, endPoint y: 208, distance: 61.5
click at [380, 208] on img at bounding box center [583, 205] width 593 height 850
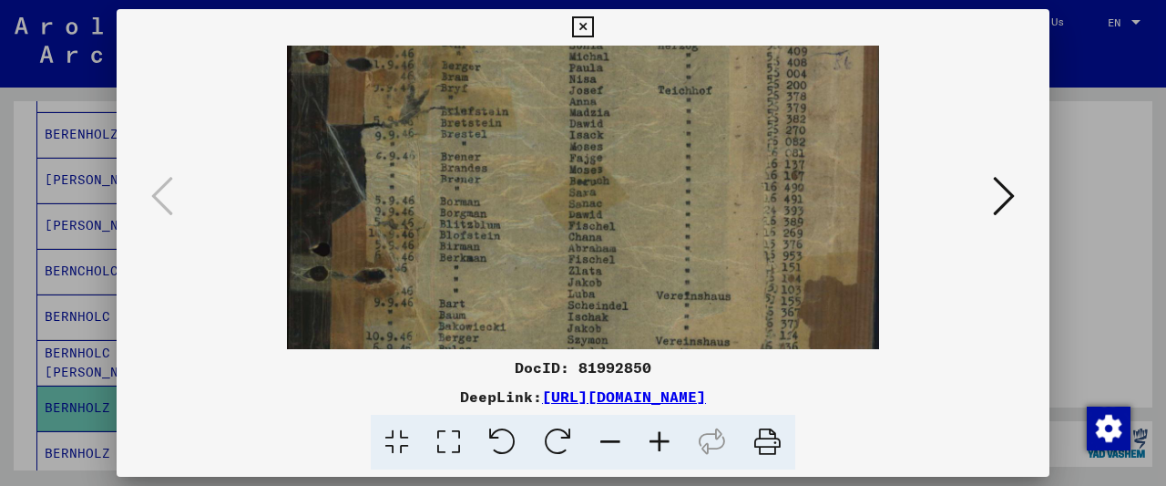
drag, startPoint x: 362, startPoint y: 257, endPoint x: 378, endPoint y: 206, distance: 53.6
click at [378, 206] on img at bounding box center [583, 151] width 593 height 850
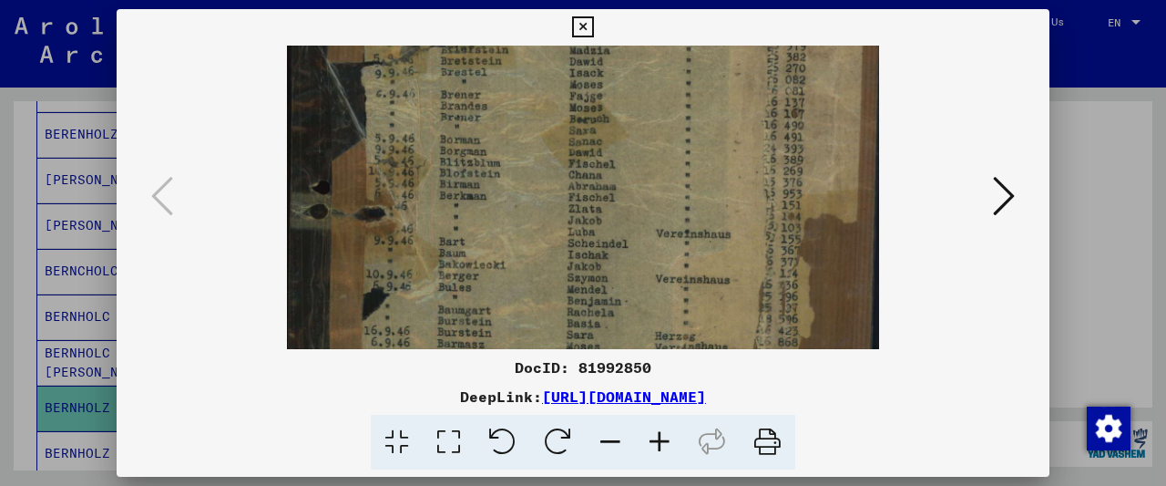
drag, startPoint x: 362, startPoint y: 238, endPoint x: 388, endPoint y: 183, distance: 60.7
click at [388, 183] on img at bounding box center [583, 89] width 593 height 850
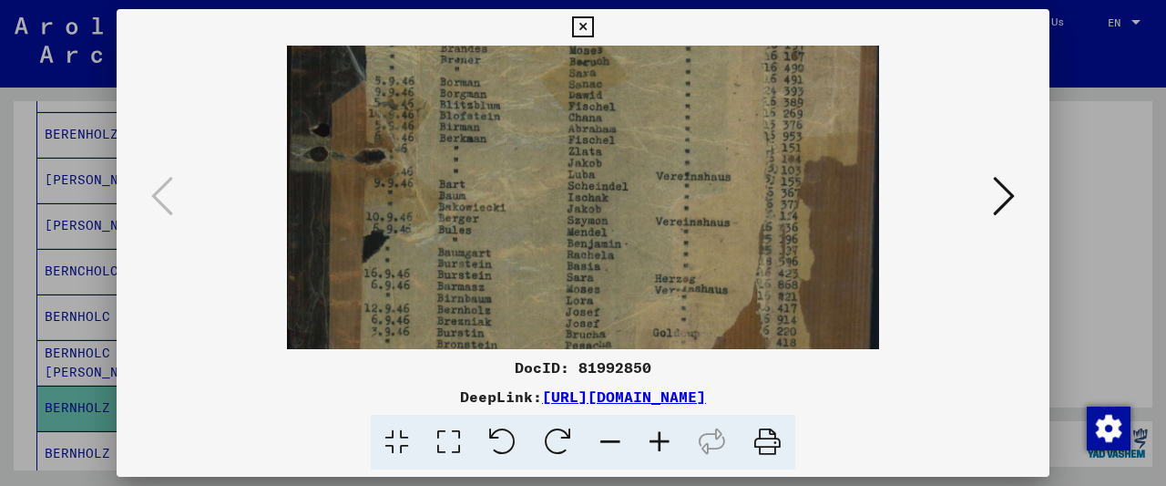
scroll to position [446, 0]
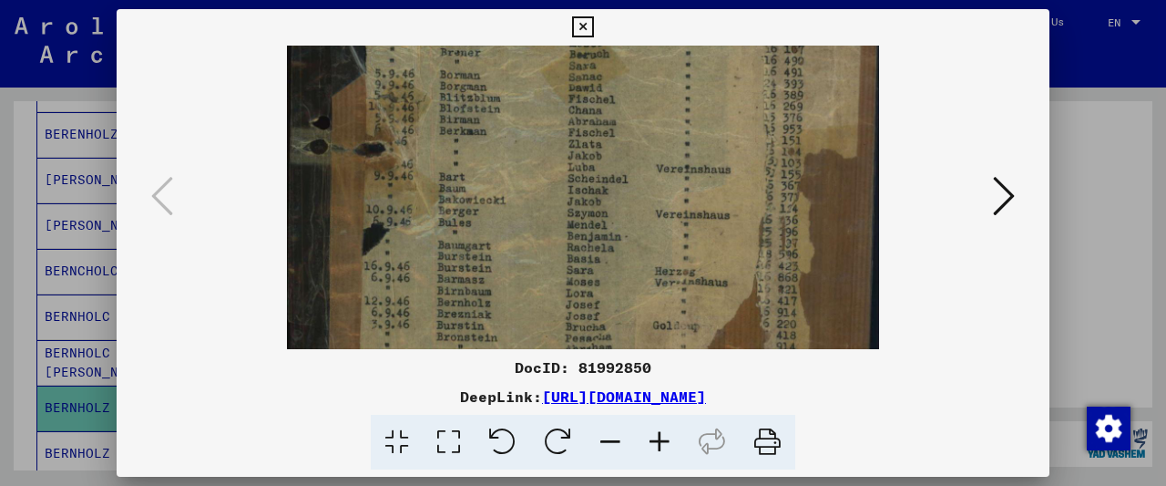
drag, startPoint x: 356, startPoint y: 259, endPoint x: 389, endPoint y: 200, distance: 67.7
click at [389, 200] on img at bounding box center [583, 24] width 593 height 850
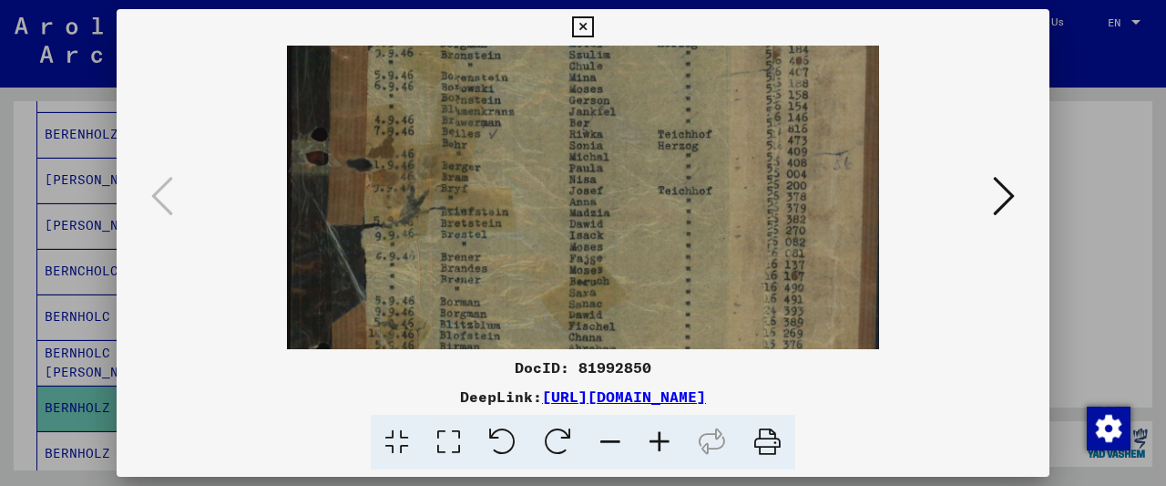
drag, startPoint x: 608, startPoint y: 118, endPoint x: 590, endPoint y: 356, distance: 238.5
click at [590, 356] on div "DocID: 81992850 DeepLink: [URL][DOMAIN_NAME]" at bounding box center [583, 239] width 933 height 461
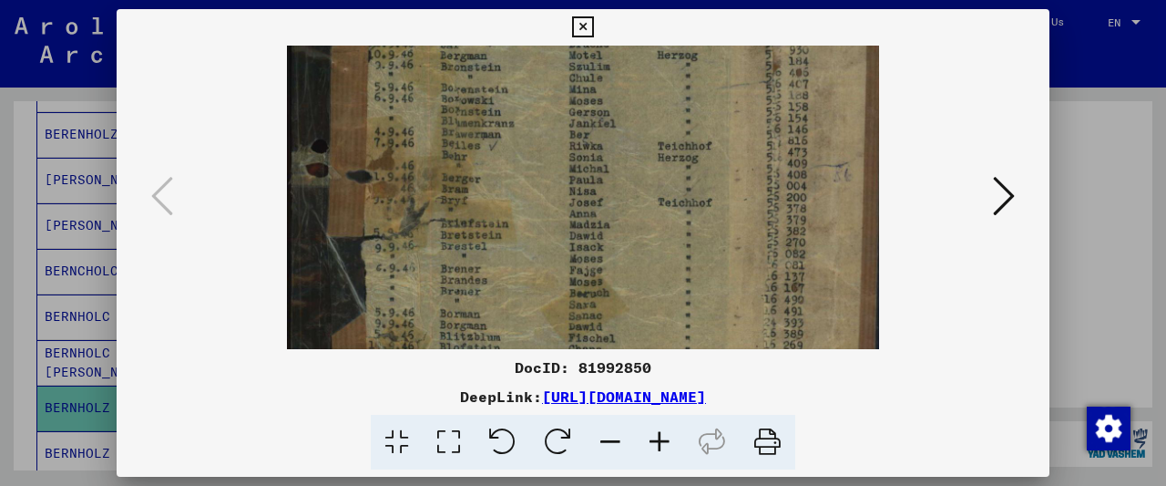
scroll to position [0, 0]
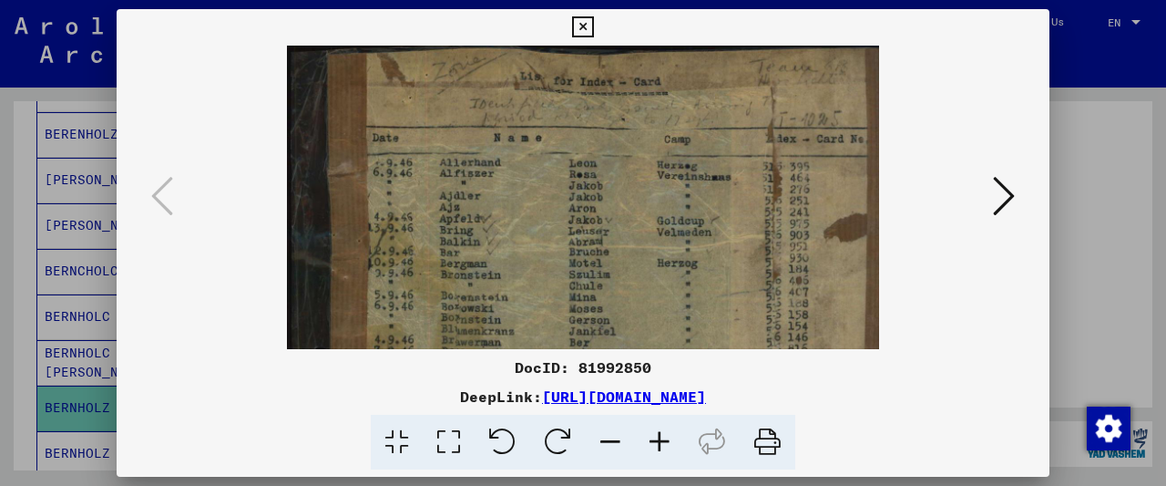
drag, startPoint x: 602, startPoint y: 169, endPoint x: 636, endPoint y: 186, distance: 37.9
click at [610, 427] on div "DocID: 81992850 DeepLink: [URL][DOMAIN_NAME]" at bounding box center [583, 239] width 933 height 461
click at [626, 312] on img at bounding box center [583, 471] width 593 height 850
drag, startPoint x: 1036, startPoint y: 15, endPoint x: 1029, endPoint y: 30, distance: 17.1
click at [599, 18] on button at bounding box center [583, 27] width 32 height 36
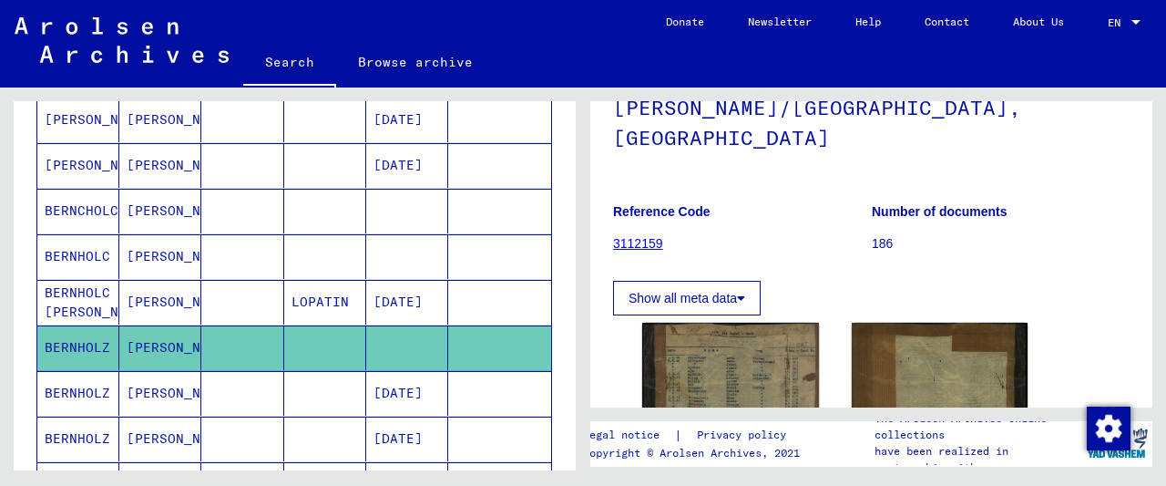
scroll to position [948, 0]
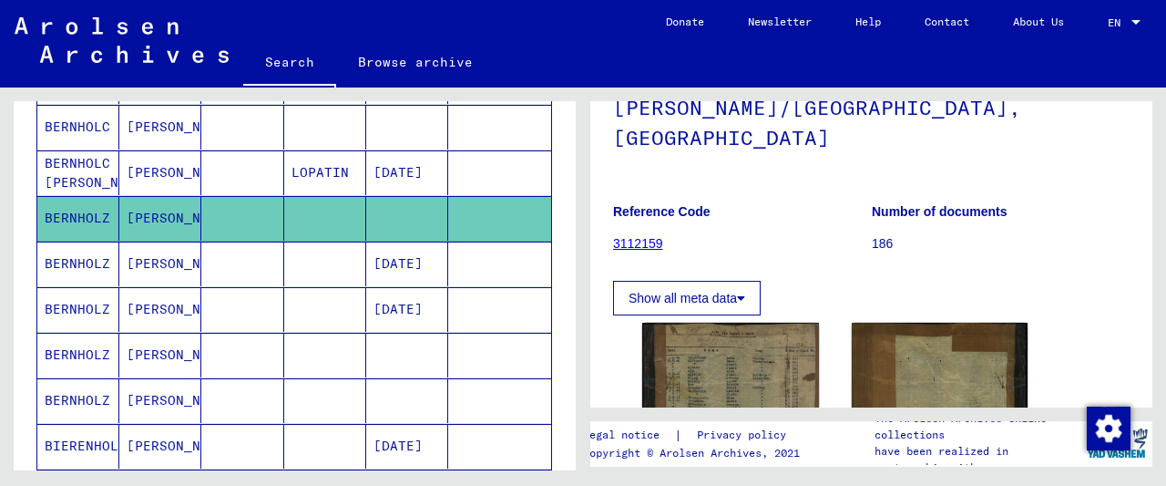
click at [343, 338] on mat-cell at bounding box center [325, 355] width 82 height 45
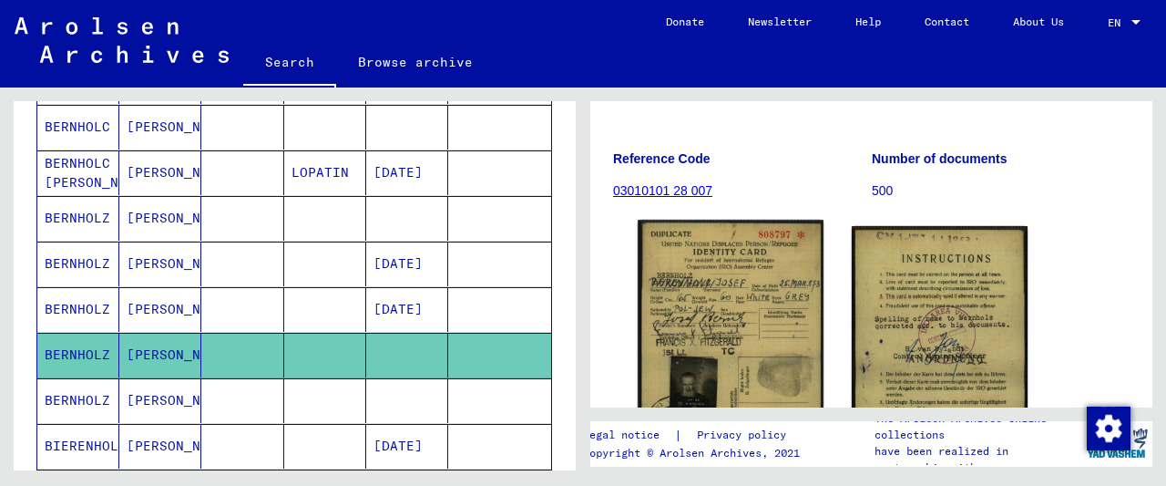
scroll to position [190, 0]
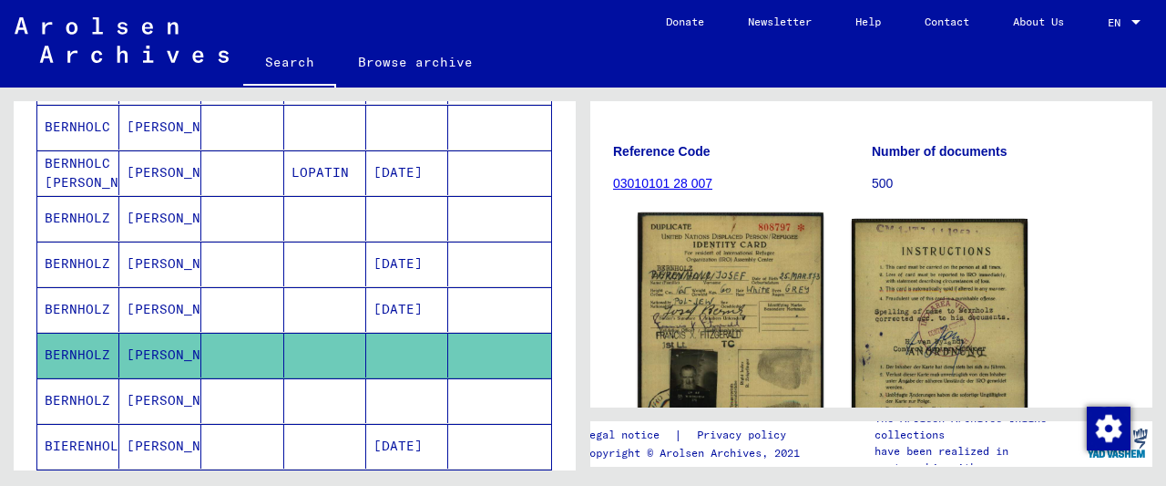
click at [737, 250] on img at bounding box center [730, 334] width 185 height 244
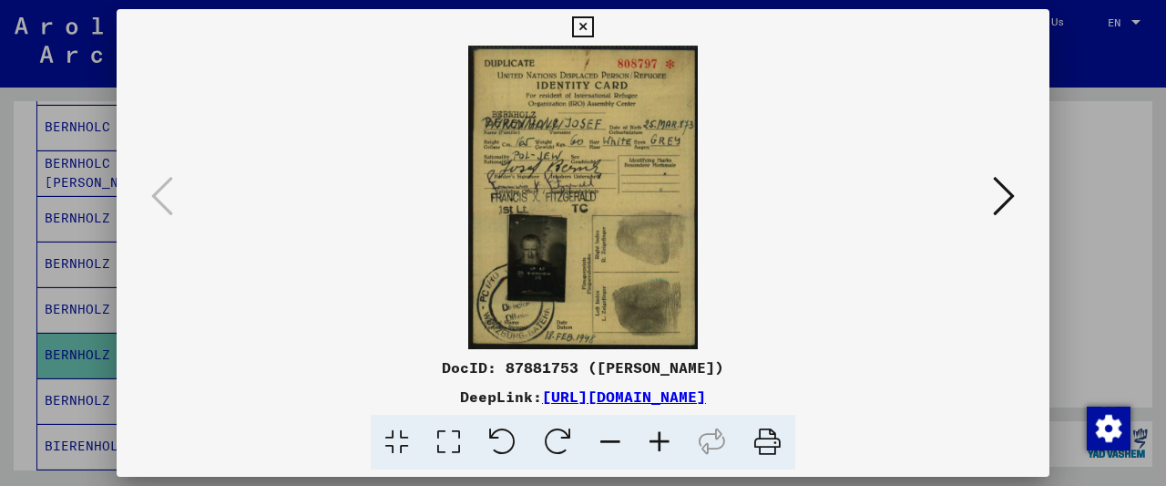
click at [593, 27] on icon at bounding box center [582, 27] width 21 height 22
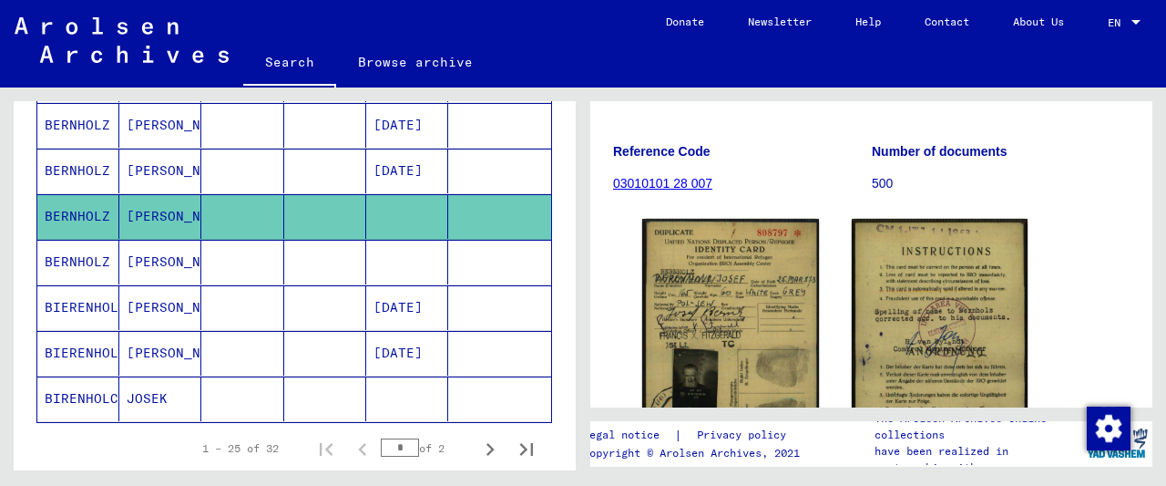
scroll to position [1137, 0]
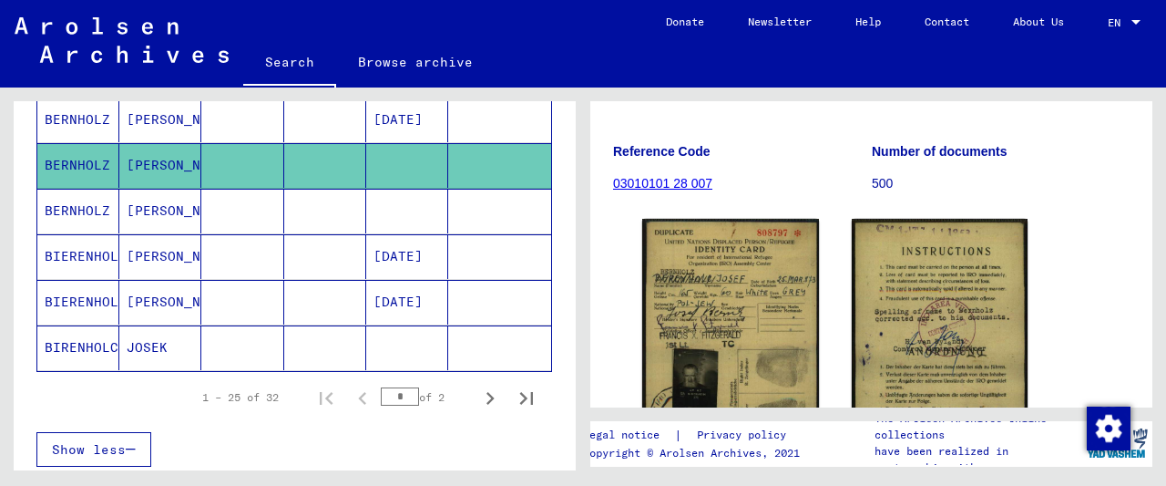
click at [358, 192] on mat-cell at bounding box center [325, 211] width 82 height 45
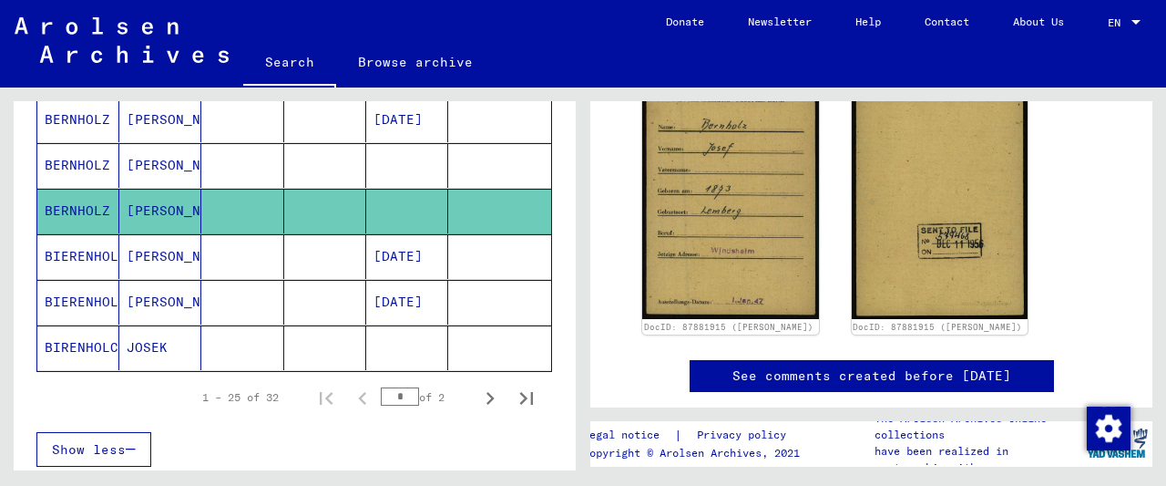
scroll to position [353, 0]
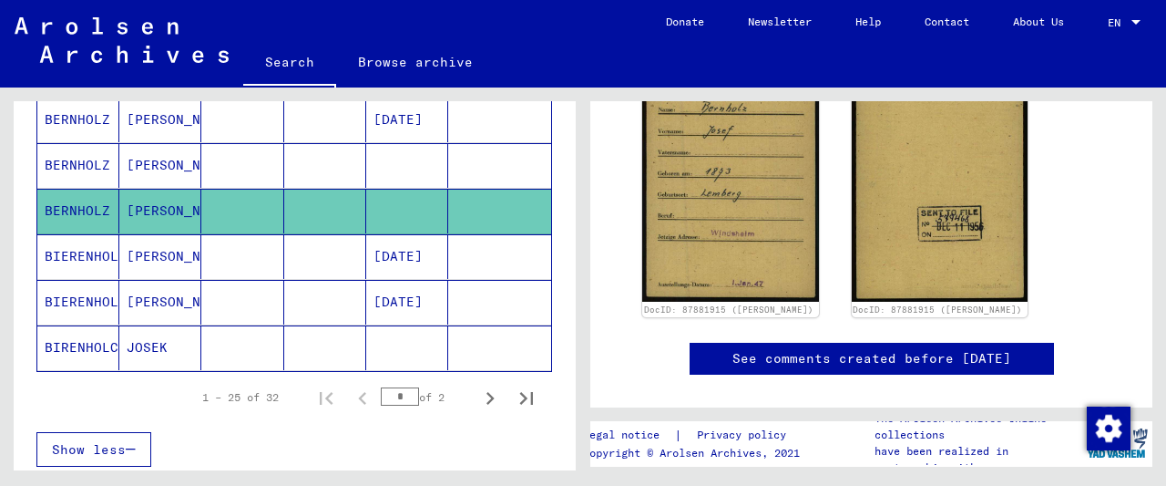
click at [354, 241] on mat-cell at bounding box center [325, 256] width 82 height 45
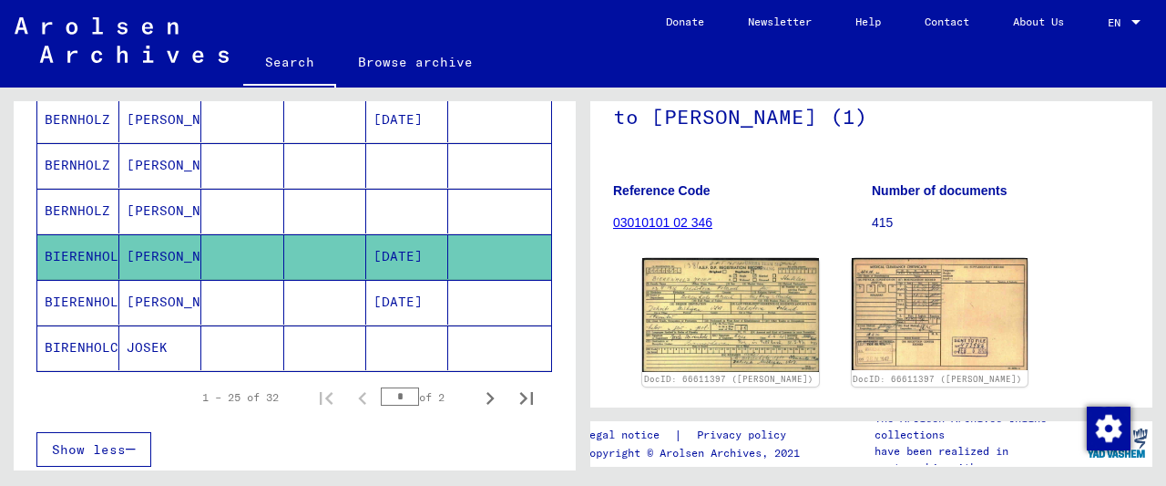
scroll to position [193, 0]
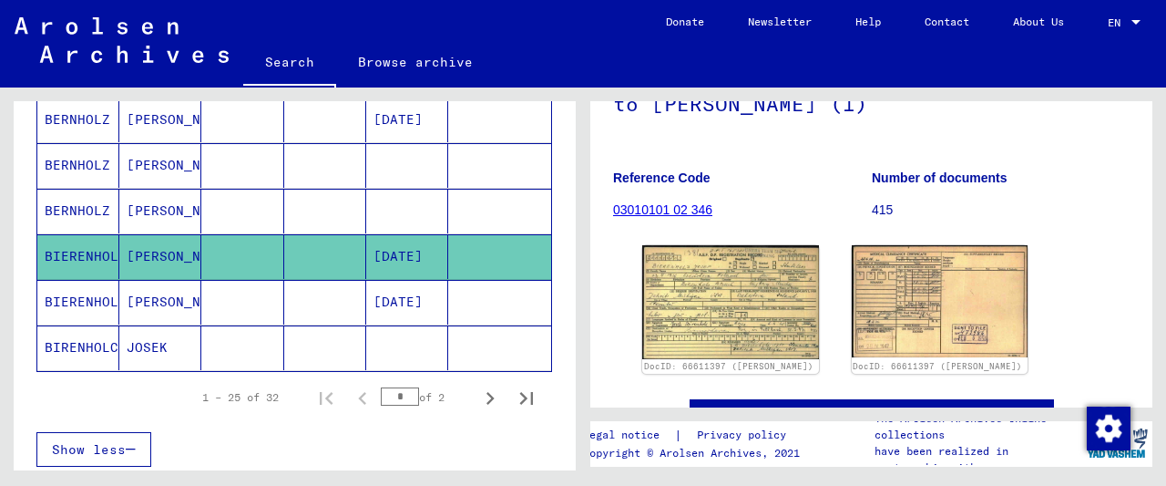
click at [402, 291] on mat-cell "[DATE]" at bounding box center [407, 302] width 82 height 45
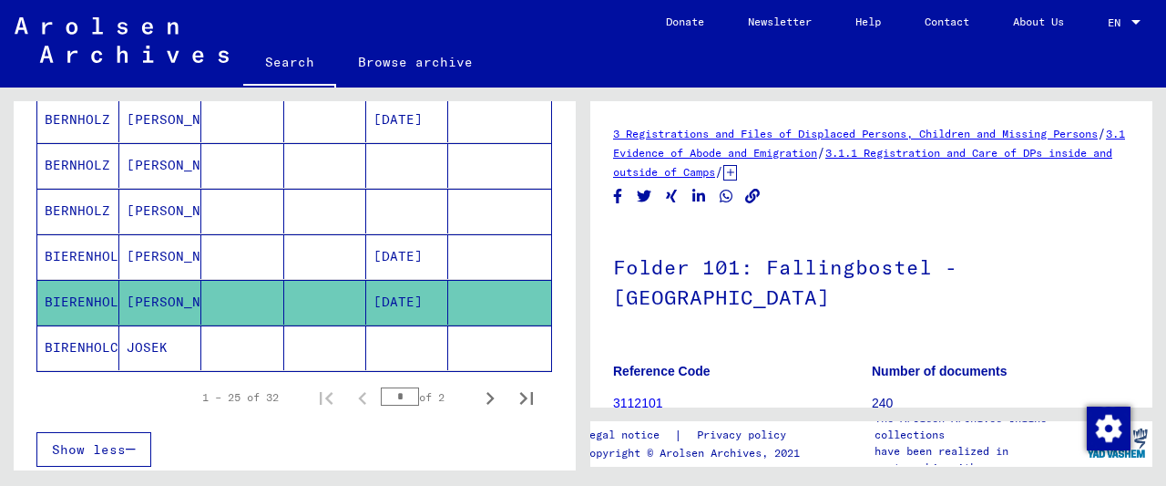
scroll to position [284, 0]
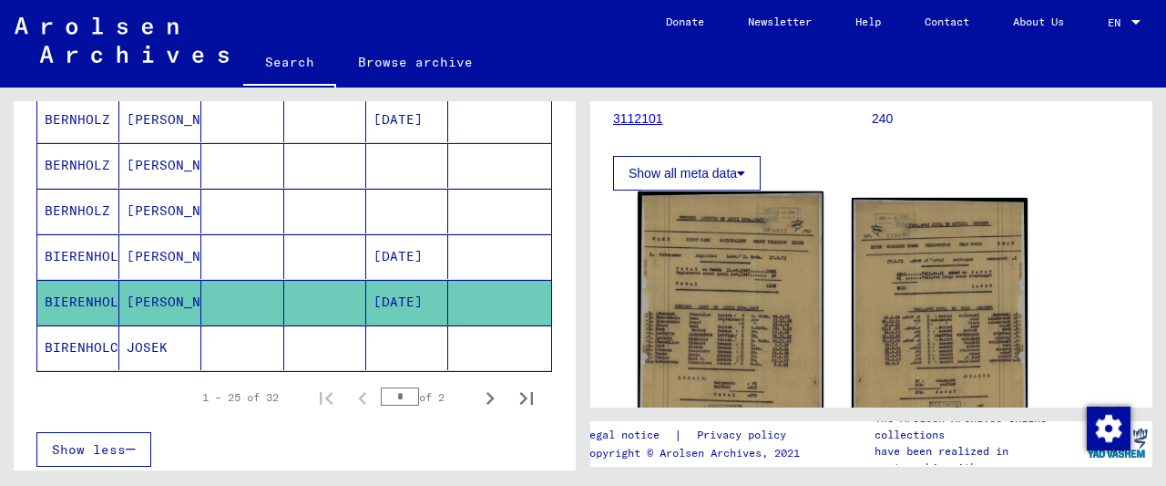
click at [728, 252] on img at bounding box center [730, 320] width 185 height 259
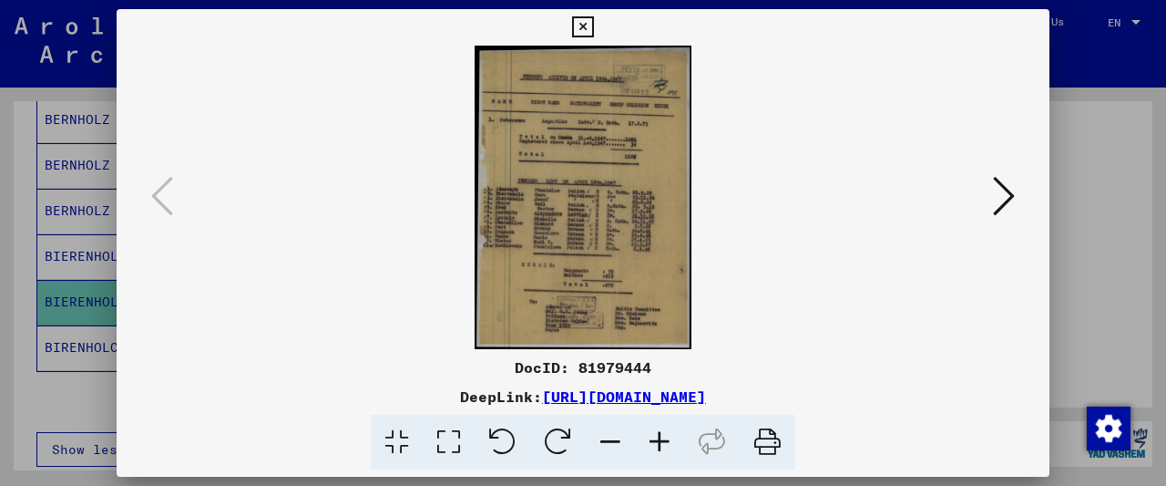
click at [664, 433] on icon at bounding box center [659, 443] width 49 height 56
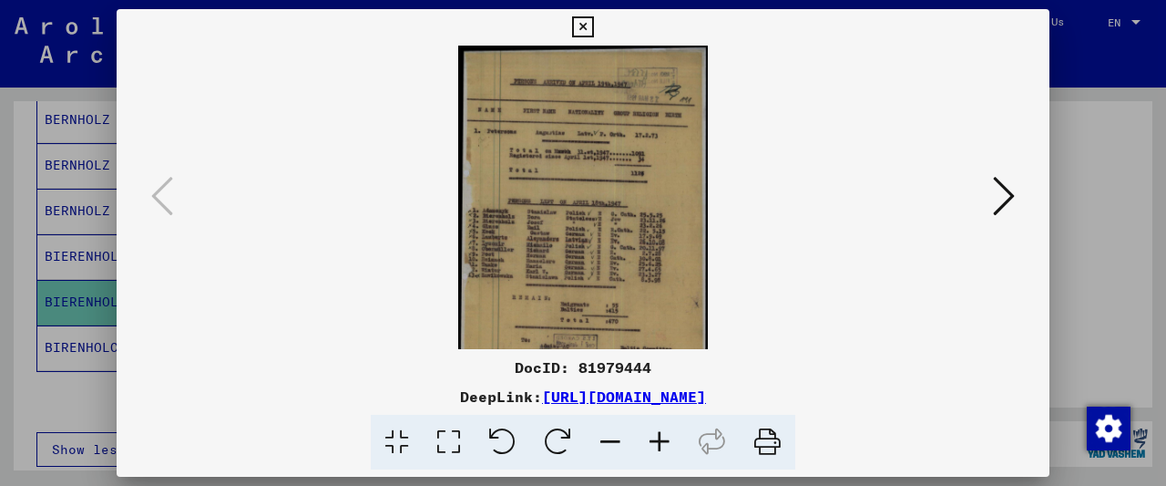
click at [664, 433] on icon at bounding box center [659, 443] width 49 height 56
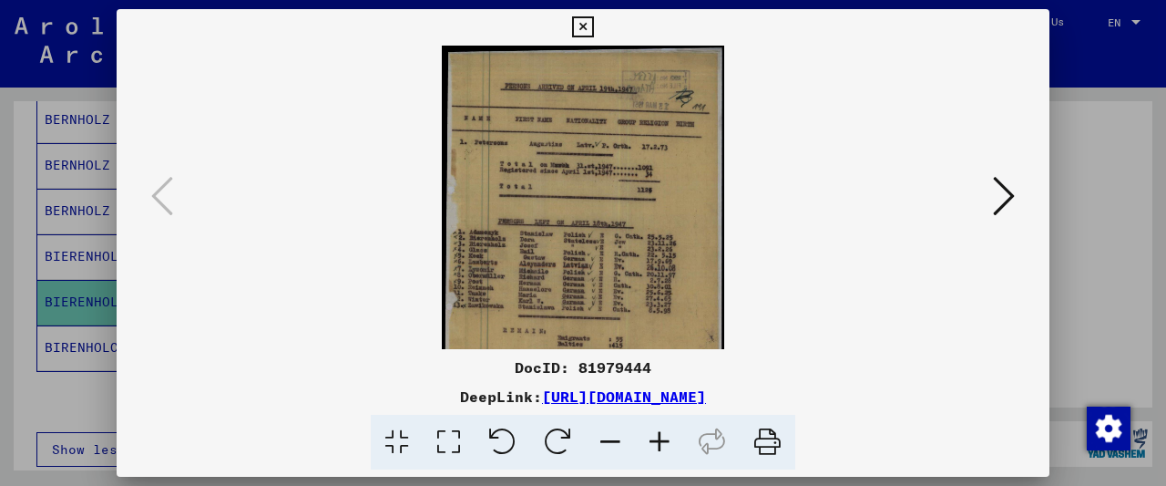
click at [664, 433] on icon at bounding box center [659, 443] width 49 height 56
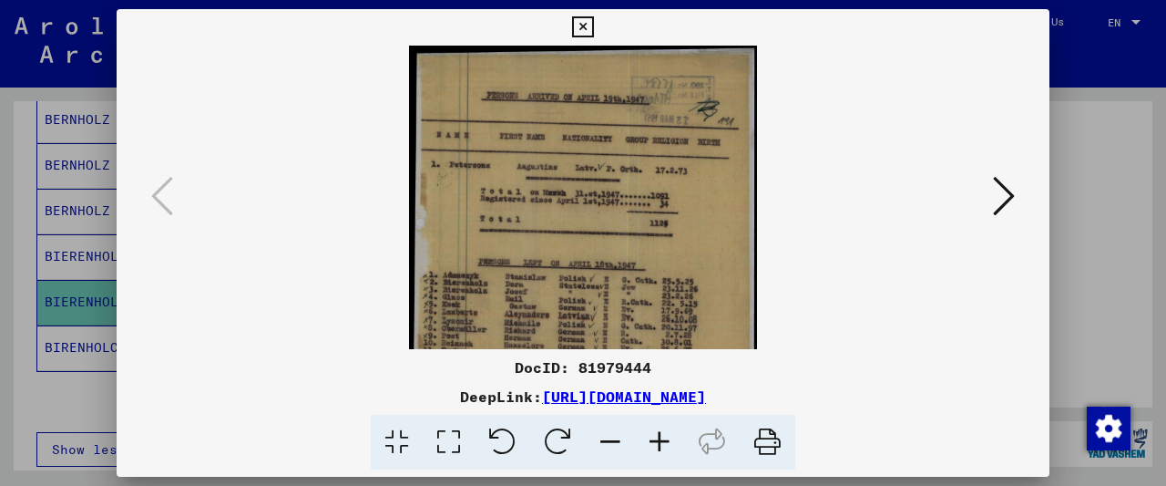
click at [664, 433] on icon at bounding box center [659, 443] width 49 height 56
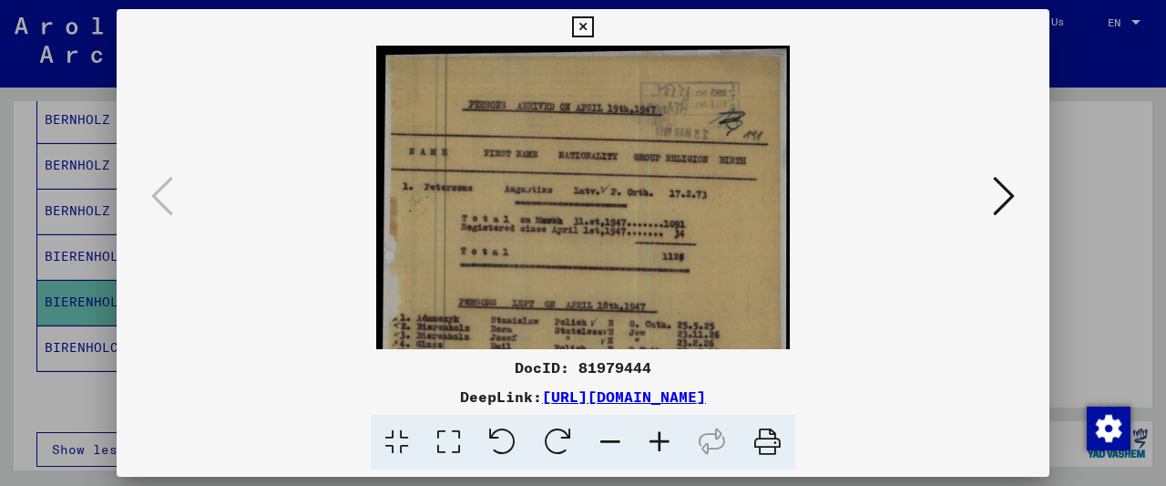
click at [664, 433] on icon at bounding box center [659, 443] width 49 height 56
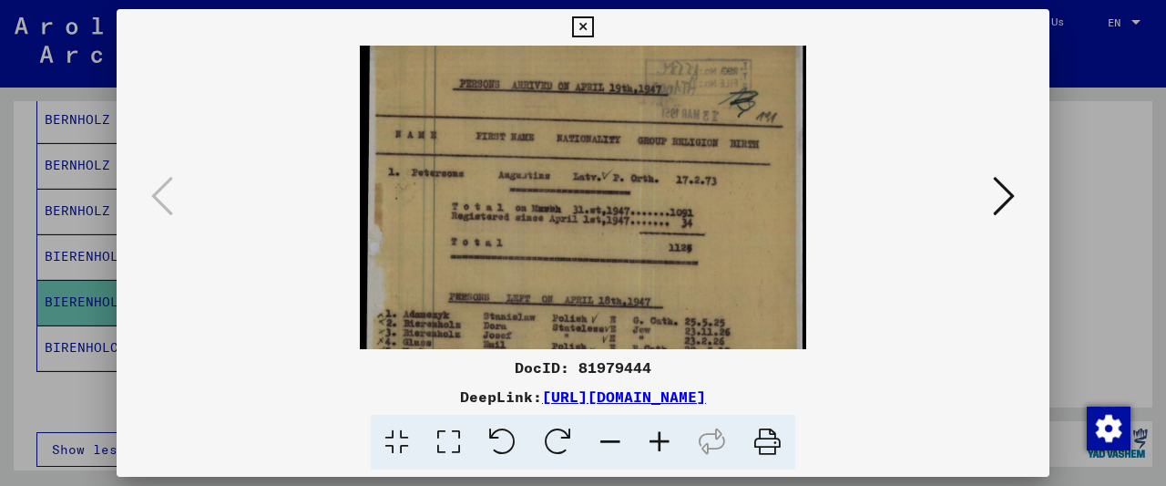
drag, startPoint x: 486, startPoint y: 305, endPoint x: 652, endPoint y: 202, distance: 196.0
click at [495, 280] on img at bounding box center [583, 331] width 446 height 622
click at [593, 28] on icon at bounding box center [582, 27] width 21 height 22
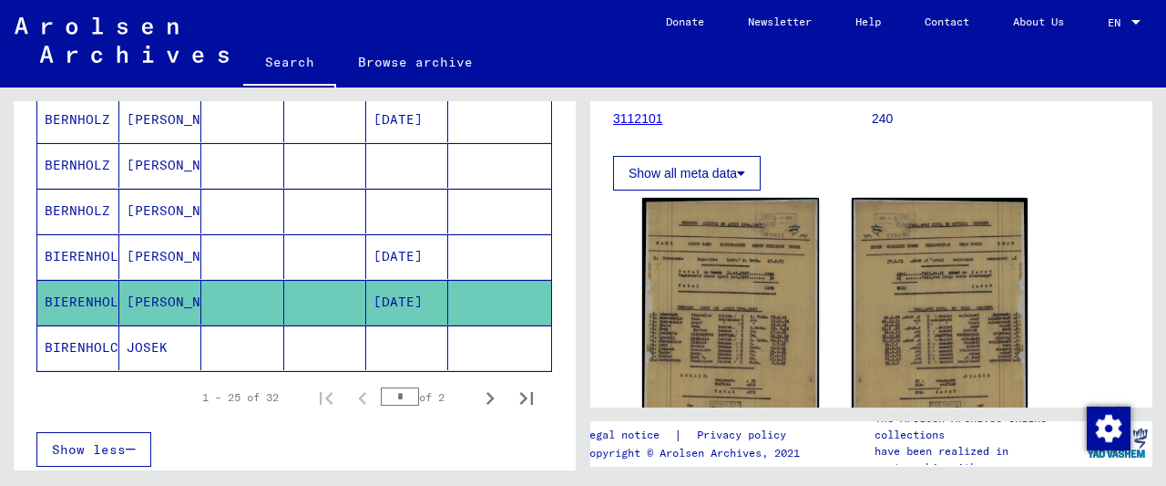
click at [460, 325] on mat-cell at bounding box center [499, 347] width 103 height 45
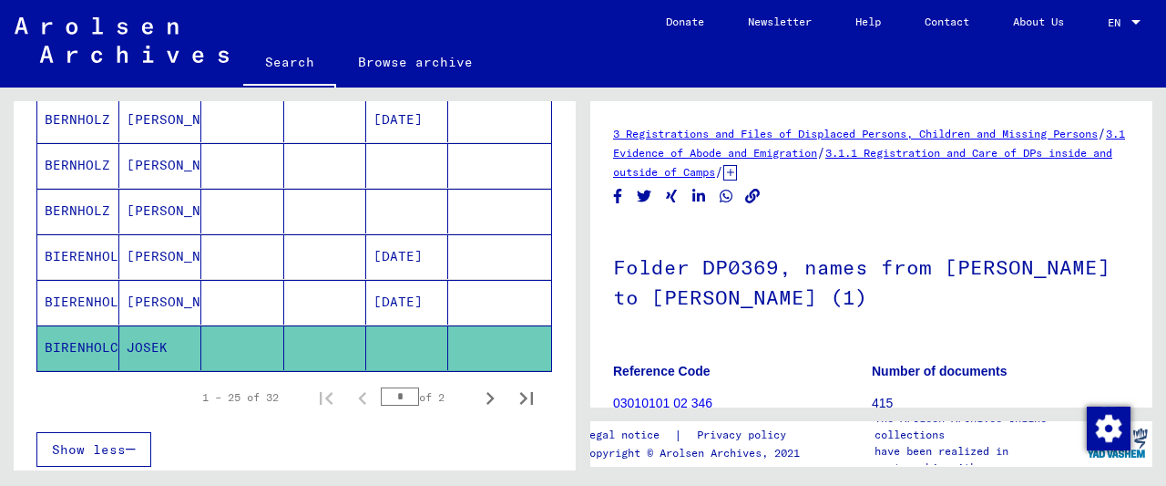
scroll to position [193, 0]
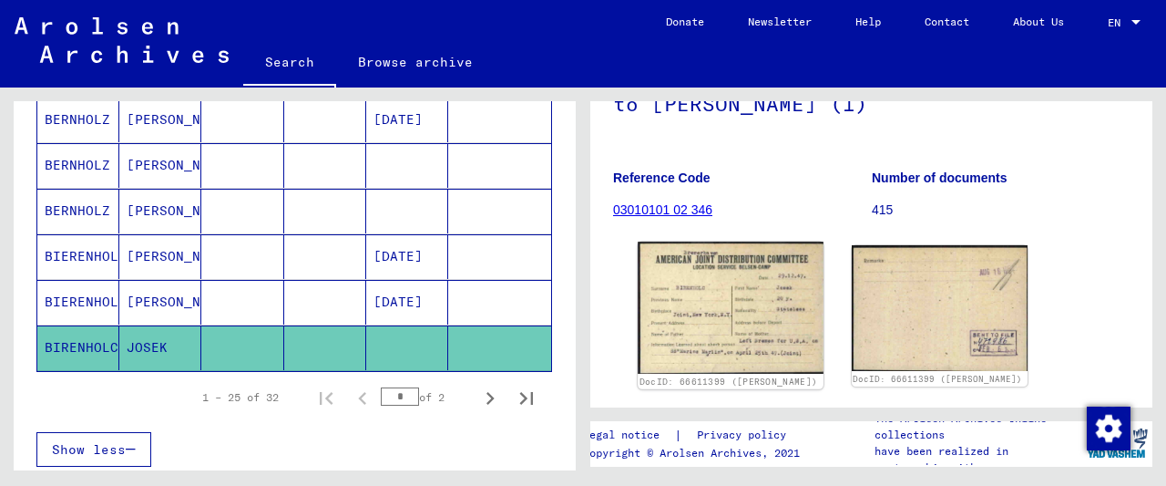
click at [682, 311] on img at bounding box center [730, 307] width 185 height 132
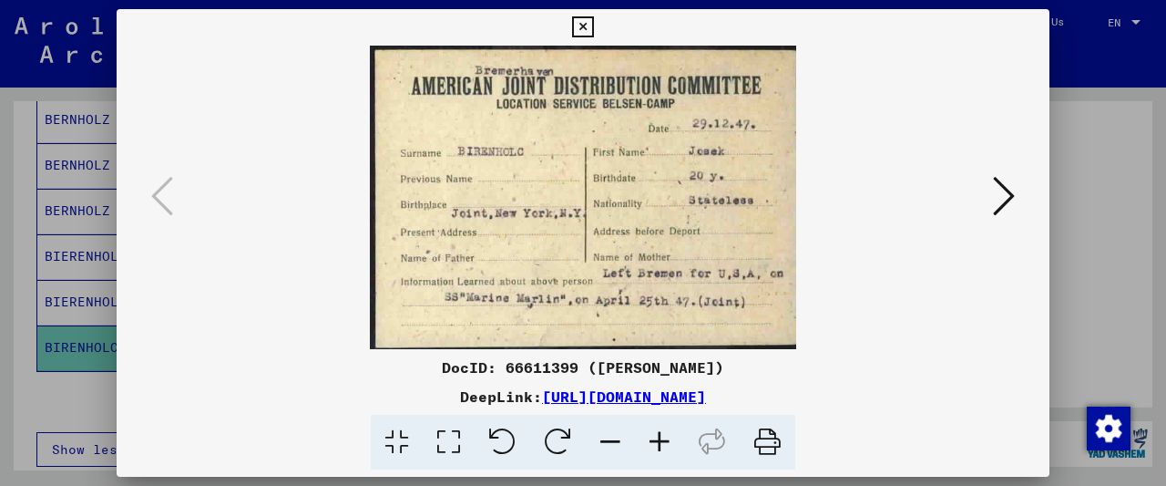
drag, startPoint x: 498, startPoint y: 369, endPoint x: 569, endPoint y: 367, distance: 70.2
click at [568, 367] on div "DocID: 66611399 ([PERSON_NAME])" at bounding box center [583, 367] width 933 height 22
copy div "66611399"
click at [593, 26] on icon at bounding box center [582, 27] width 21 height 22
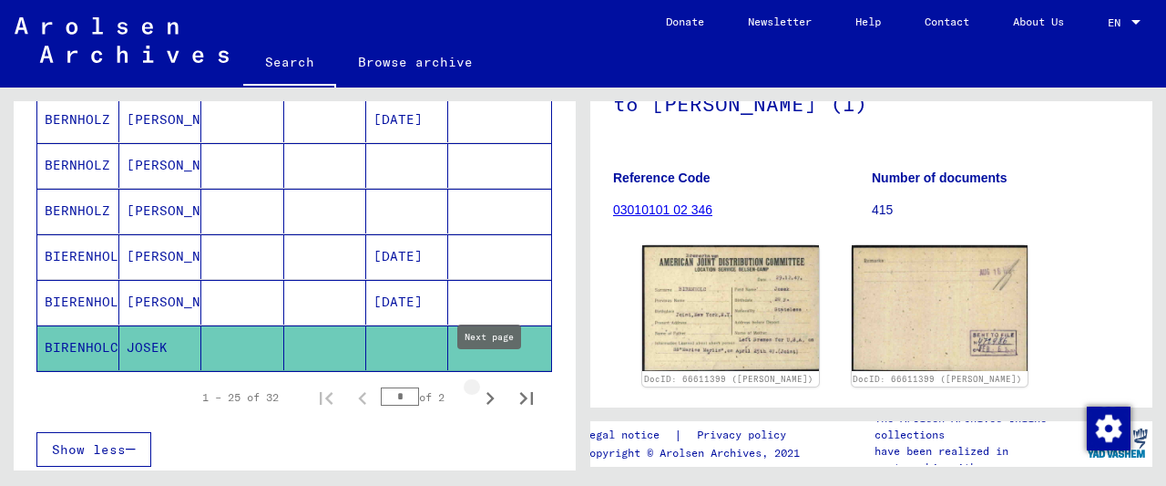
click at [508, 379] on button "Next page" at bounding box center [490, 397] width 36 height 36
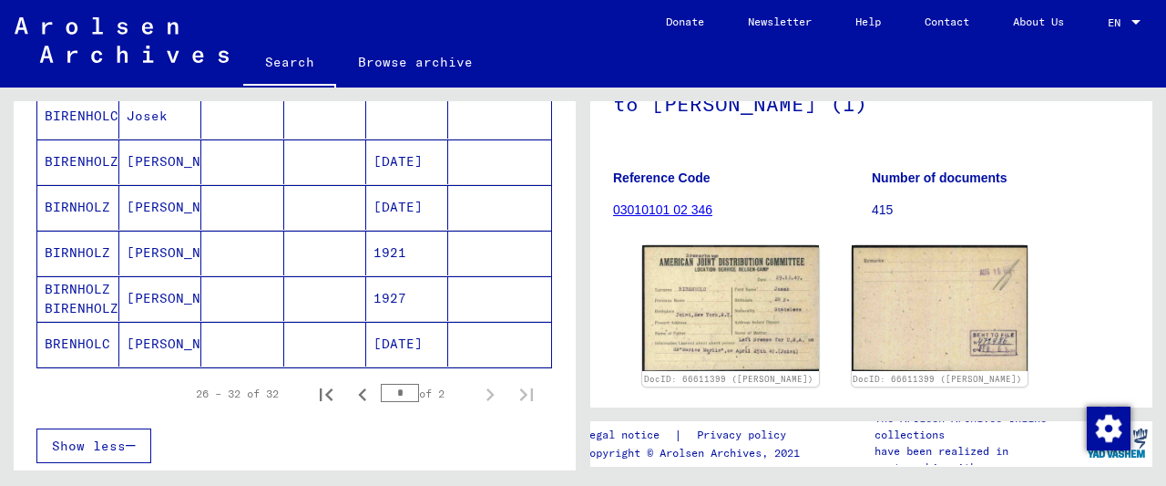
scroll to position [250, 0]
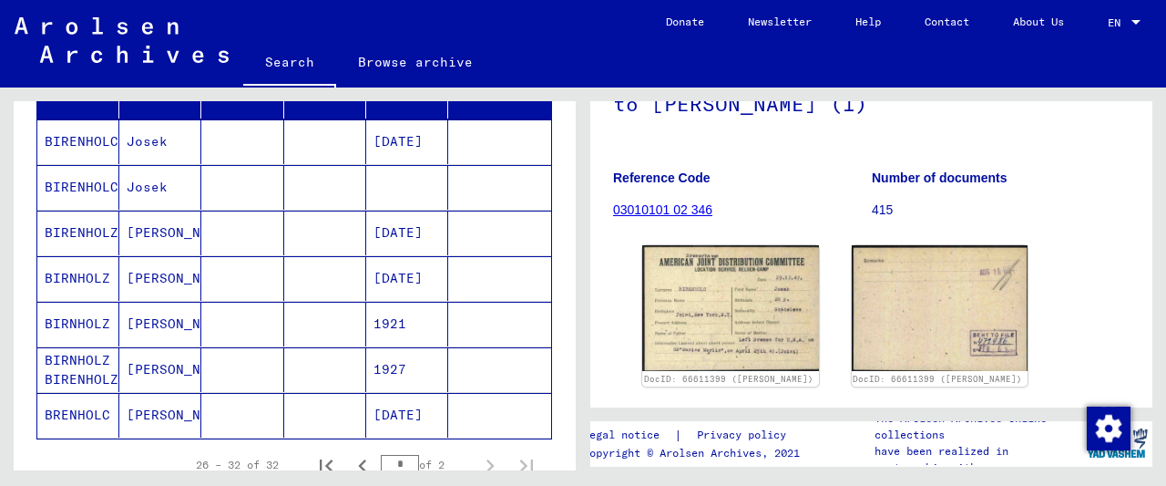
click at [415, 417] on mat-cell "[DATE]" at bounding box center [407, 415] width 82 height 45
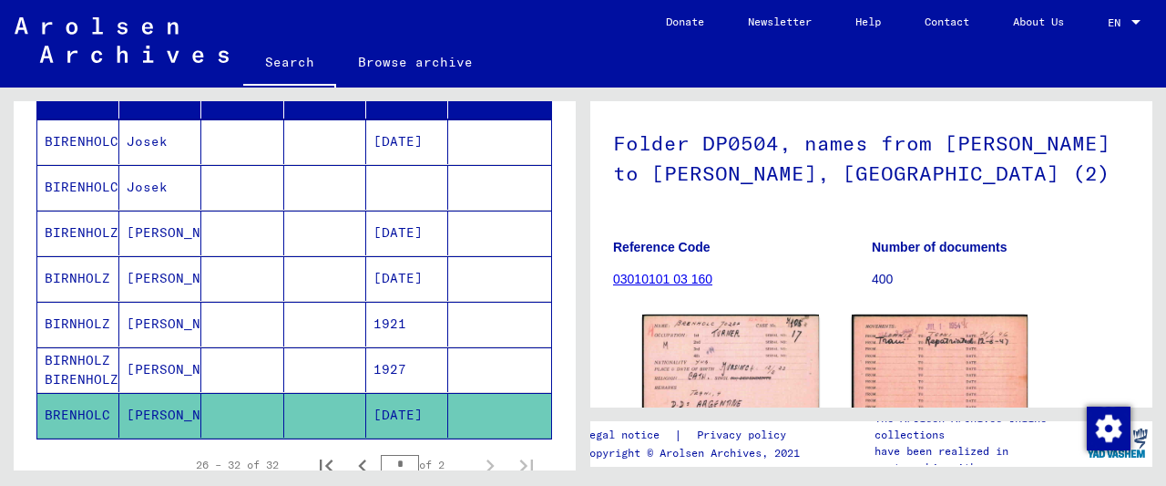
scroll to position [284, 0]
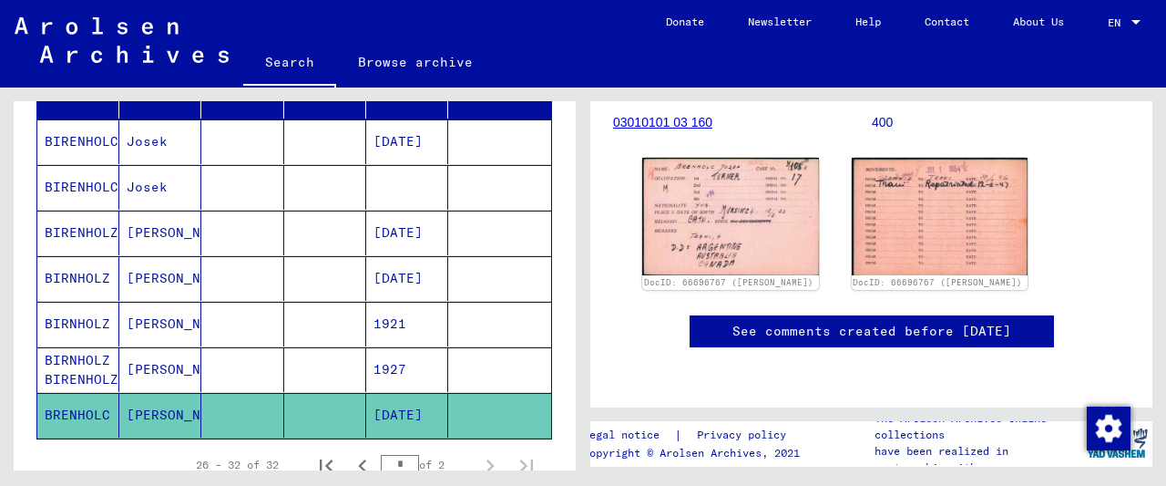
click at [363, 358] on mat-cell at bounding box center [325, 369] width 82 height 45
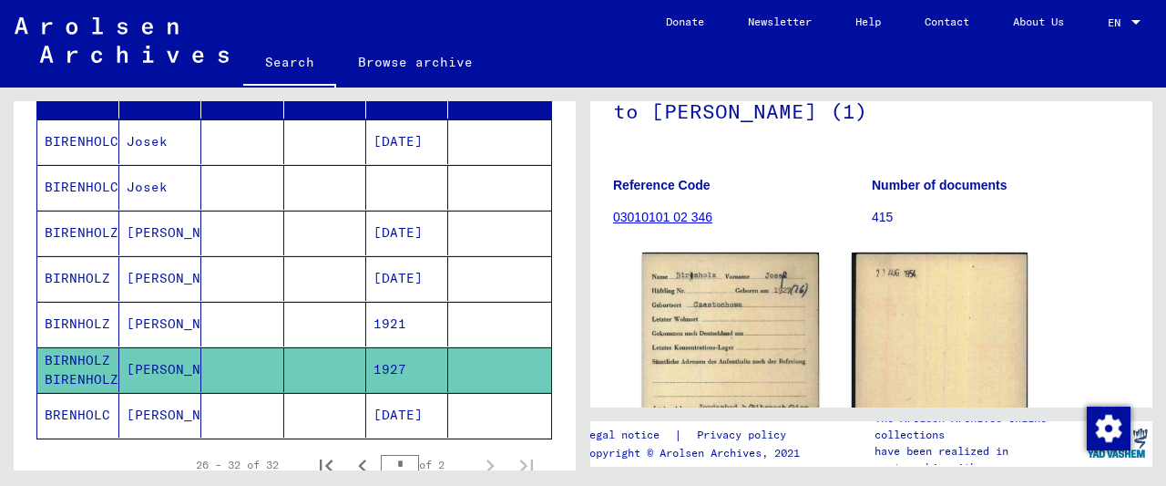
scroll to position [233, 0]
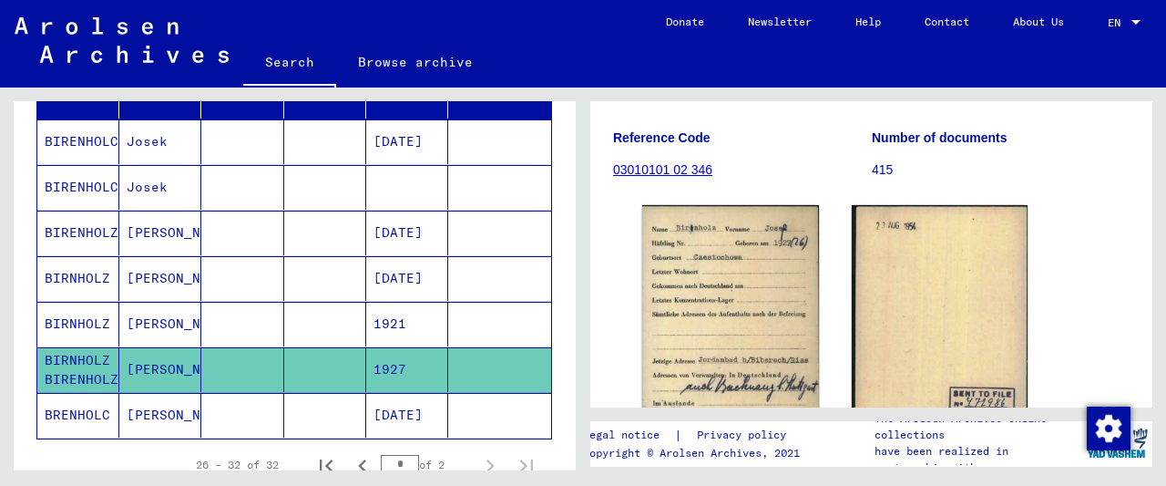
click at [241, 311] on mat-cell at bounding box center [242, 324] width 82 height 45
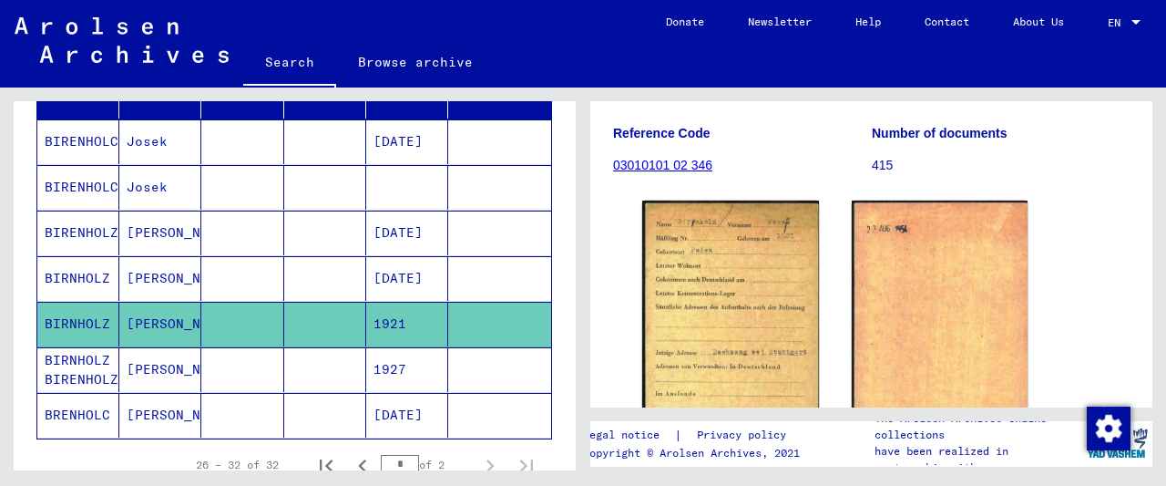
scroll to position [284, 0]
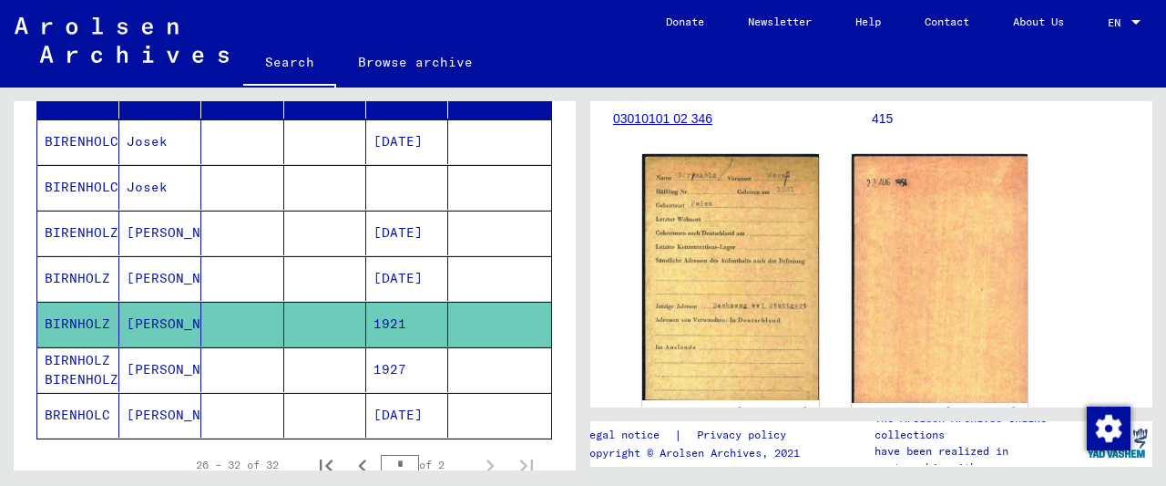
click at [270, 270] on mat-cell at bounding box center [242, 278] width 82 height 45
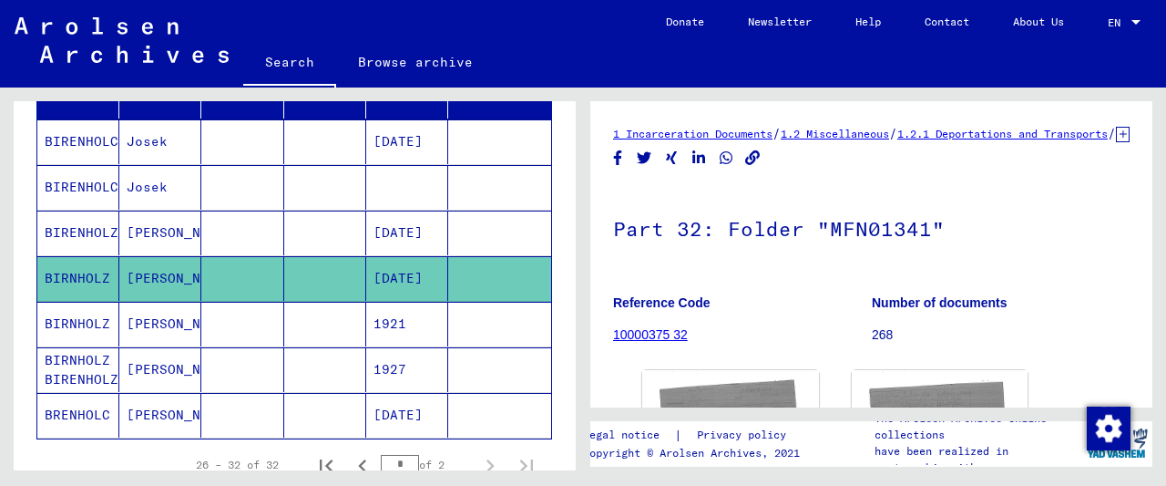
click at [426, 231] on mat-cell "[DATE]" at bounding box center [407, 232] width 82 height 45
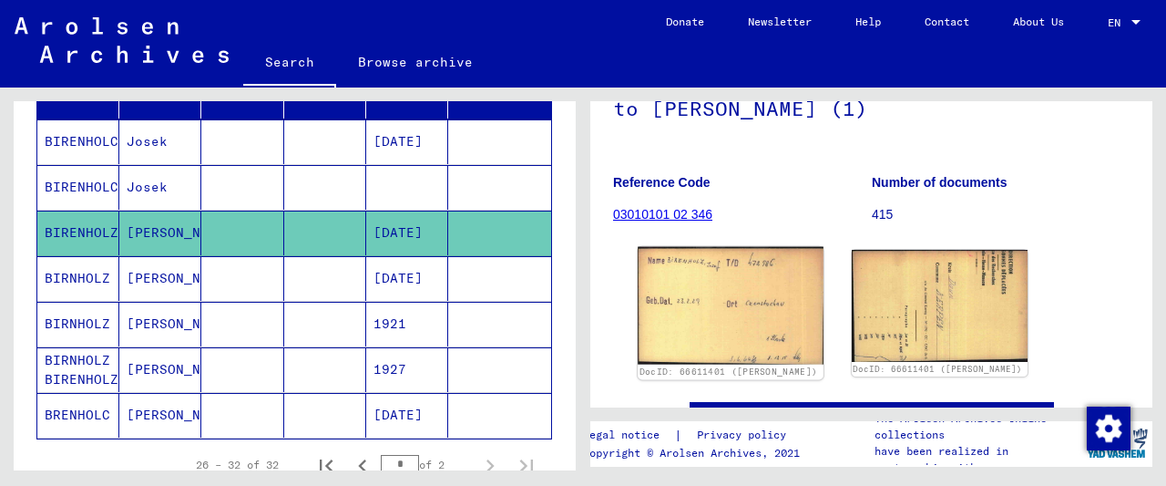
scroll to position [193, 0]
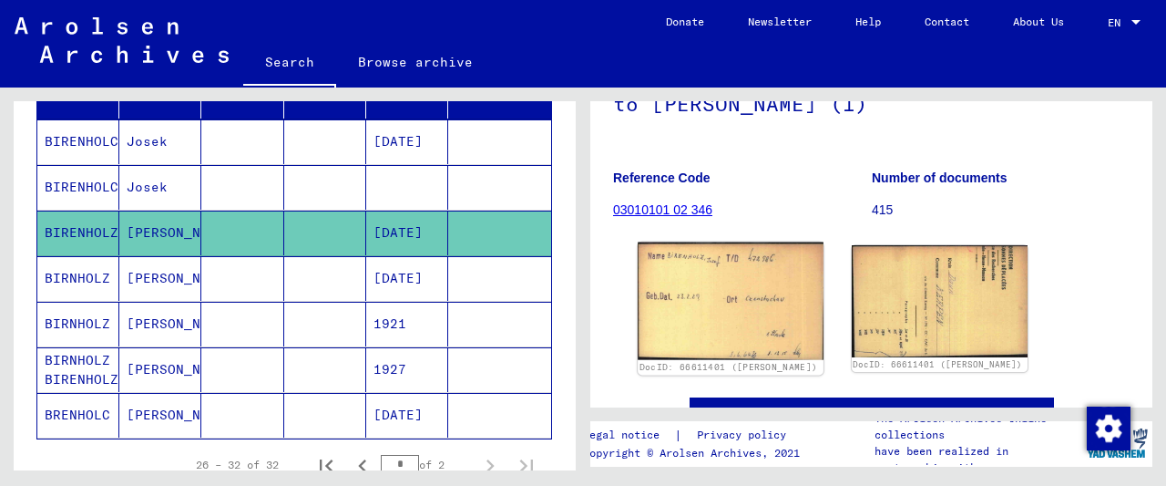
click at [680, 303] on img at bounding box center [730, 301] width 185 height 118
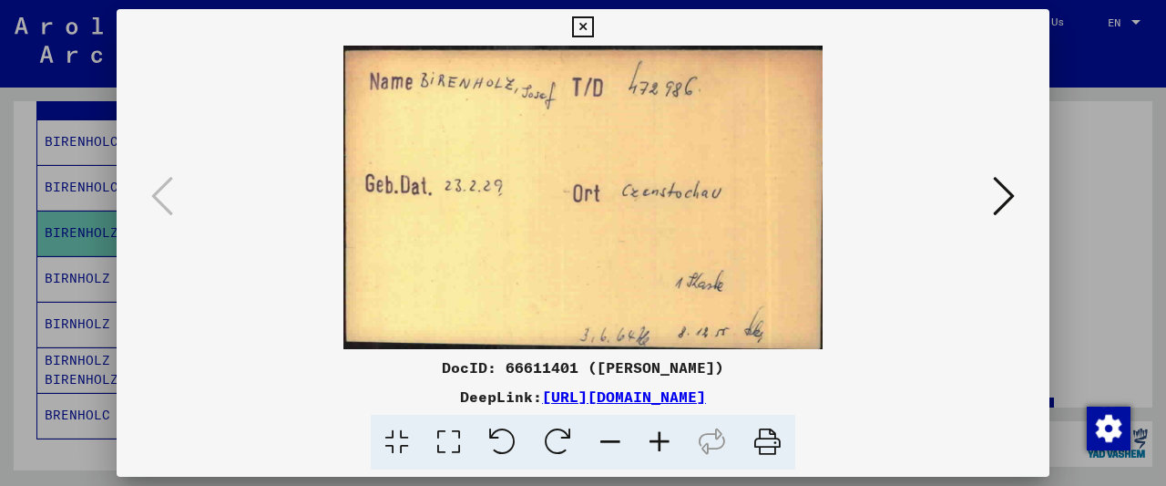
click at [1010, 187] on icon at bounding box center [1004, 196] width 22 height 44
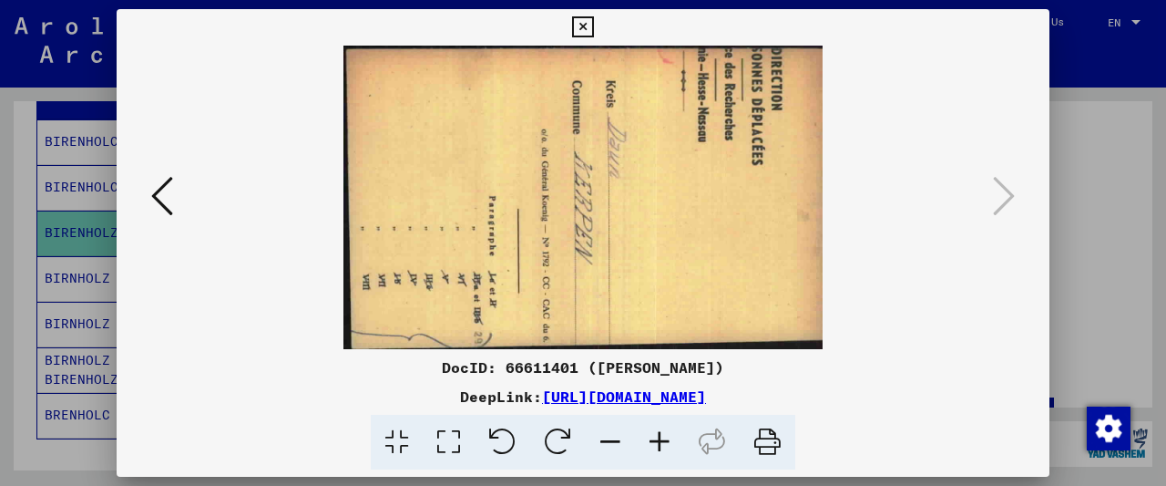
click at [599, 26] on button at bounding box center [583, 27] width 32 height 36
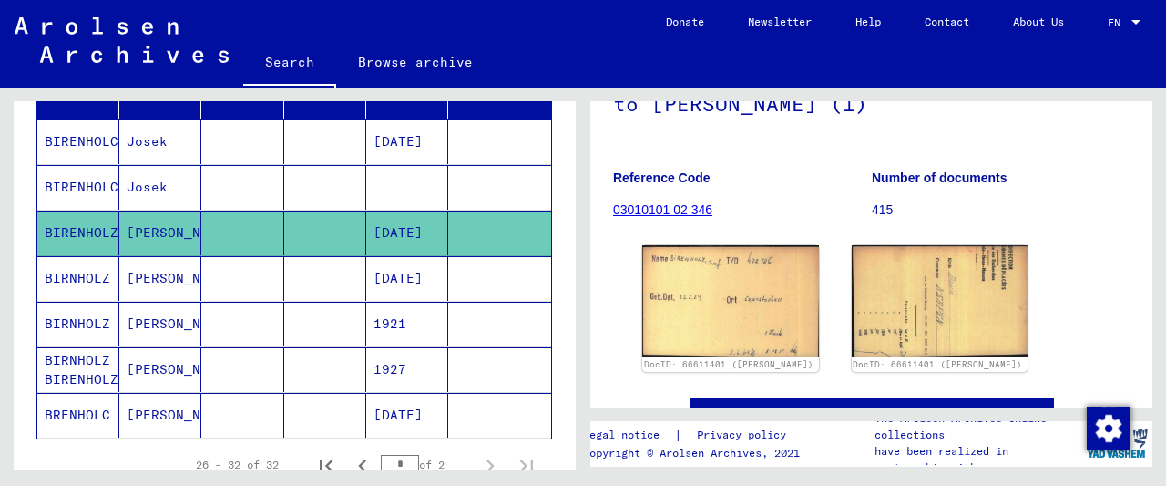
click at [265, 185] on mat-cell at bounding box center [242, 187] width 82 height 45
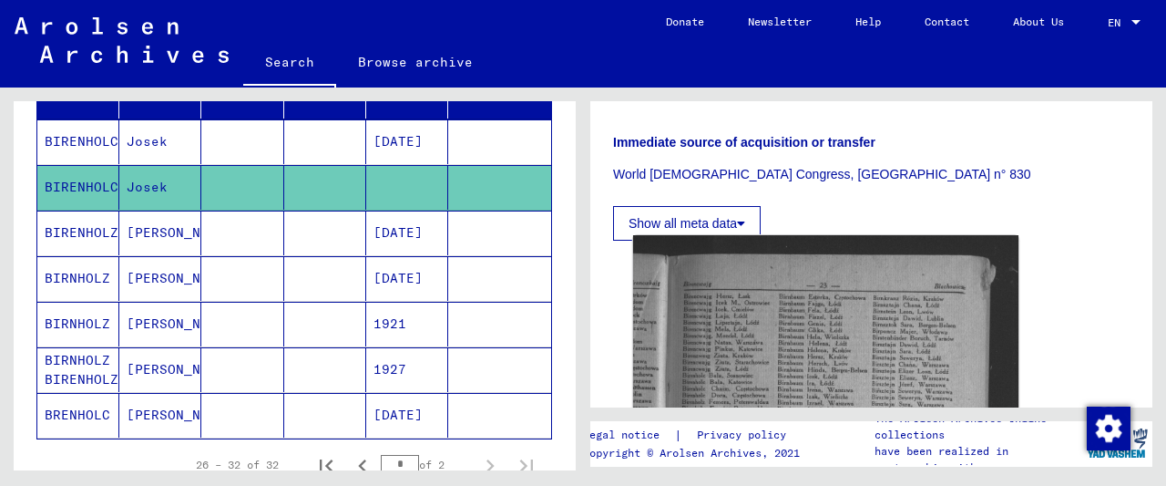
scroll to position [569, 0]
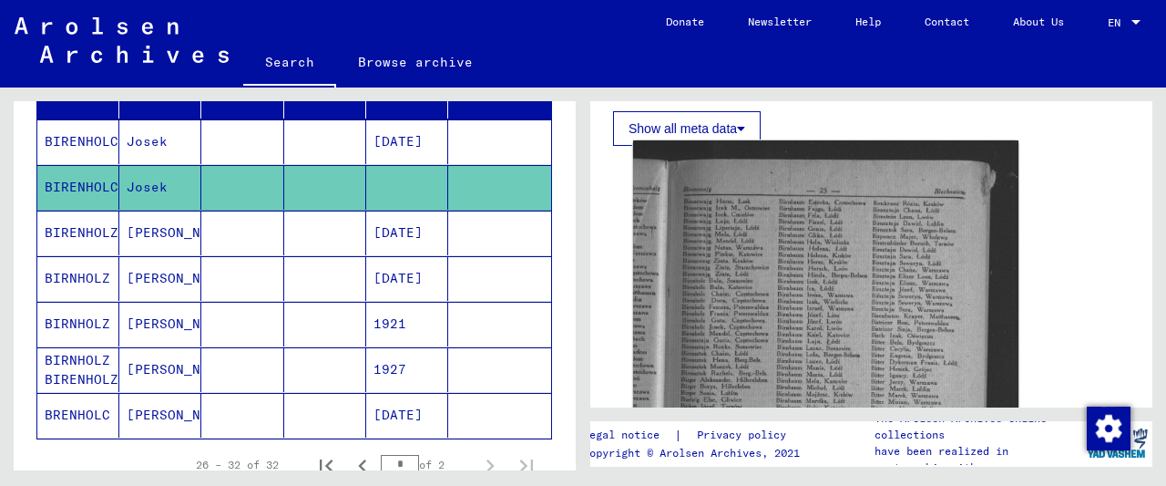
click at [784, 218] on img at bounding box center [825, 399] width 385 height 519
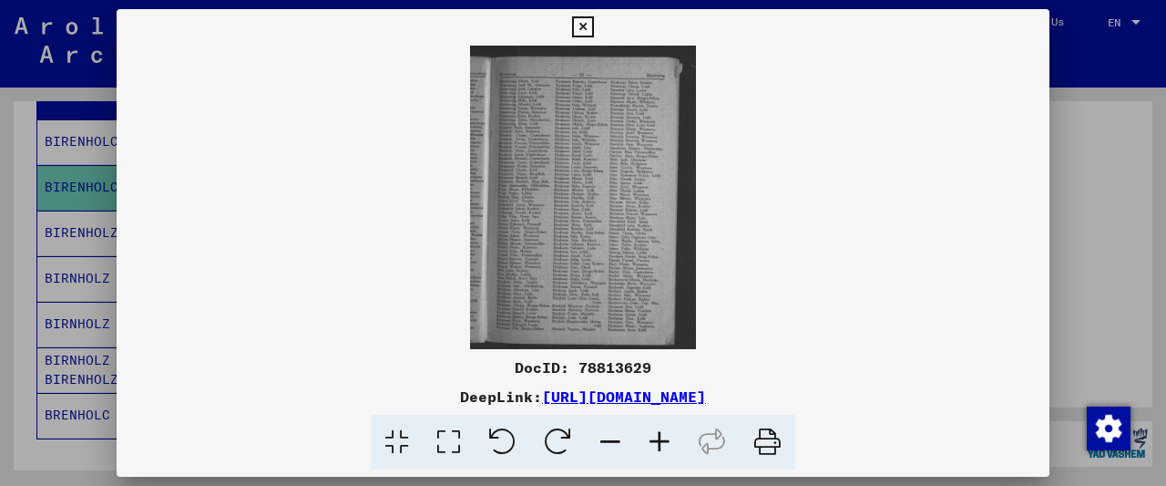
click at [669, 439] on icon at bounding box center [659, 443] width 49 height 56
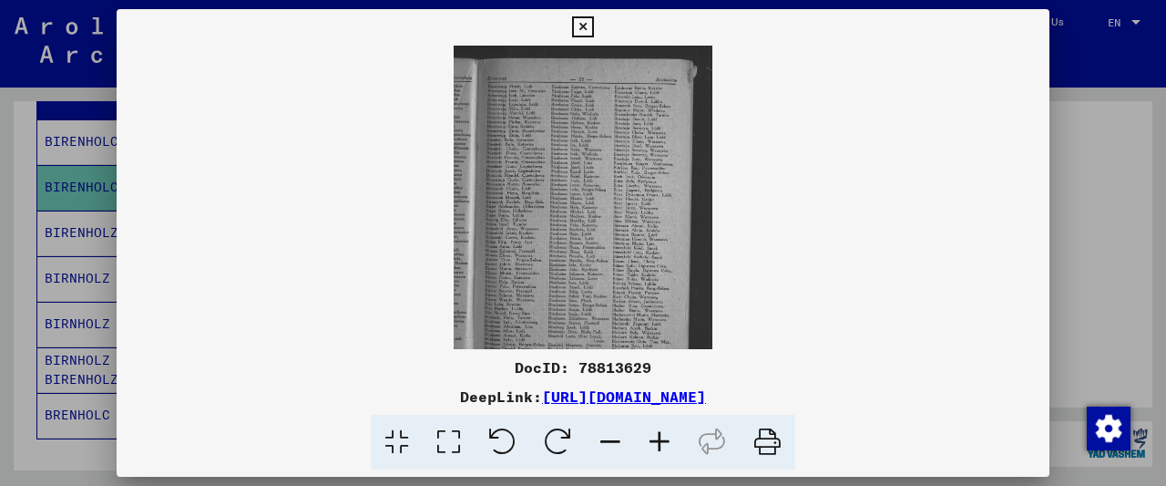
click at [668, 439] on icon at bounding box center [659, 443] width 49 height 56
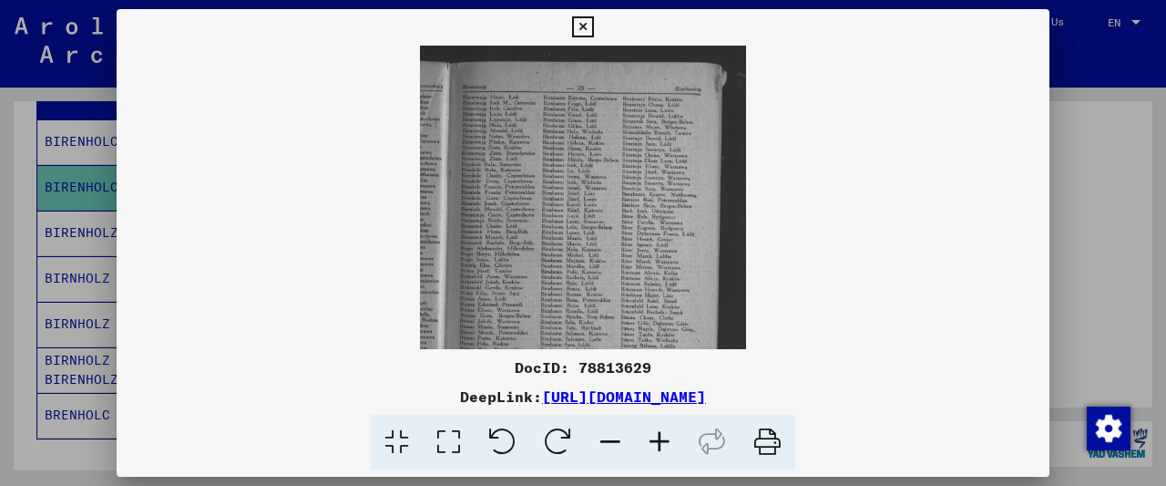
click at [668, 439] on icon at bounding box center [659, 443] width 49 height 56
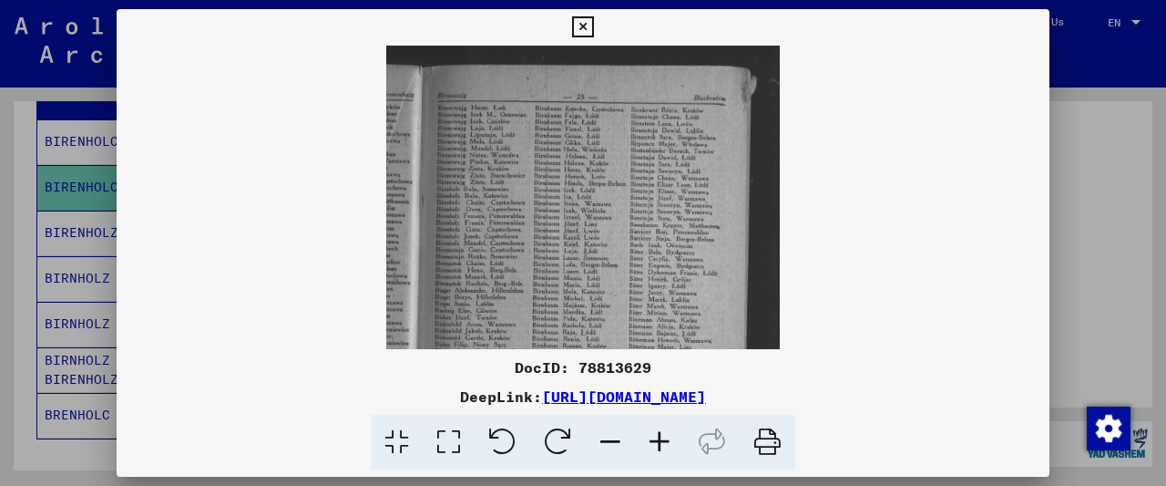
click at [668, 439] on icon at bounding box center [659, 443] width 49 height 56
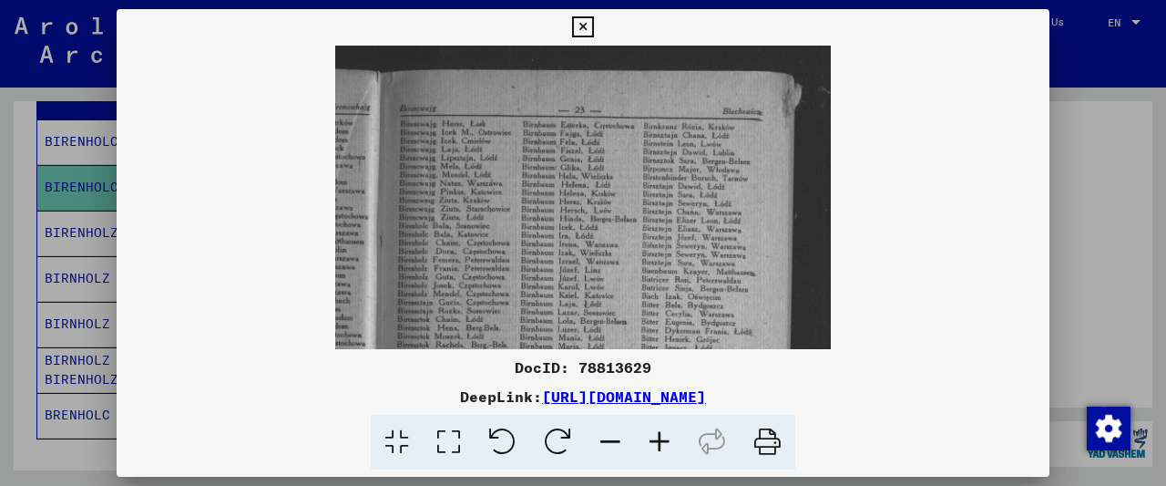
click at [667, 439] on icon at bounding box center [659, 443] width 49 height 56
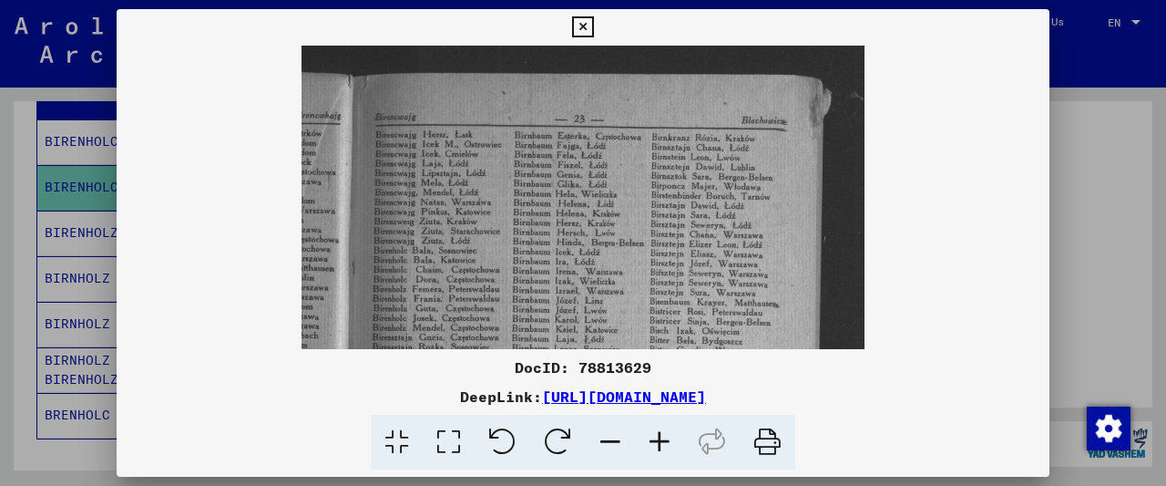
click at [668, 442] on icon at bounding box center [659, 443] width 49 height 56
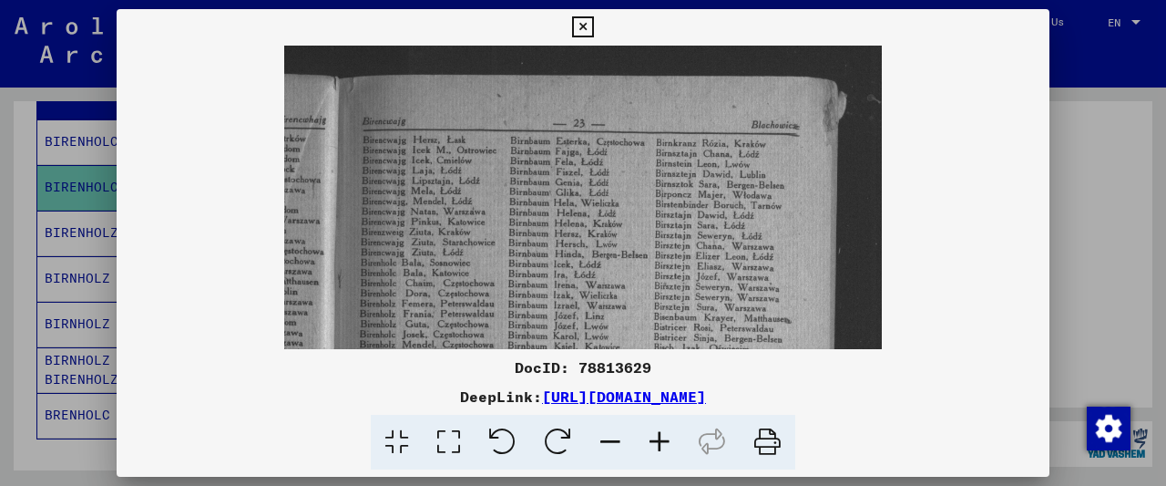
click at [663, 439] on icon at bounding box center [659, 443] width 49 height 56
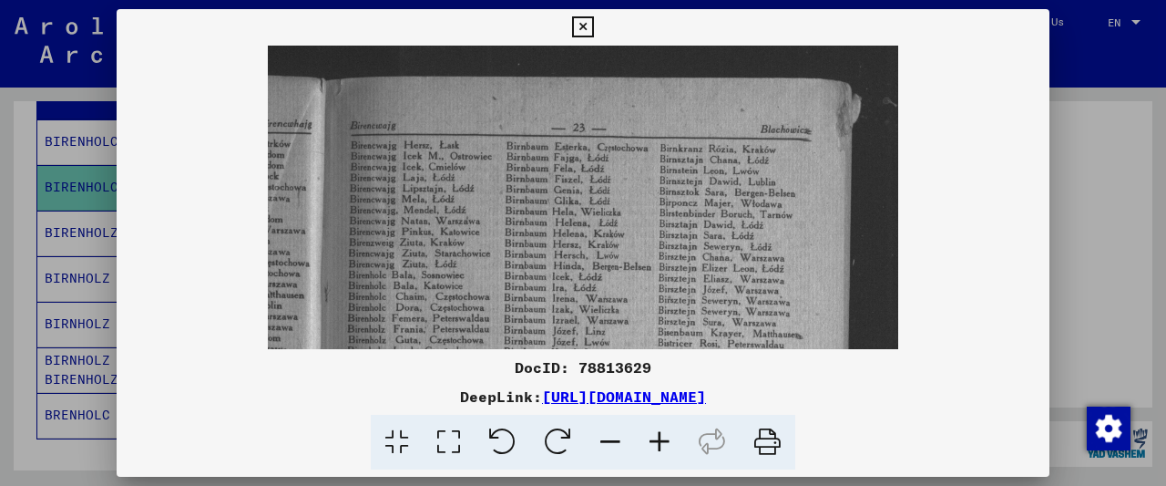
click at [663, 439] on icon at bounding box center [659, 443] width 49 height 56
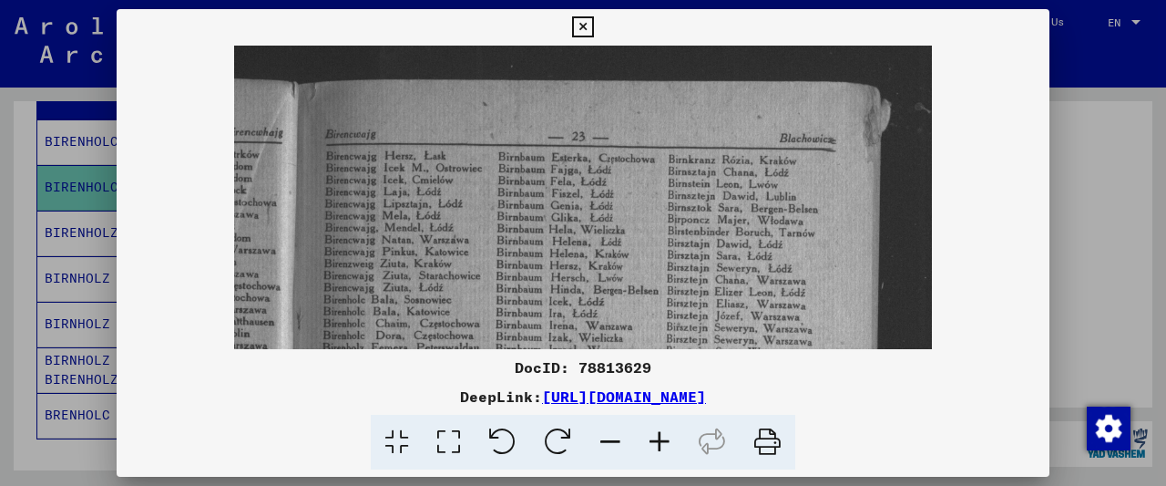
click at [663, 439] on icon at bounding box center [659, 443] width 49 height 56
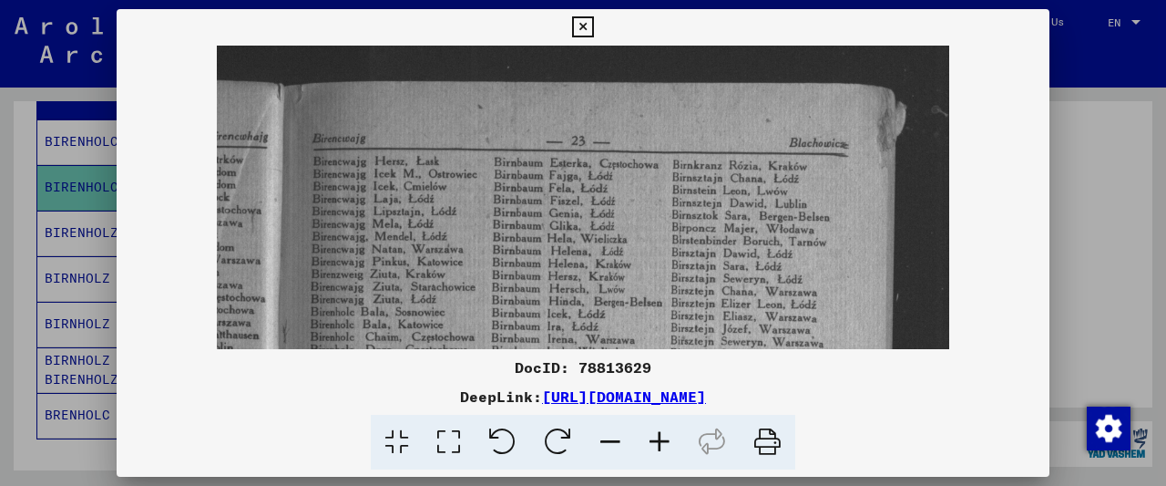
click at [663, 439] on icon at bounding box center [659, 443] width 49 height 56
click at [662, 439] on icon at bounding box center [659, 443] width 49 height 56
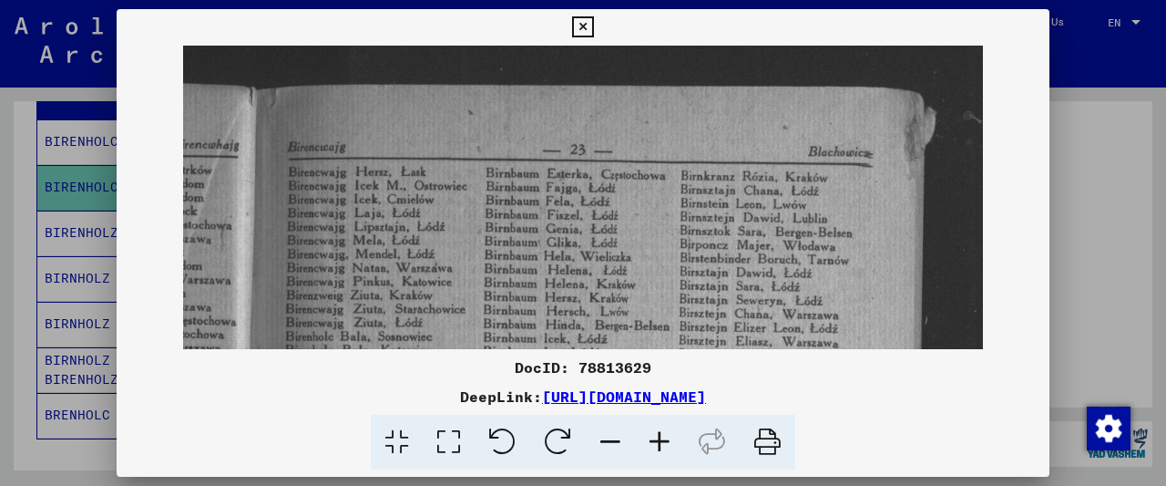
click at [662, 438] on icon at bounding box center [659, 443] width 49 height 56
click at [661, 438] on icon at bounding box center [659, 443] width 49 height 56
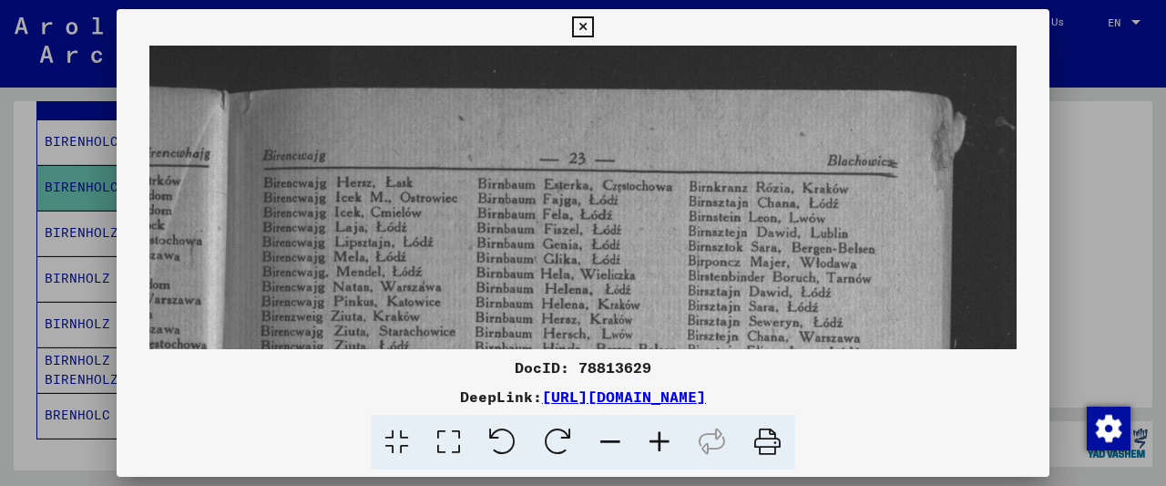
drag, startPoint x: 661, startPoint y: 438, endPoint x: 594, endPoint y: 421, distance: 68.7
click at [657, 438] on icon at bounding box center [659, 443] width 49 height 56
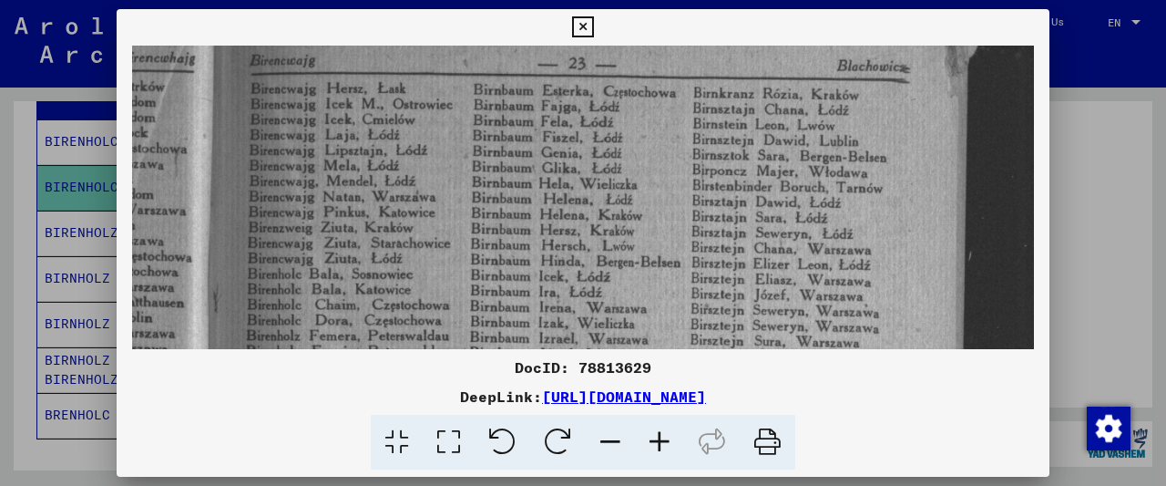
drag, startPoint x: 290, startPoint y: 287, endPoint x: 320, endPoint y: 189, distance: 102.9
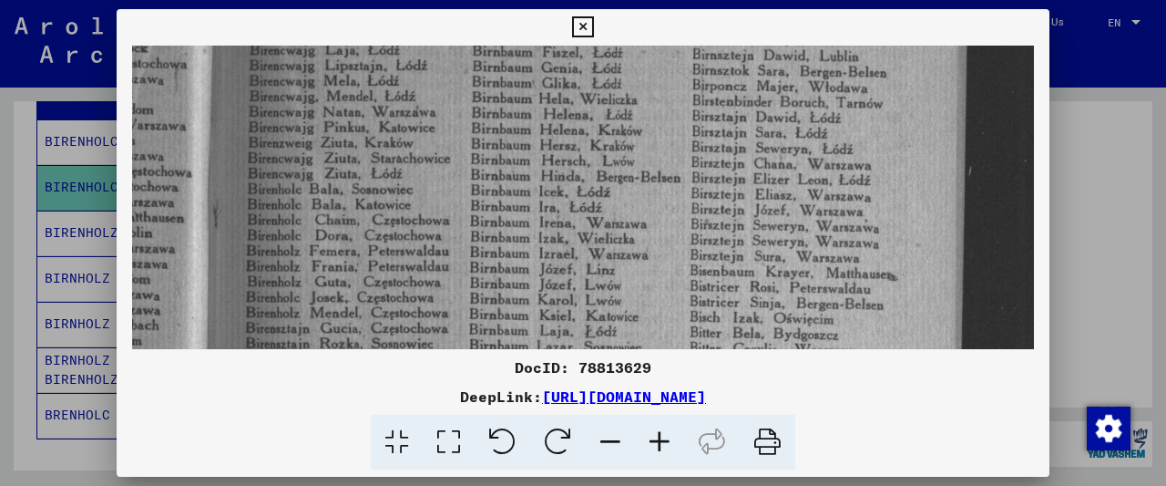
scroll to position [205, 0]
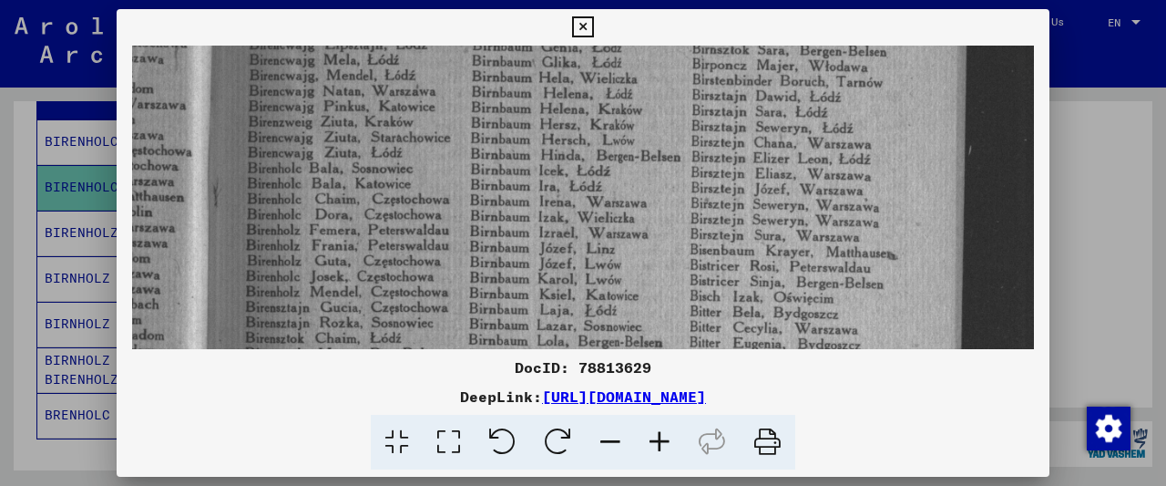
drag, startPoint x: 323, startPoint y: 255, endPoint x: 355, endPoint y: 187, distance: 75.4
click at [355, 187] on img at bounding box center [583, 448] width 902 height 1215
drag, startPoint x: 613, startPoint y: 369, endPoint x: 579, endPoint y: 384, distance: 37.9
click at [579, 373] on div "DocID: 78813629" at bounding box center [583, 367] width 933 height 22
copy div "78813629"
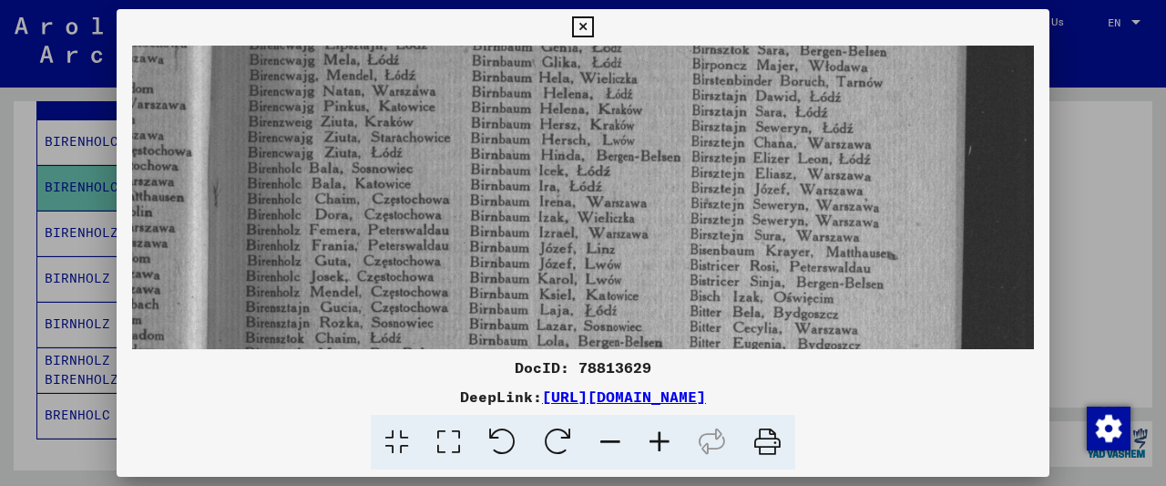
click at [1047, 26] on div "DocID: 78813629 DeepLink: [URL][DOMAIN_NAME]" at bounding box center [583, 243] width 1166 height 486
click at [599, 28] on button at bounding box center [583, 27] width 32 height 36
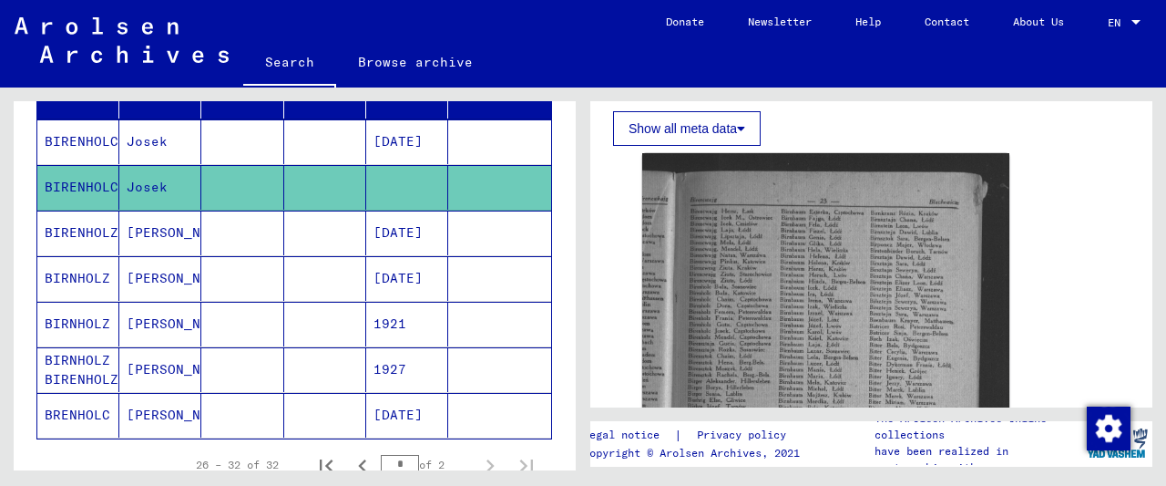
scroll to position [155, 0]
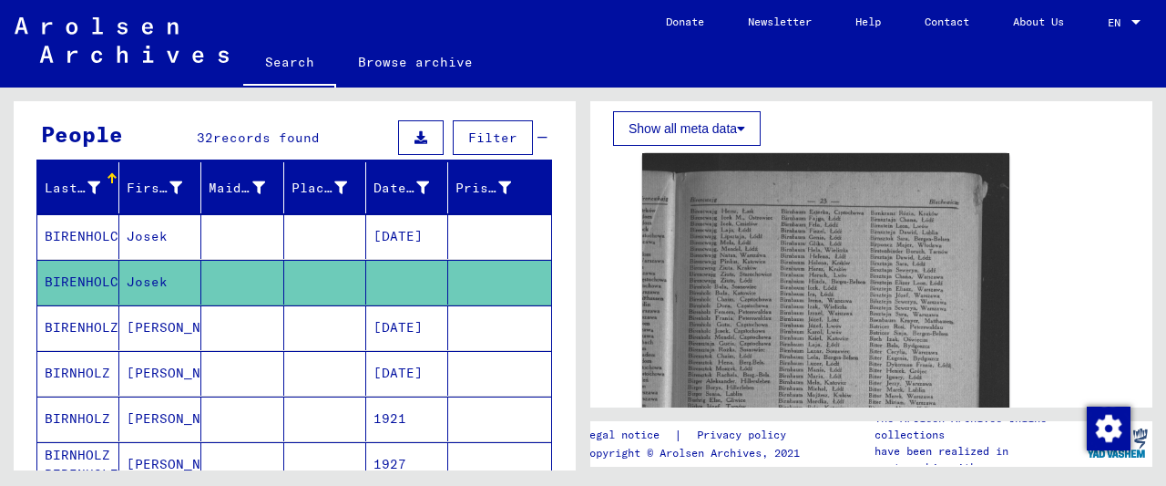
click at [294, 234] on mat-cell at bounding box center [325, 236] width 82 height 45
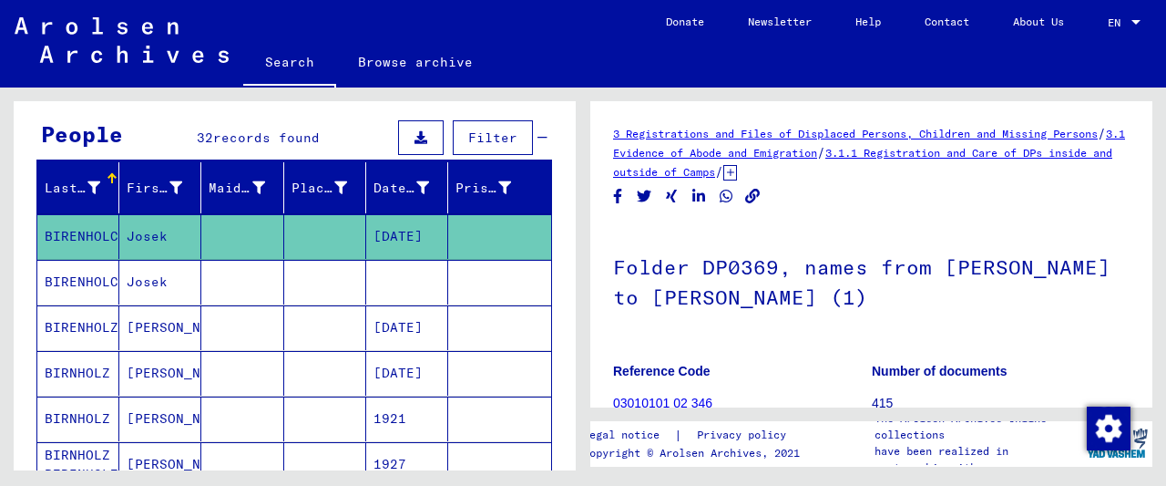
scroll to position [193, 0]
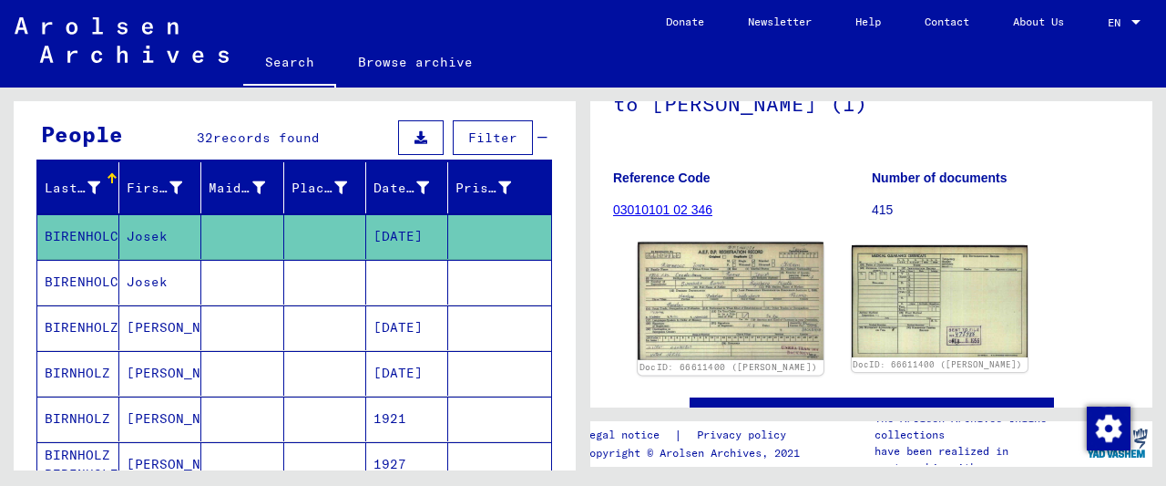
click at [737, 287] on img at bounding box center [730, 301] width 185 height 118
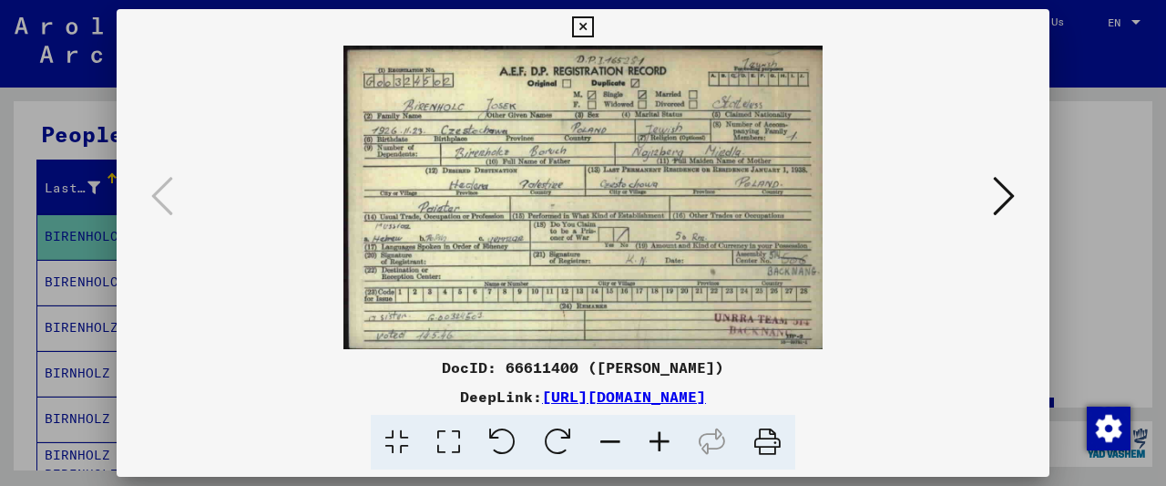
click at [599, 28] on button at bounding box center [583, 27] width 32 height 36
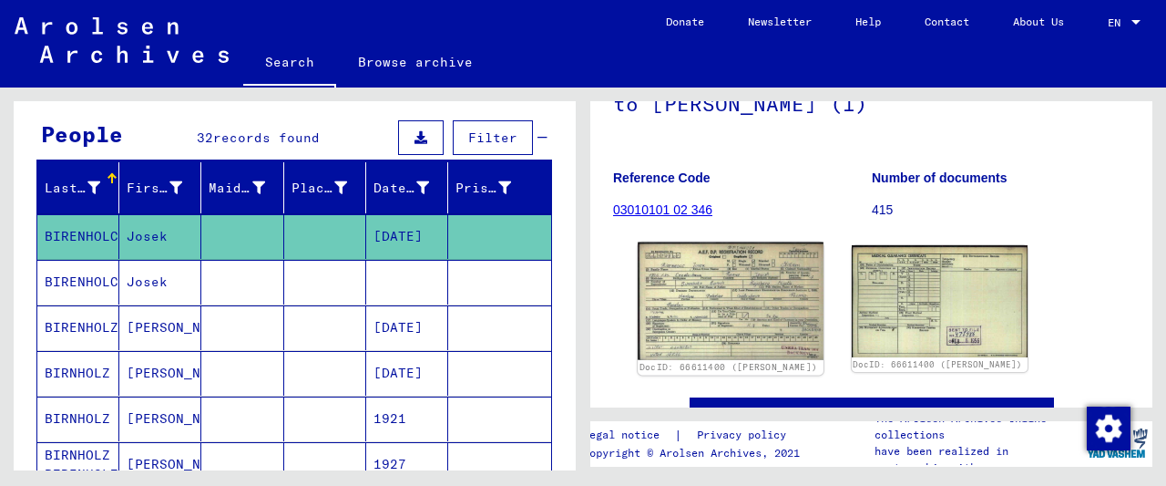
click at [717, 289] on img at bounding box center [730, 301] width 185 height 118
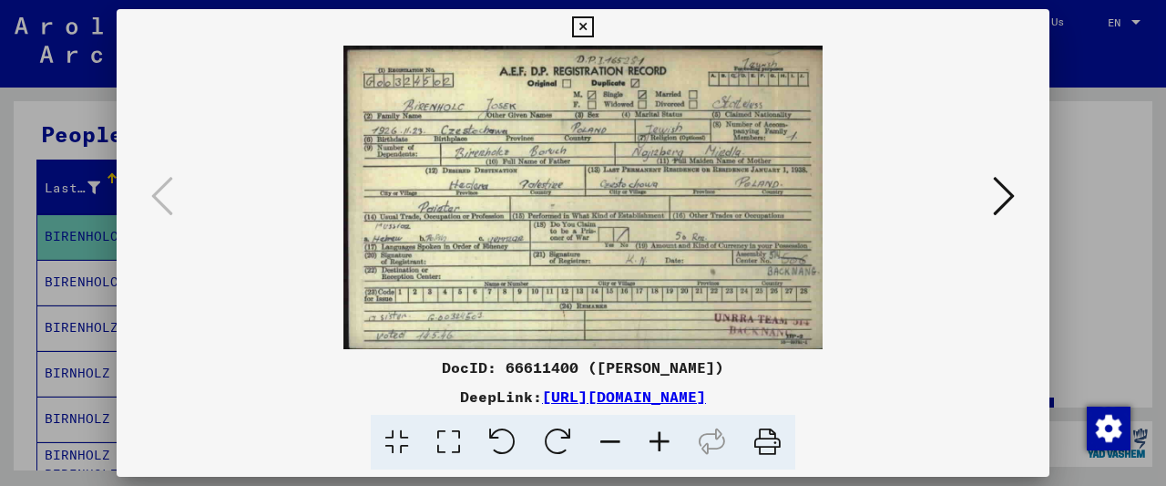
click at [593, 26] on icon at bounding box center [582, 27] width 21 height 22
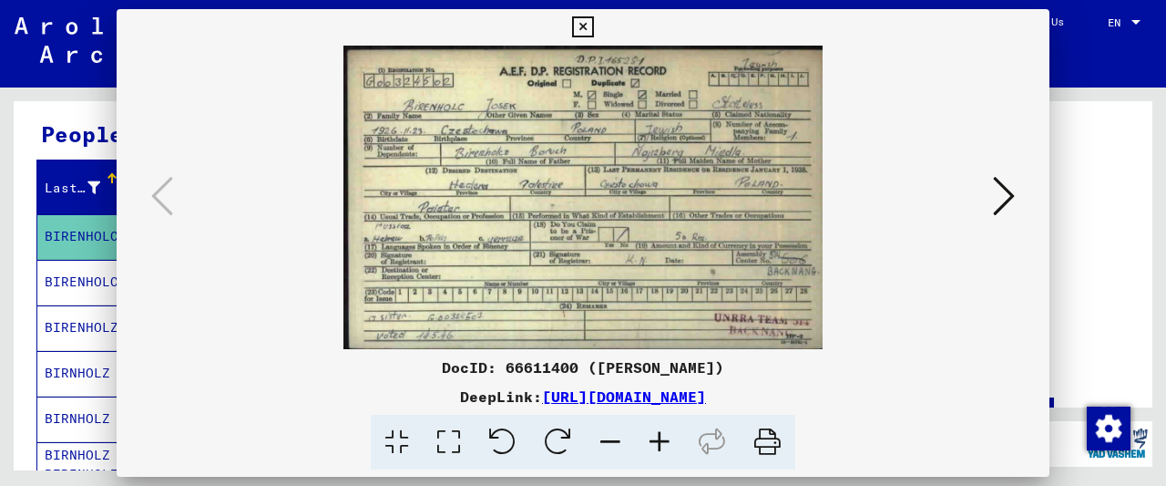
scroll to position [439, 0]
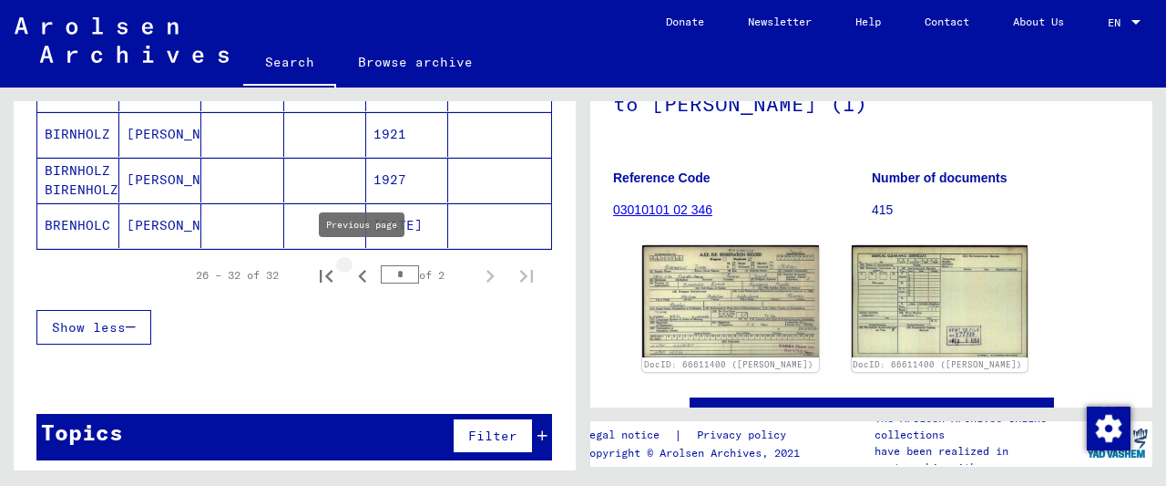
click at [364, 272] on icon "Previous page" at bounding box center [363, 276] width 26 height 26
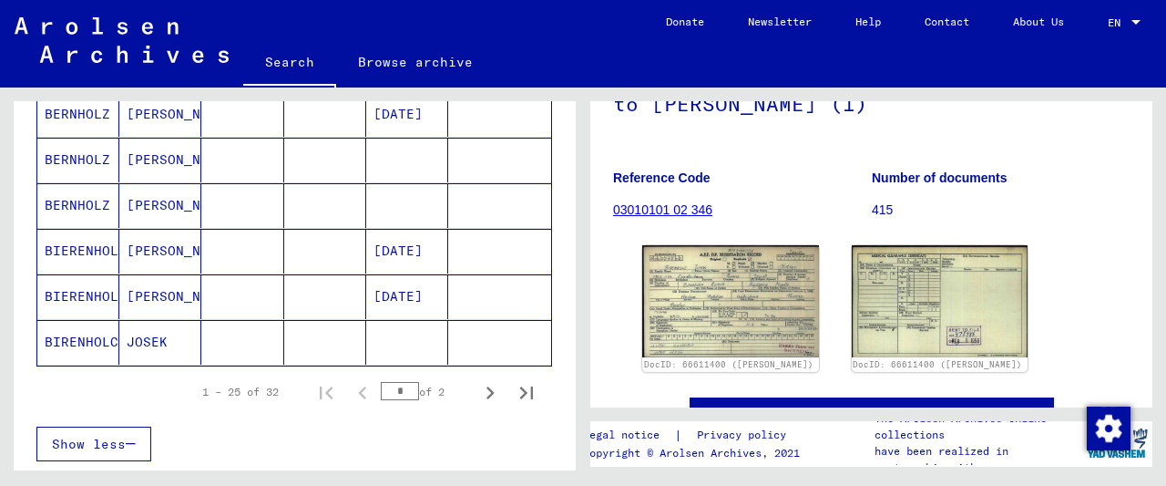
scroll to position [1059, 0]
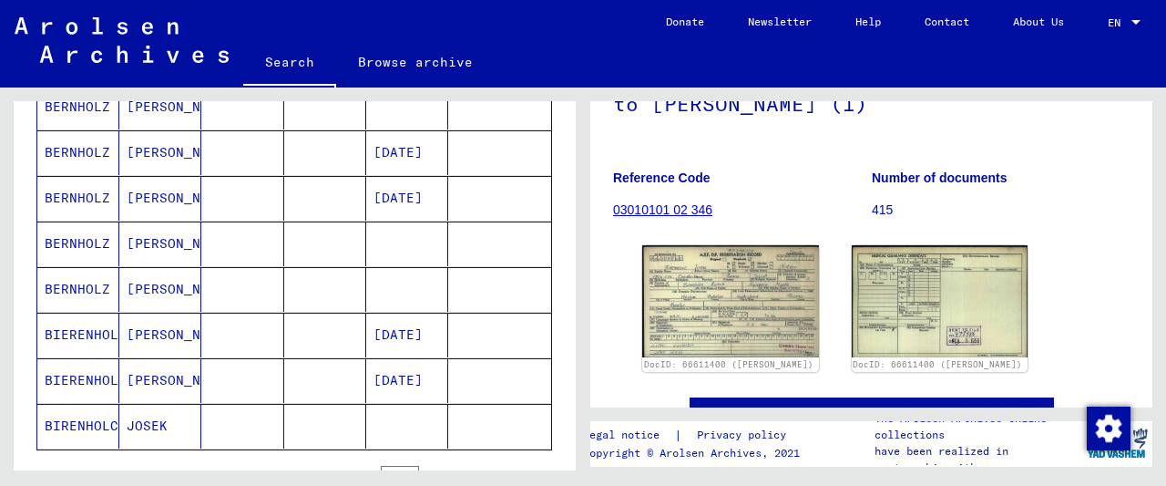
click at [262, 404] on mat-cell at bounding box center [242, 426] width 82 height 45
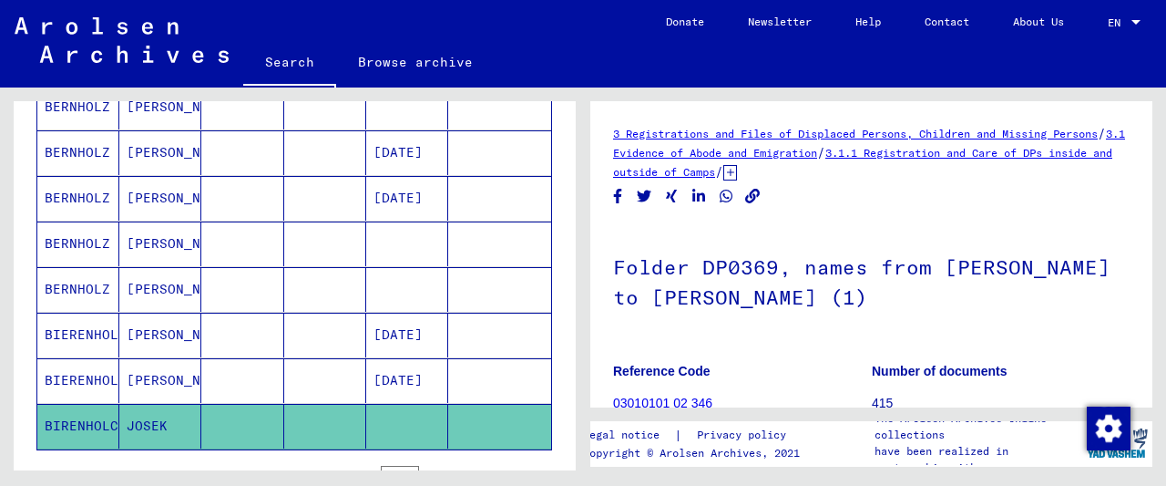
click at [272, 371] on mat-cell at bounding box center [242, 380] width 82 height 45
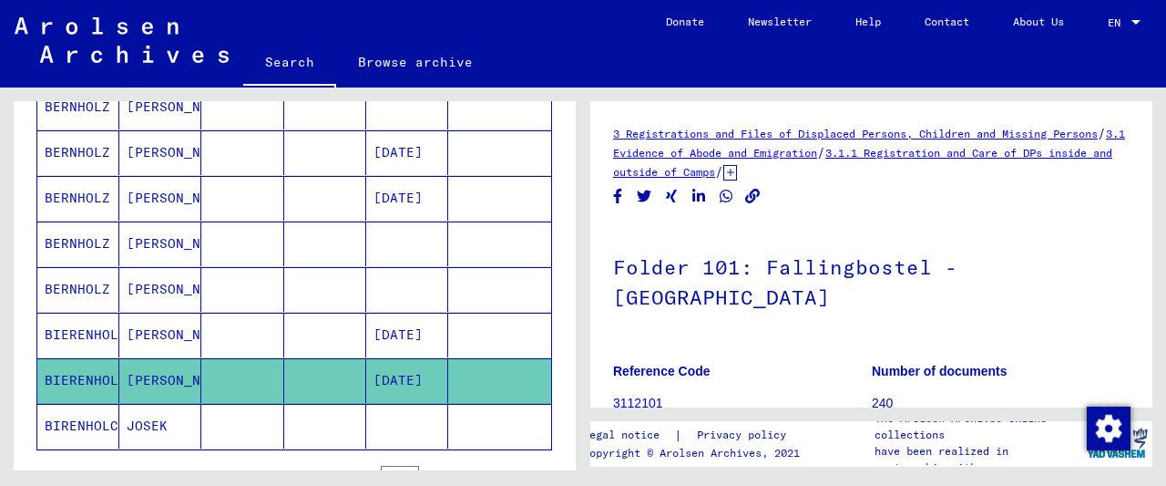
click at [269, 267] on mat-cell at bounding box center [242, 289] width 82 height 45
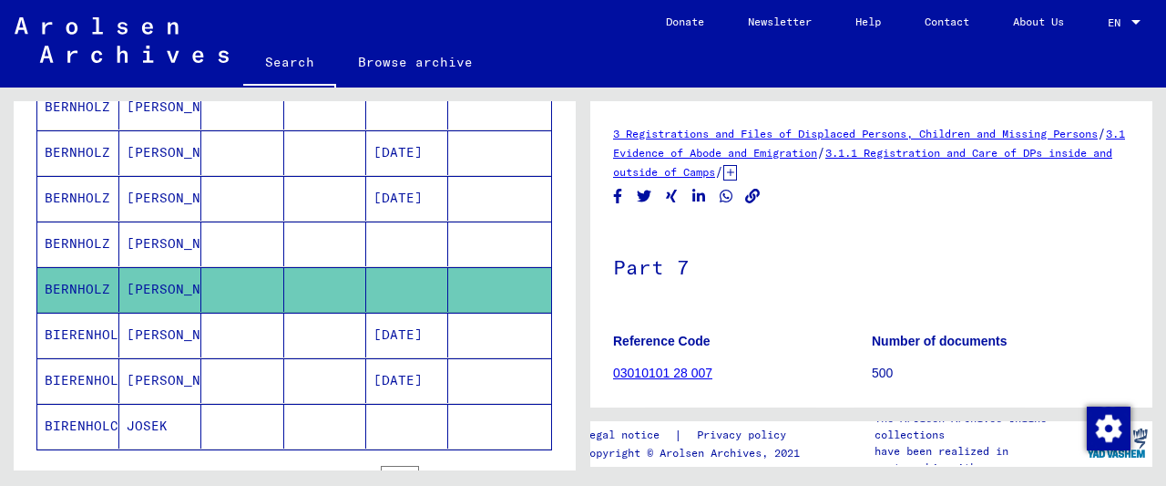
scroll to position [95, 0]
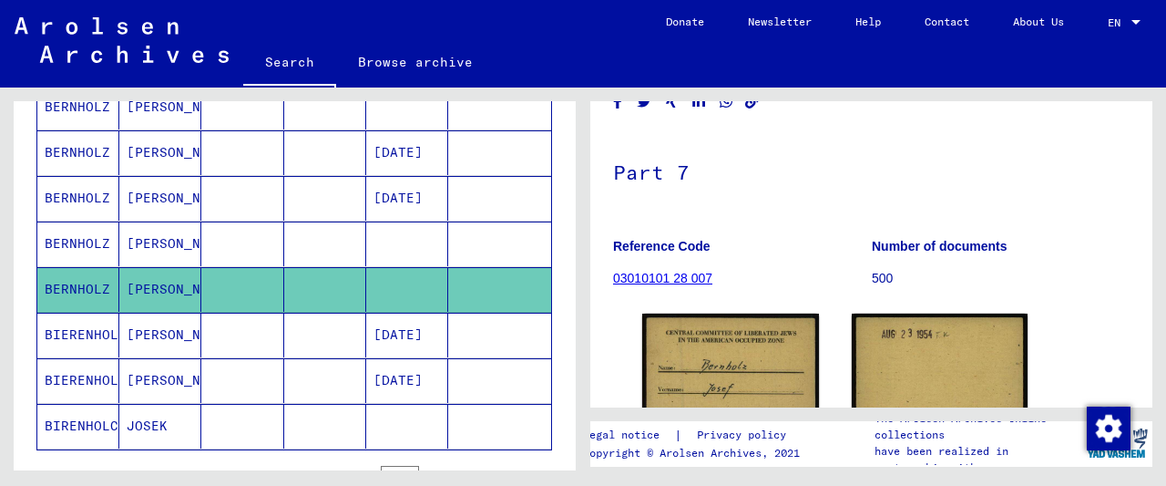
click at [228, 245] on mat-cell at bounding box center [242, 243] width 82 height 45
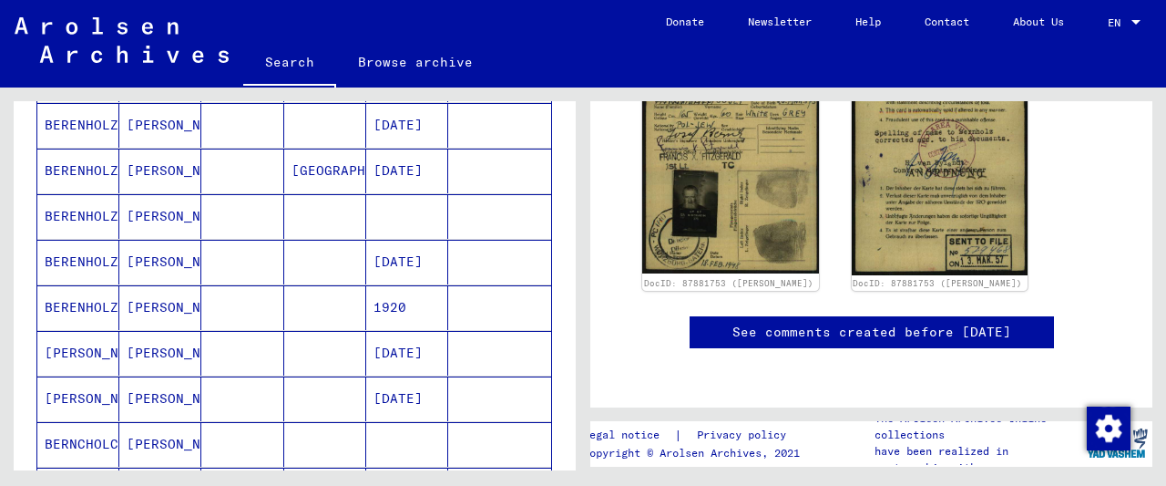
scroll to position [16, 0]
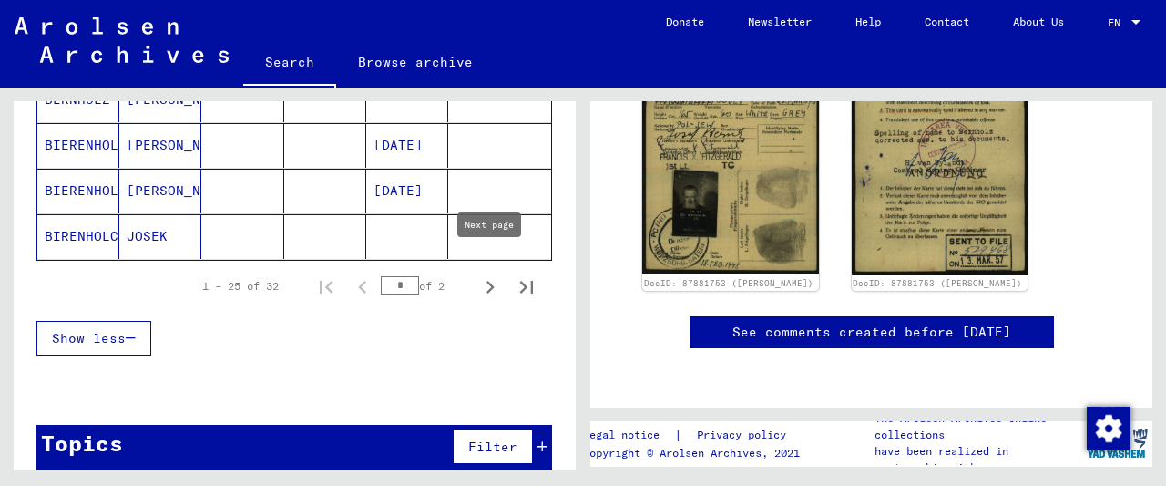
click at [487, 274] on icon "Next page" at bounding box center [490, 287] width 26 height 26
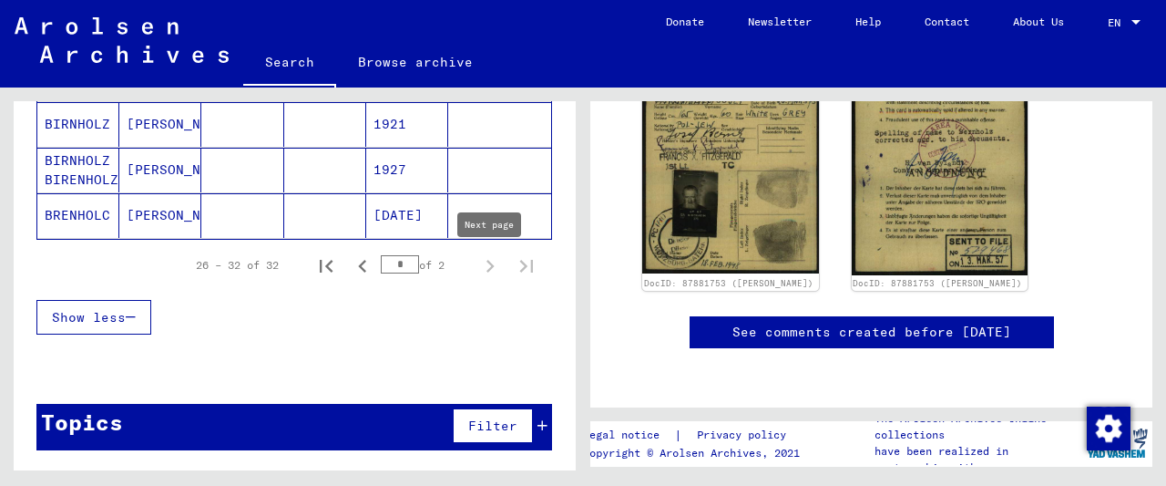
scroll to position [439, 0]
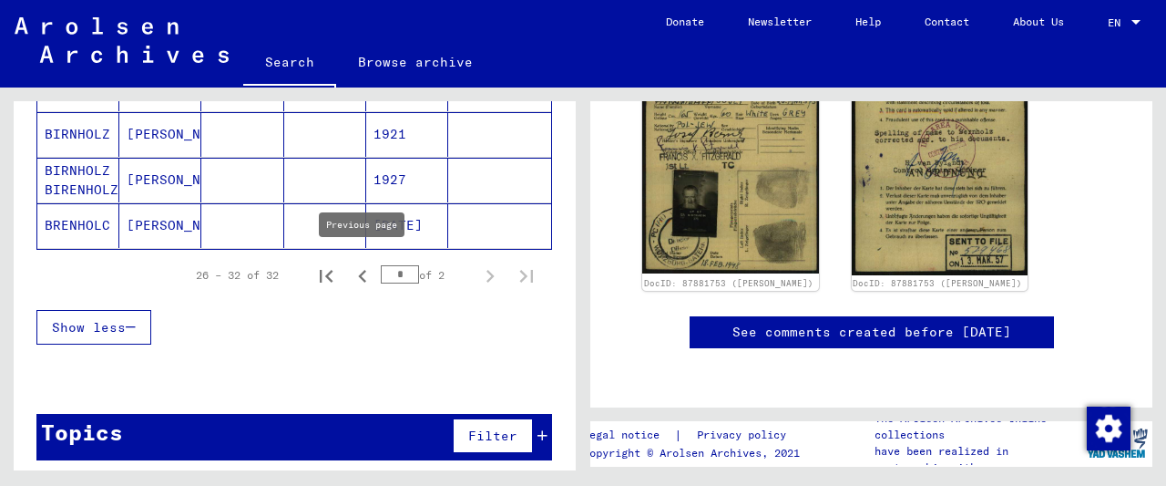
click at [366, 263] on icon "Previous page" at bounding box center [363, 276] width 26 height 26
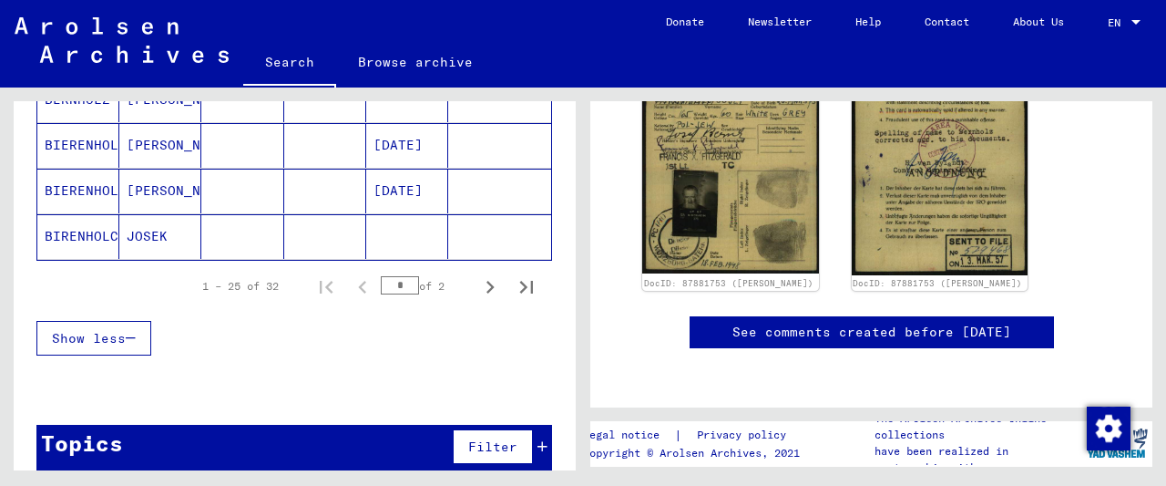
scroll to position [1059, 0]
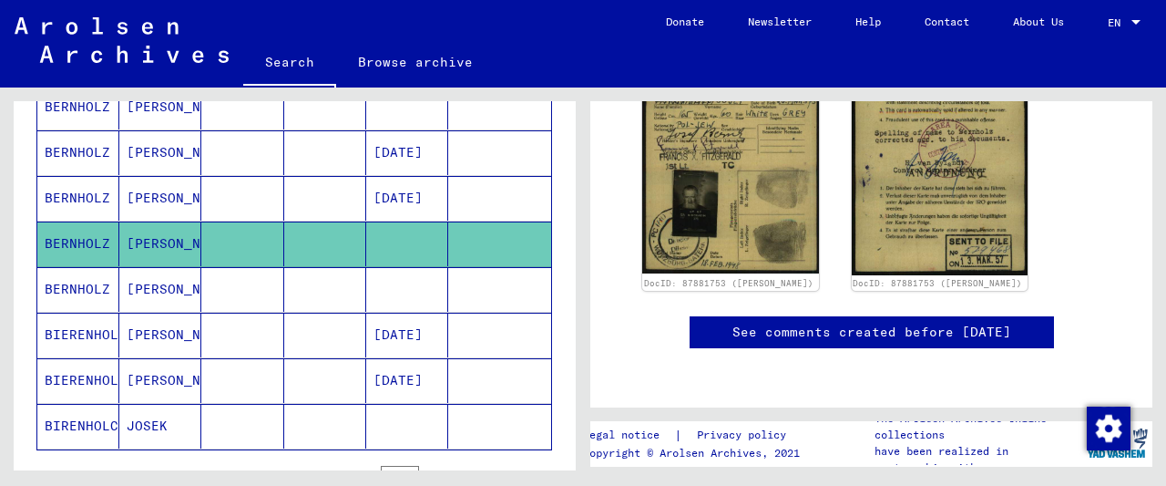
click at [240, 358] on mat-cell at bounding box center [242, 380] width 82 height 45
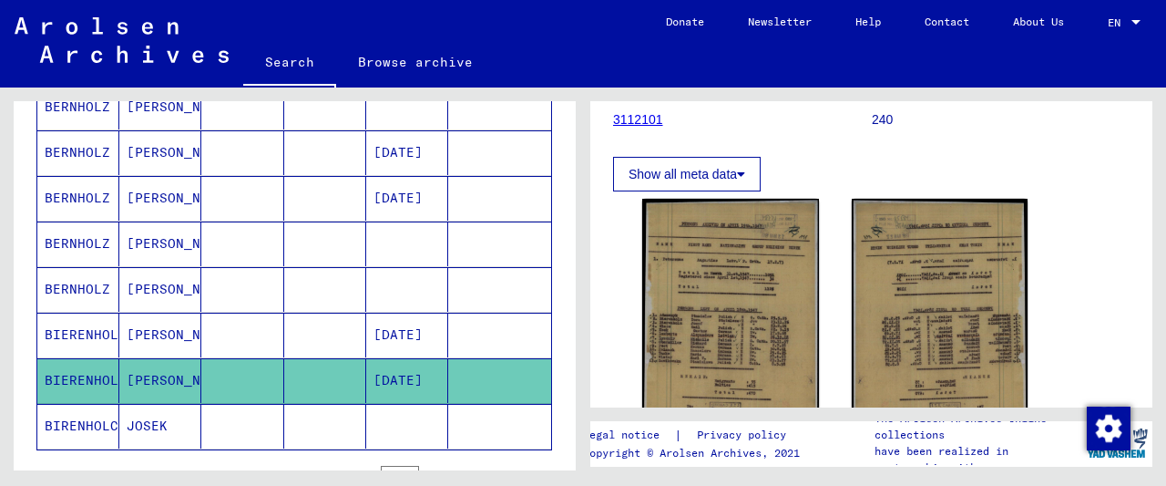
scroll to position [284, 0]
click at [277, 313] on mat-cell at bounding box center [242, 335] width 82 height 45
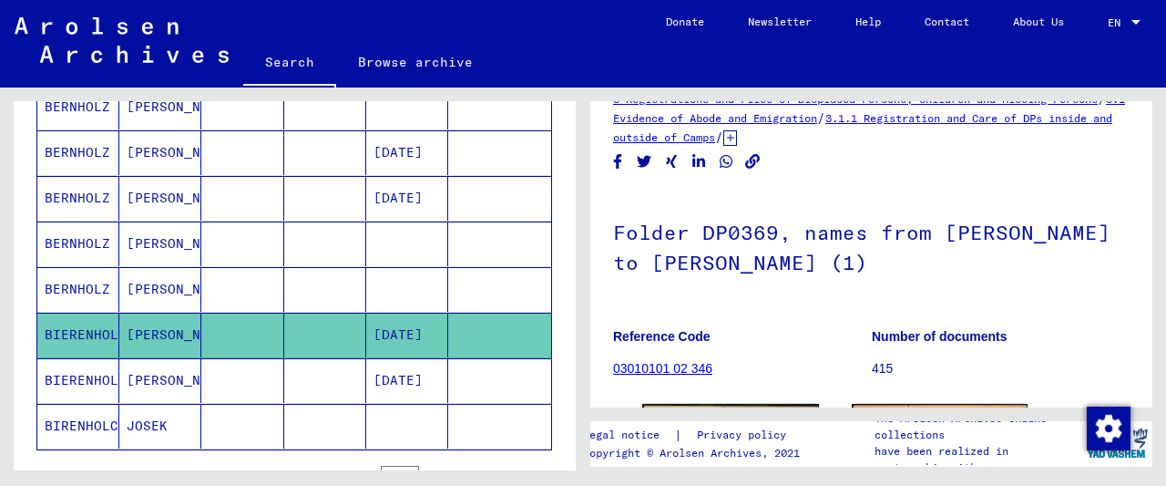
scroll to position [190, 0]
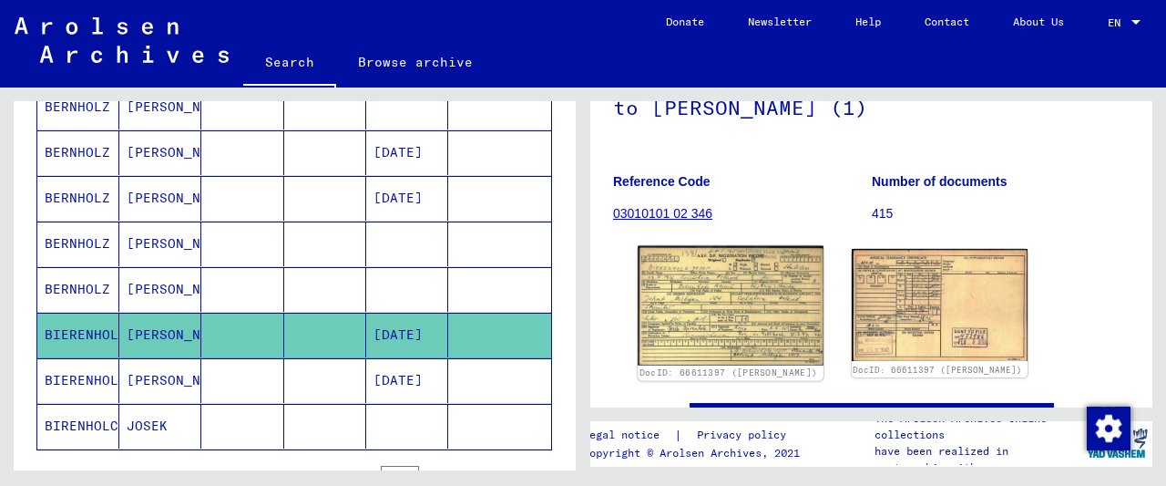
click at [690, 318] on img at bounding box center [730, 305] width 185 height 119
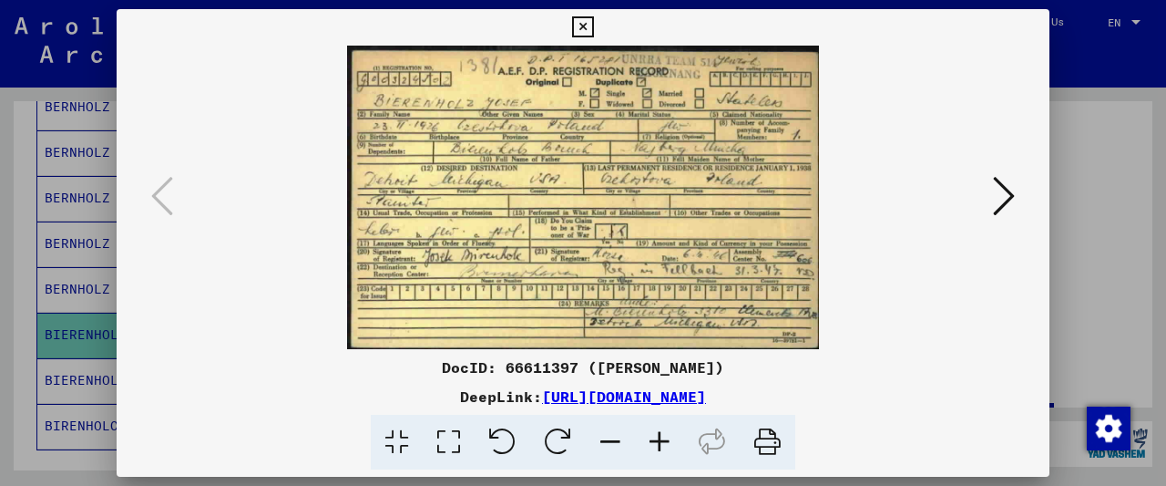
drag, startPoint x: 1034, startPoint y: 28, endPoint x: 768, endPoint y: 116, distance: 280.1
click at [936, 85] on div "DocID: 66611397 ([PERSON_NAME]) DeepLink: [URL][DOMAIN_NAME]" at bounding box center [583, 239] width 933 height 461
click at [593, 26] on icon at bounding box center [582, 27] width 21 height 22
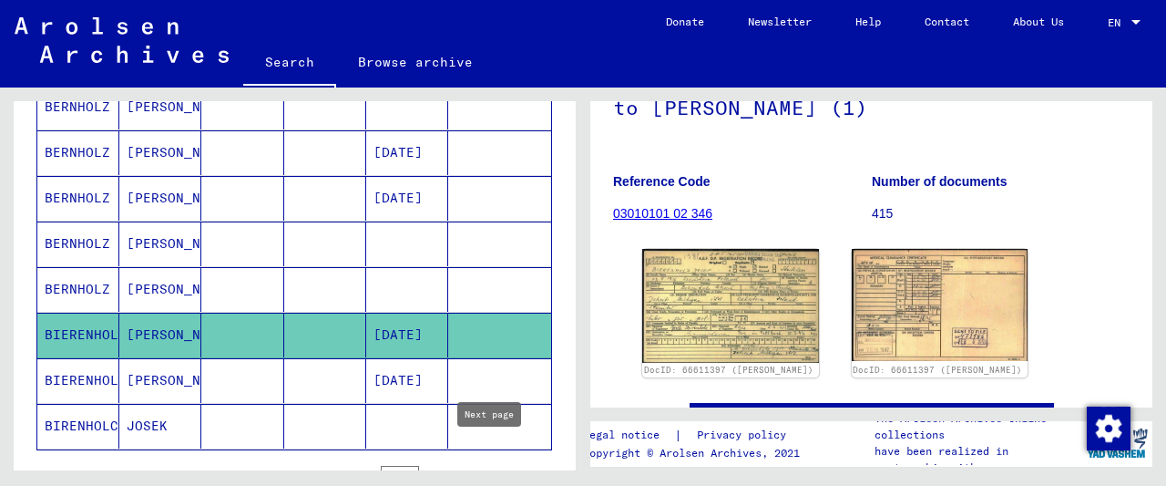
click at [484, 464] on icon "Next page" at bounding box center [490, 477] width 26 height 26
type input "*"
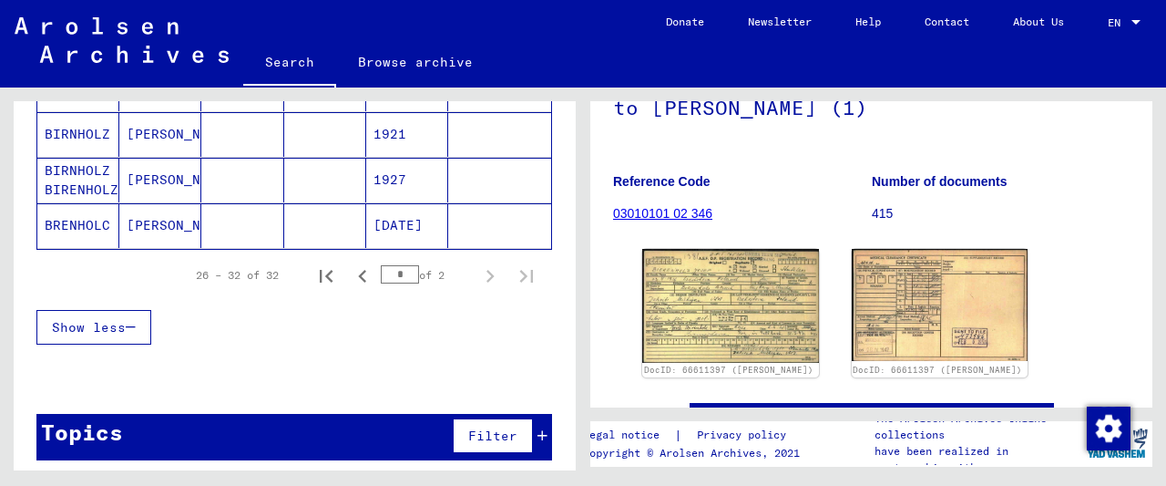
scroll to position [344, 0]
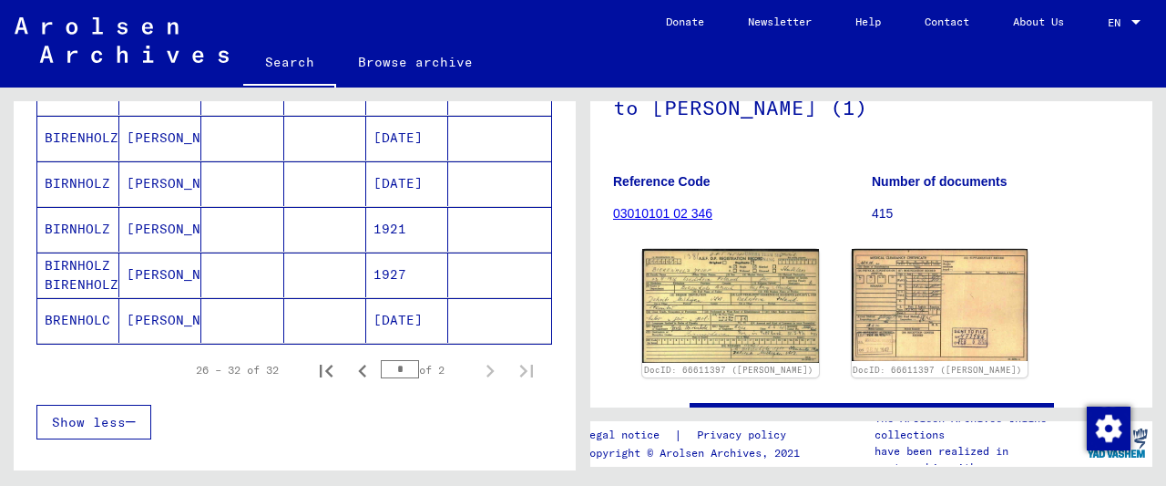
click at [249, 271] on mat-cell at bounding box center [242, 274] width 82 height 45
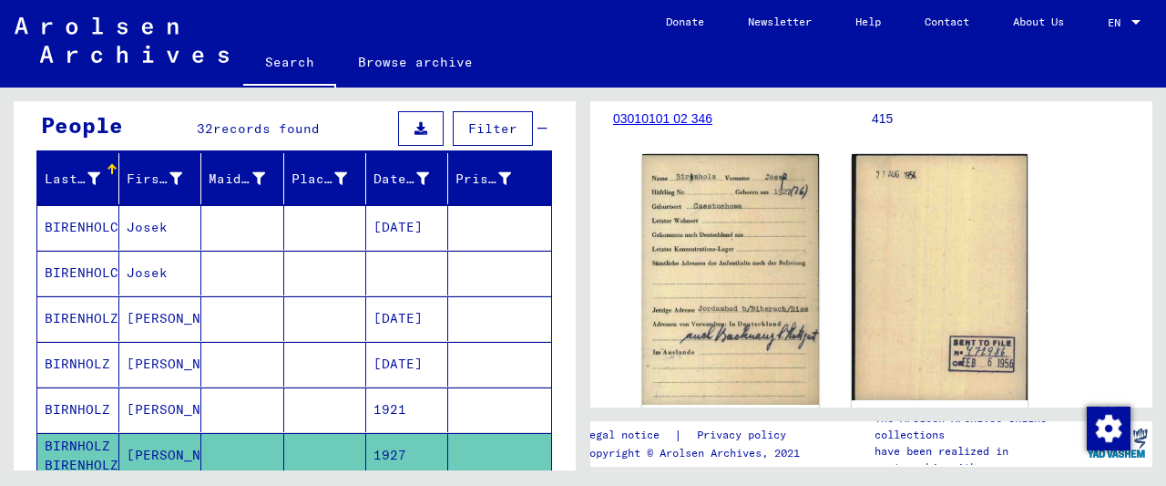
scroll to position [155, 0]
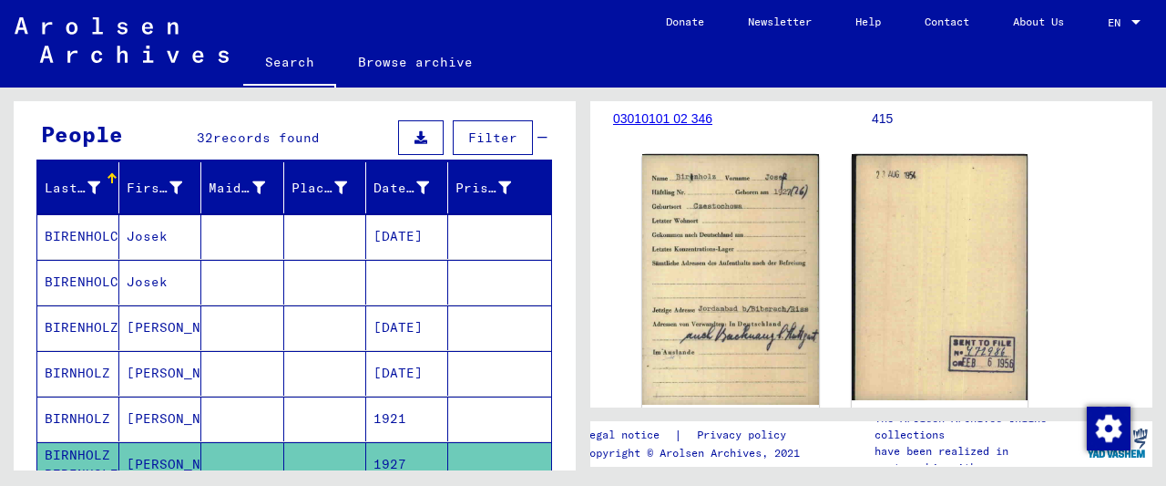
click at [327, 240] on mat-cell at bounding box center [325, 236] width 82 height 45
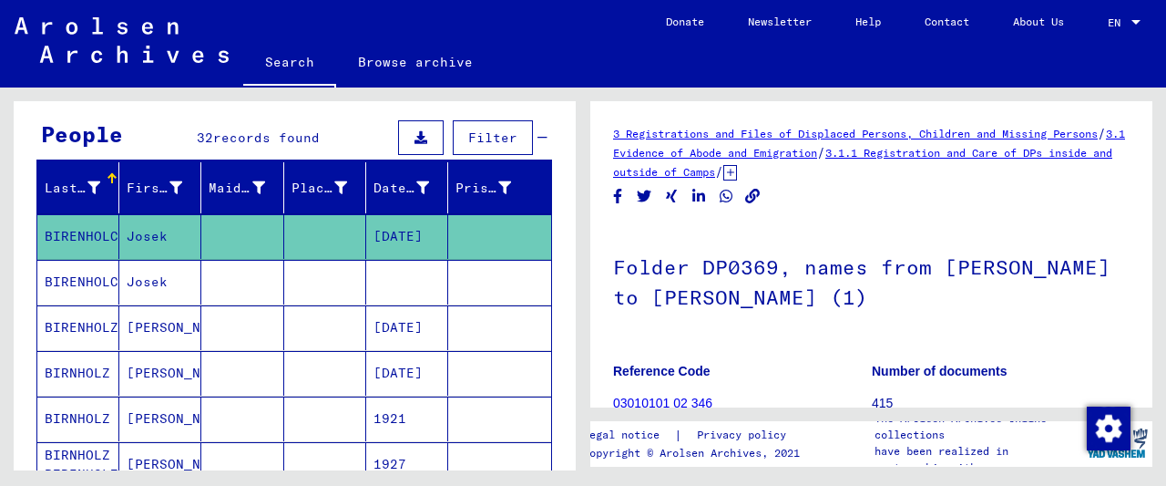
scroll to position [190, 0]
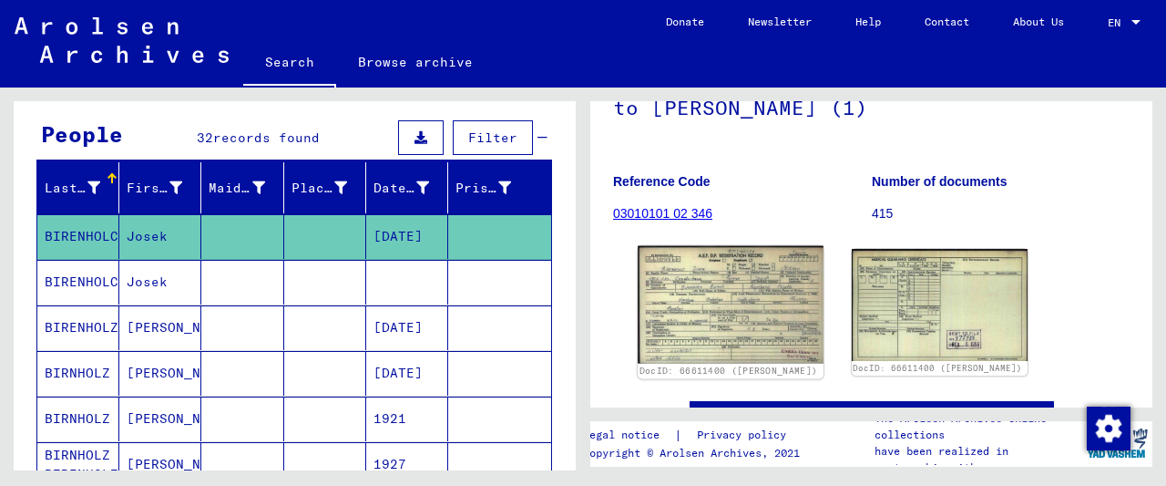
click at [761, 287] on img at bounding box center [730, 305] width 185 height 118
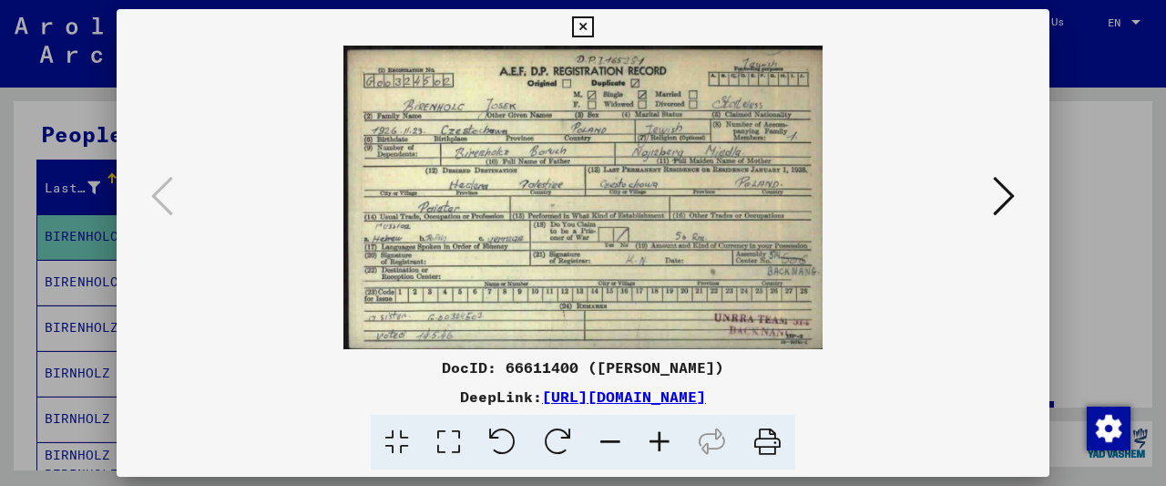
drag, startPoint x: 572, startPoint y: 362, endPoint x: 497, endPoint y: 368, distance: 75.9
click at [497, 368] on div "DocID: 66611400 ([PERSON_NAME])" at bounding box center [583, 367] width 933 height 22
copy div "66611400"
click at [599, 11] on button at bounding box center [583, 27] width 32 height 36
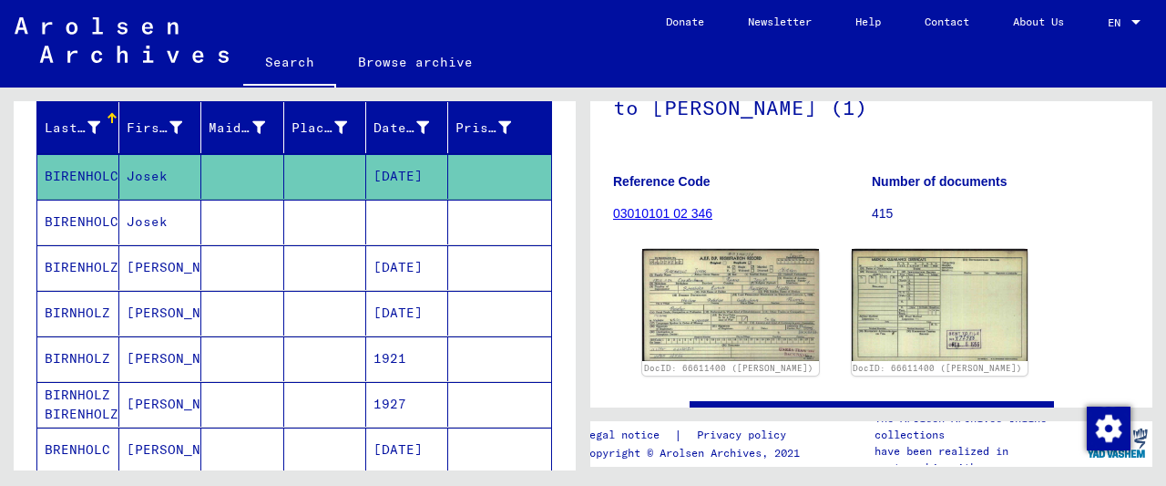
scroll to position [250, 0]
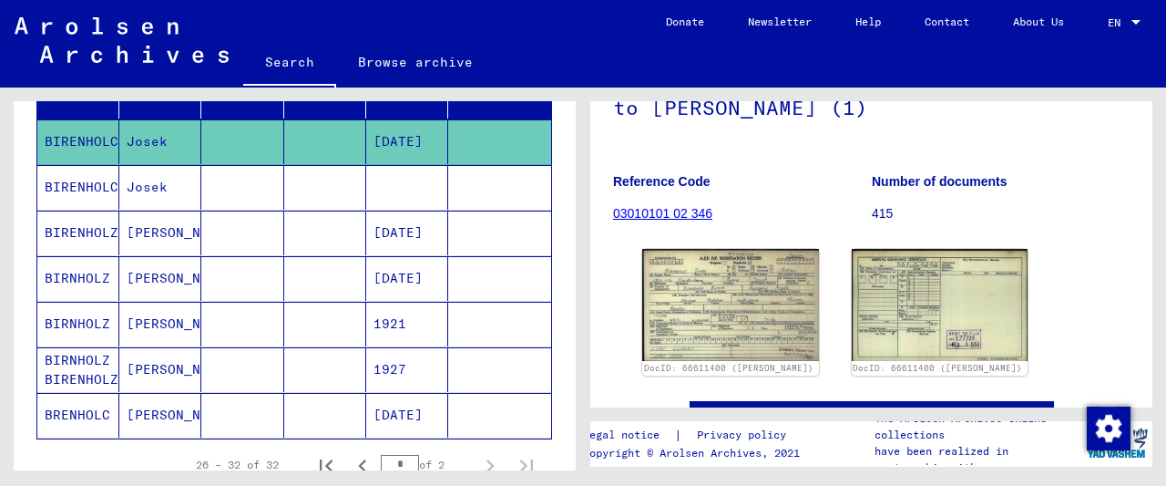
click at [211, 190] on mat-cell at bounding box center [242, 187] width 82 height 45
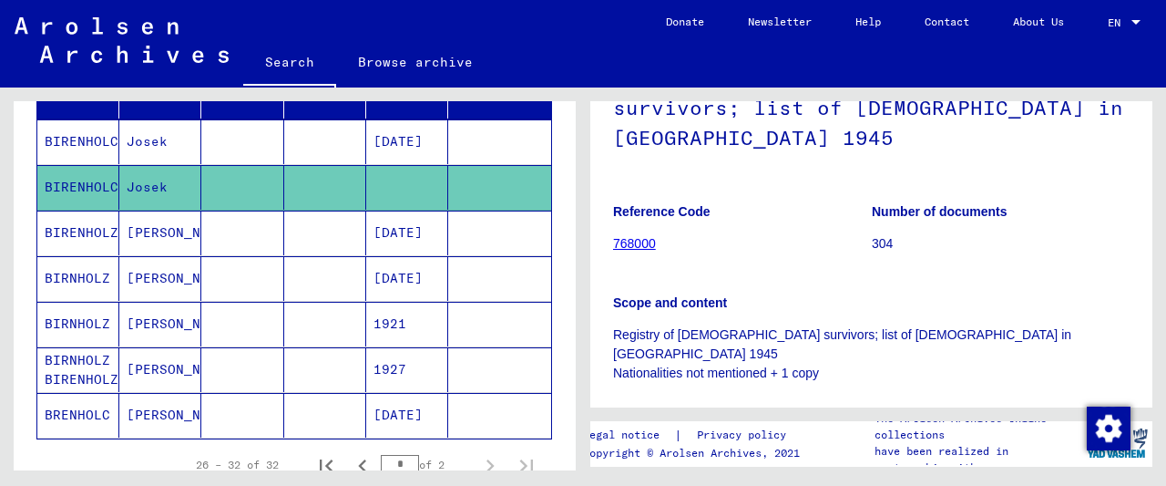
scroll to position [284, 0]
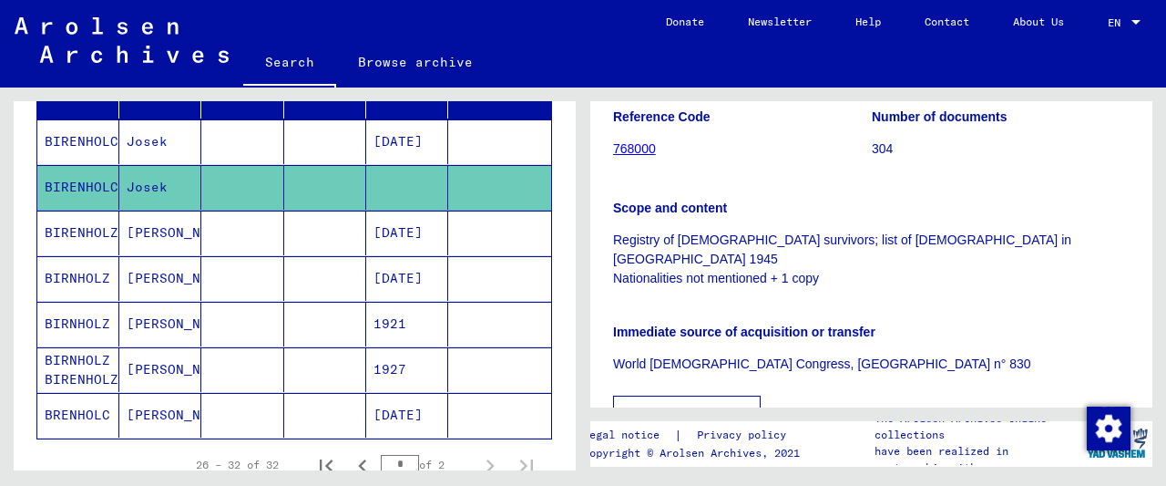
click at [415, 244] on mat-cell "[DATE]" at bounding box center [407, 232] width 82 height 45
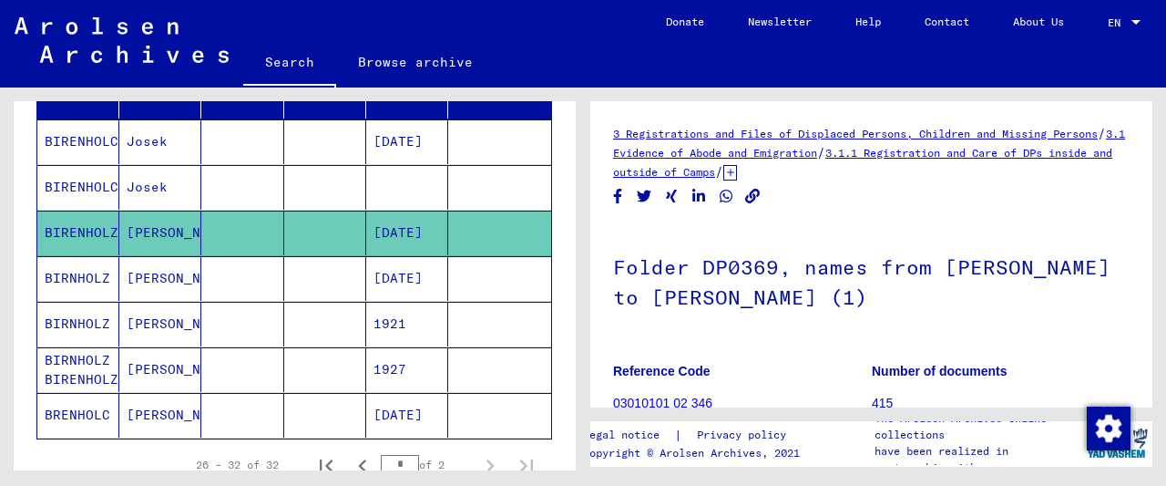
scroll to position [305, 0]
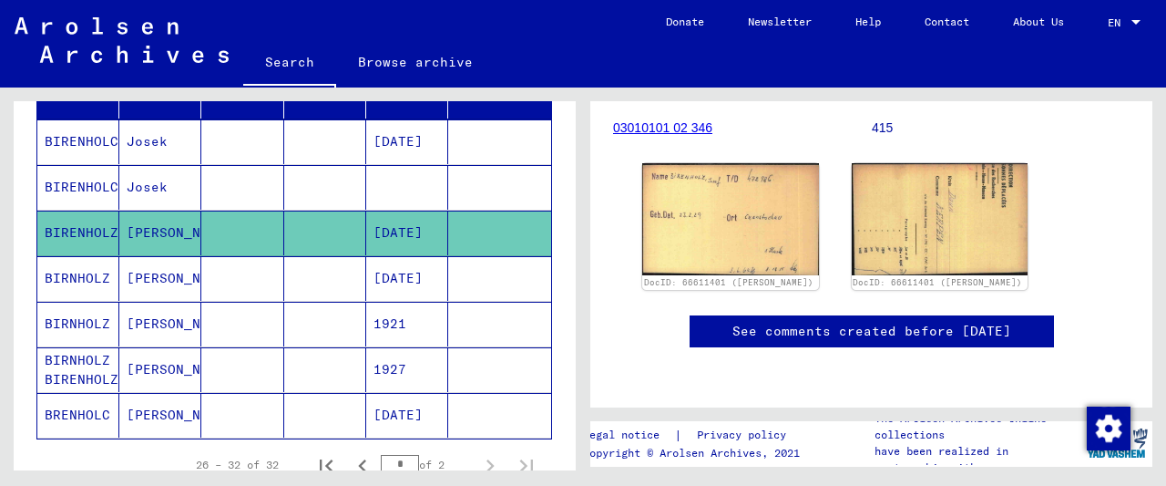
click at [421, 269] on mat-cell "[DATE]" at bounding box center [407, 278] width 82 height 45
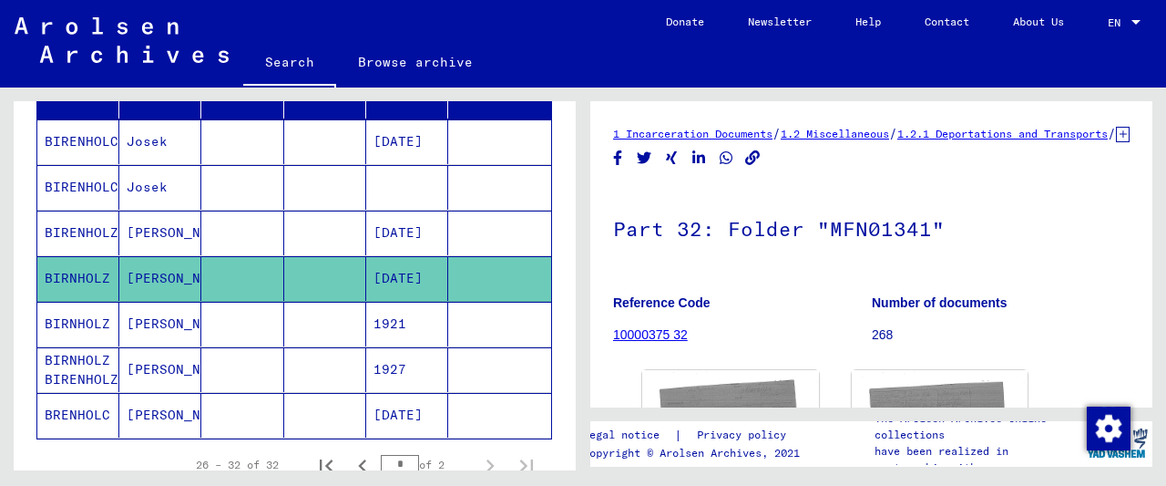
scroll to position [284, 0]
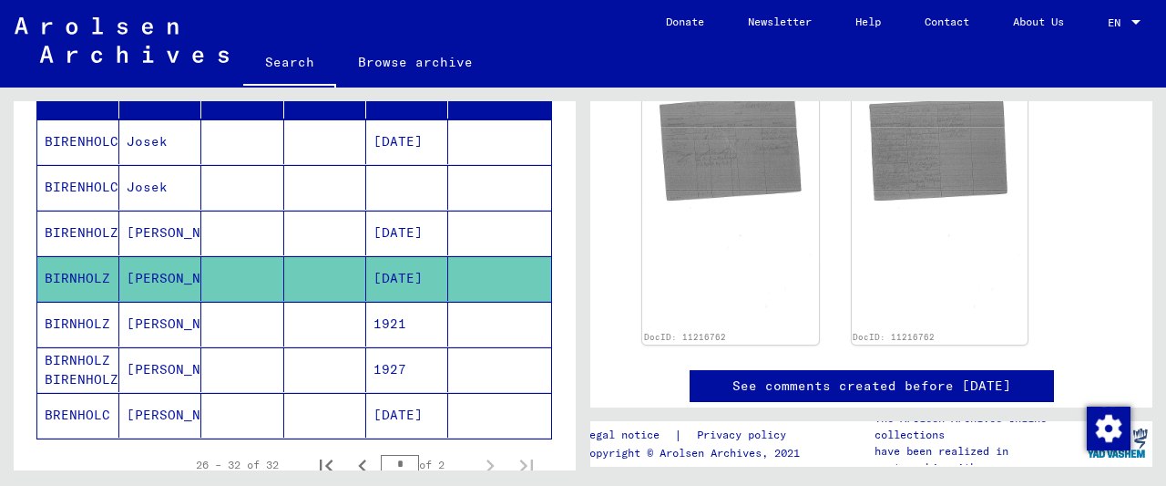
click at [319, 382] on mat-cell at bounding box center [325, 369] width 82 height 45
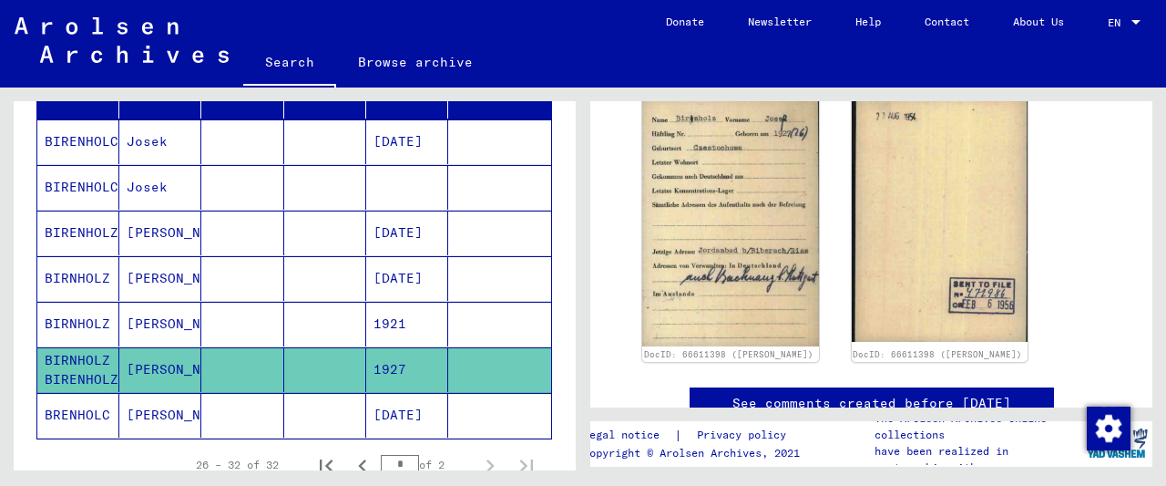
scroll to position [379, 0]
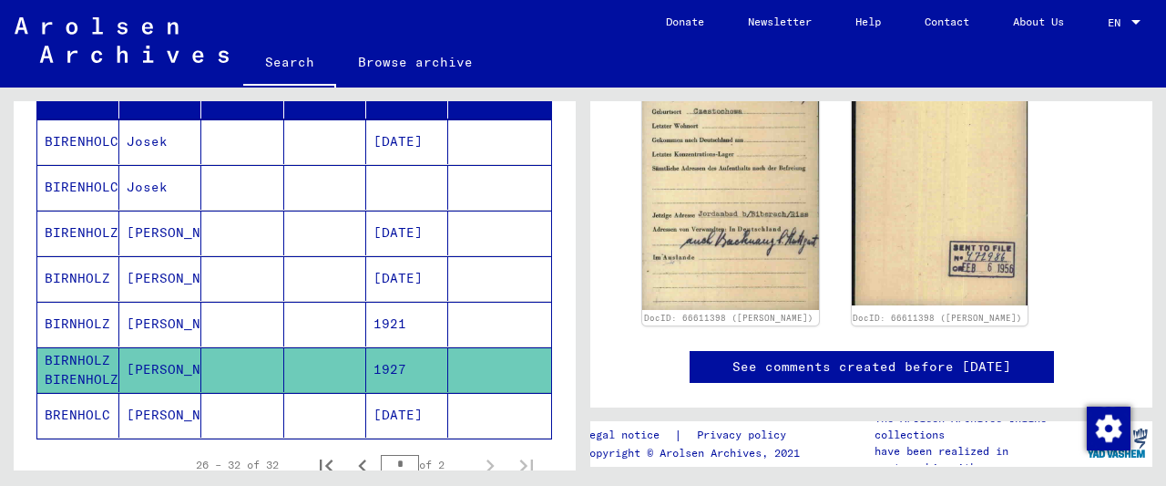
click at [380, 416] on mat-cell "[DATE]" at bounding box center [407, 415] width 82 height 45
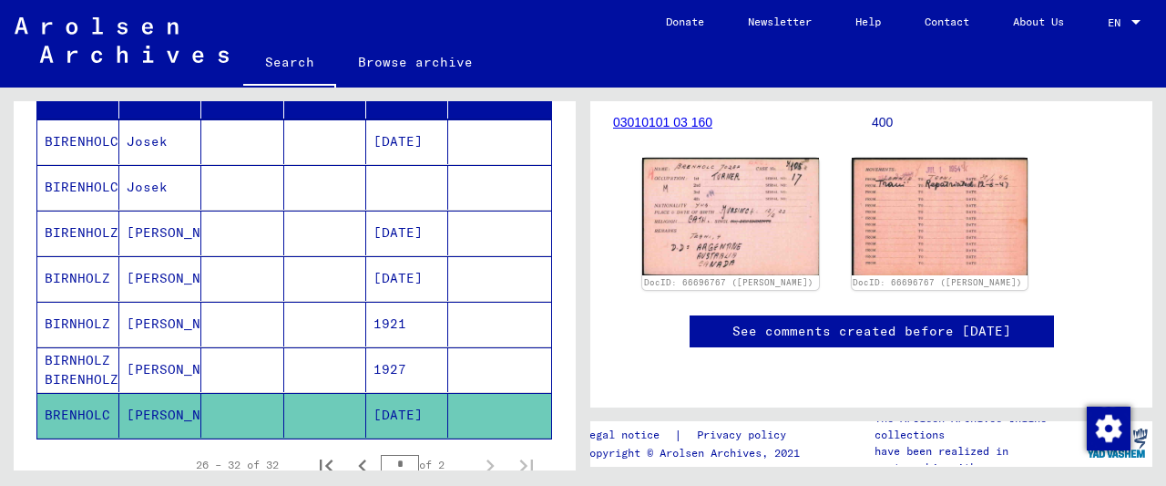
scroll to position [379, 0]
click at [343, 307] on mat-cell at bounding box center [325, 324] width 82 height 45
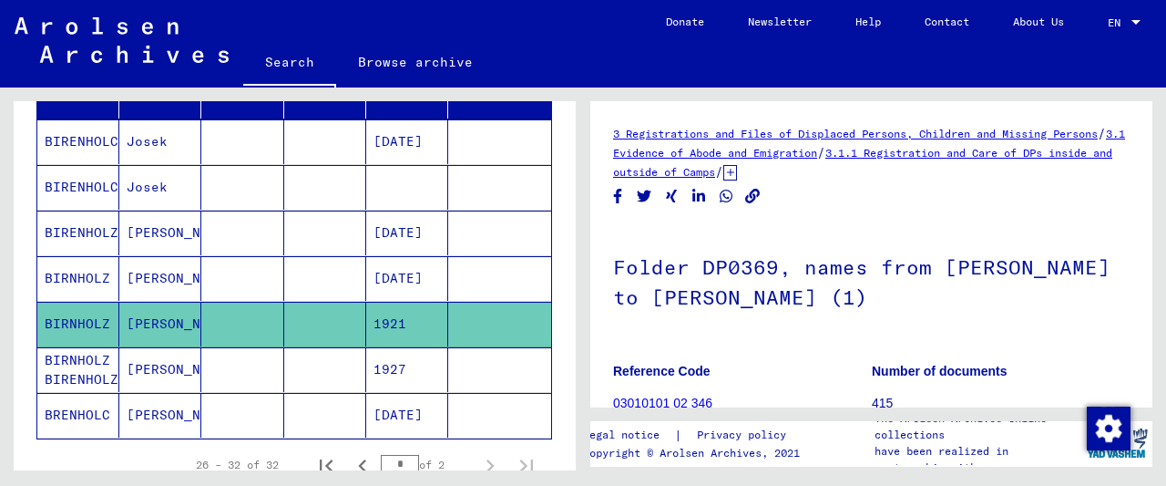
scroll to position [284, 0]
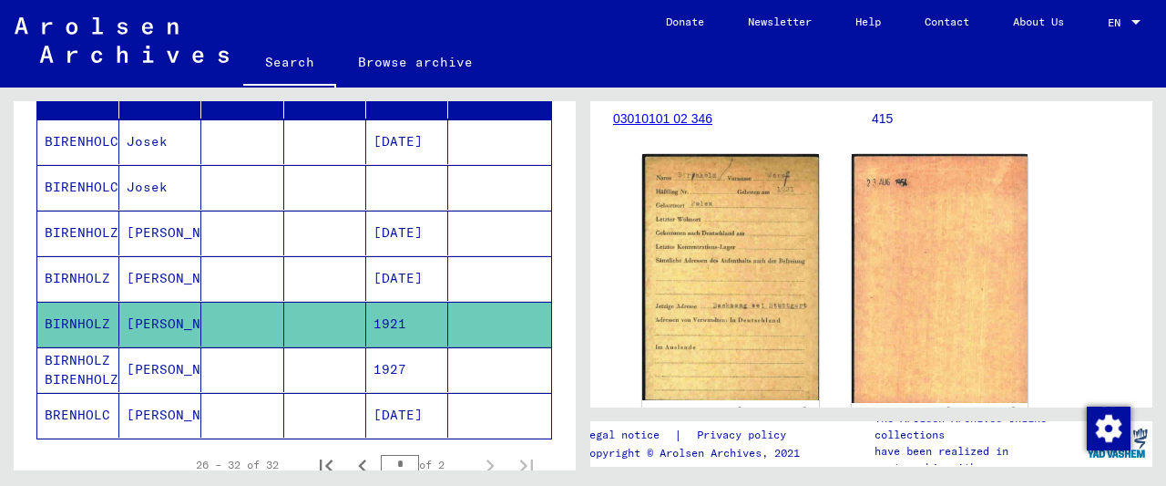
click at [467, 279] on mat-cell at bounding box center [499, 278] width 103 height 45
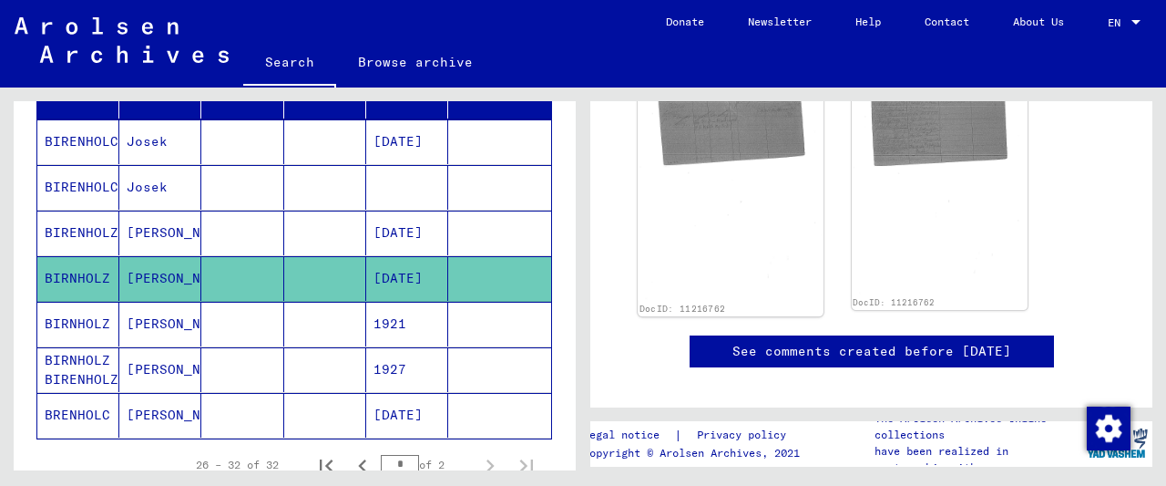
scroll to position [379, 0]
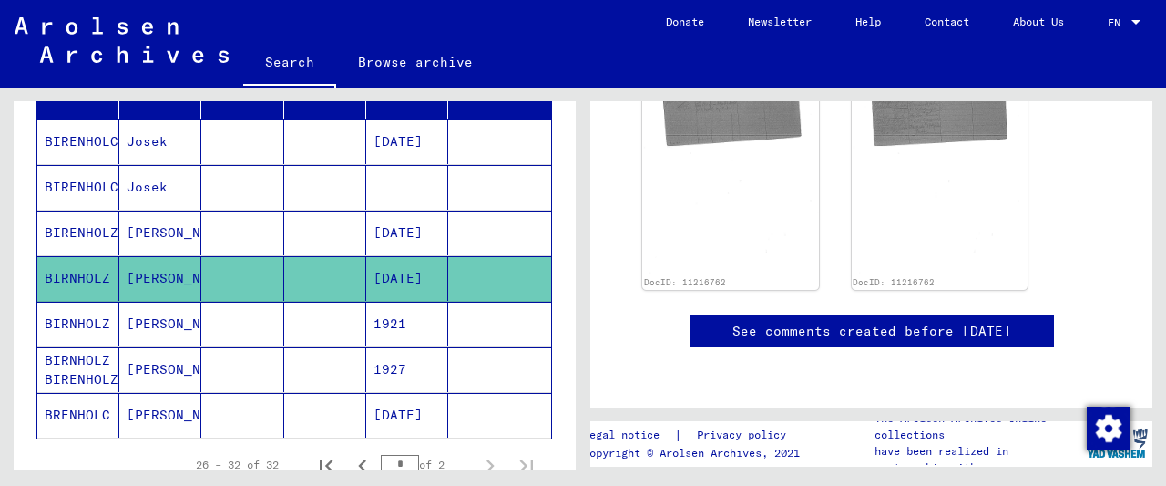
click at [413, 205] on mat-cell at bounding box center [407, 187] width 82 height 45
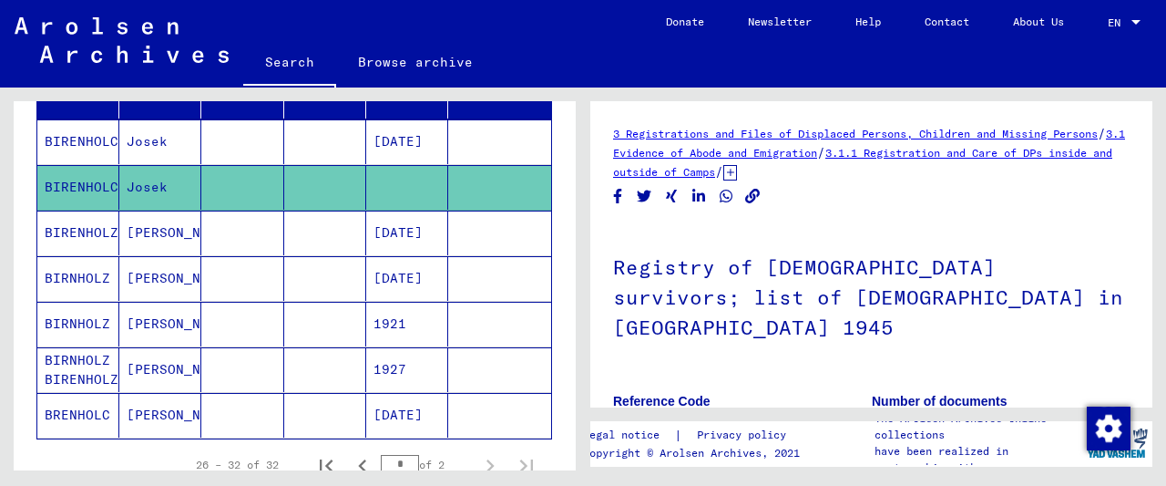
scroll to position [474, 0]
